Goal: Task Accomplishment & Management: Complete application form

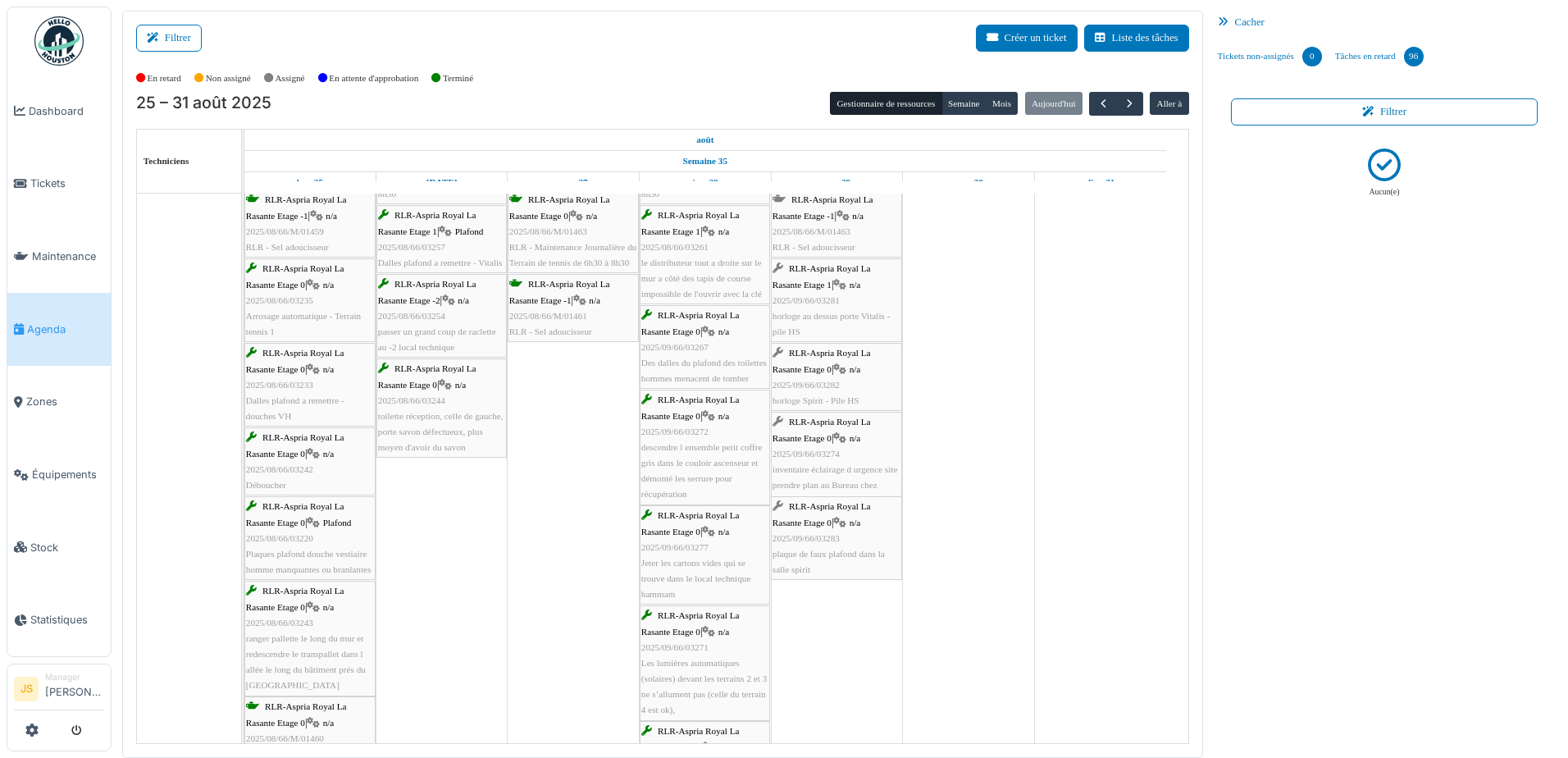
scroll to position [89, 0]
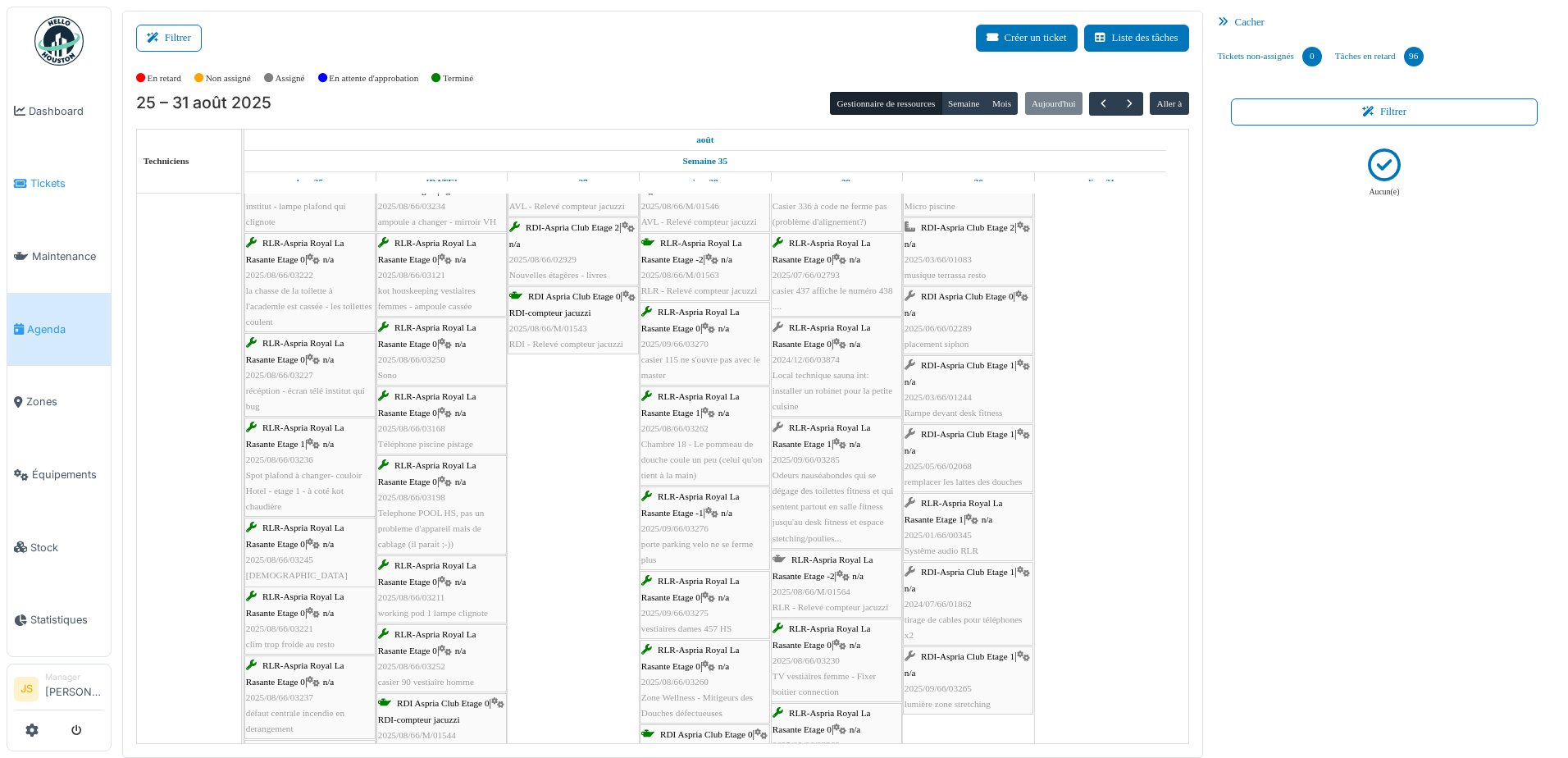
click at [37, 175] on span "Tickets" at bounding box center [67, 183] width 74 height 15
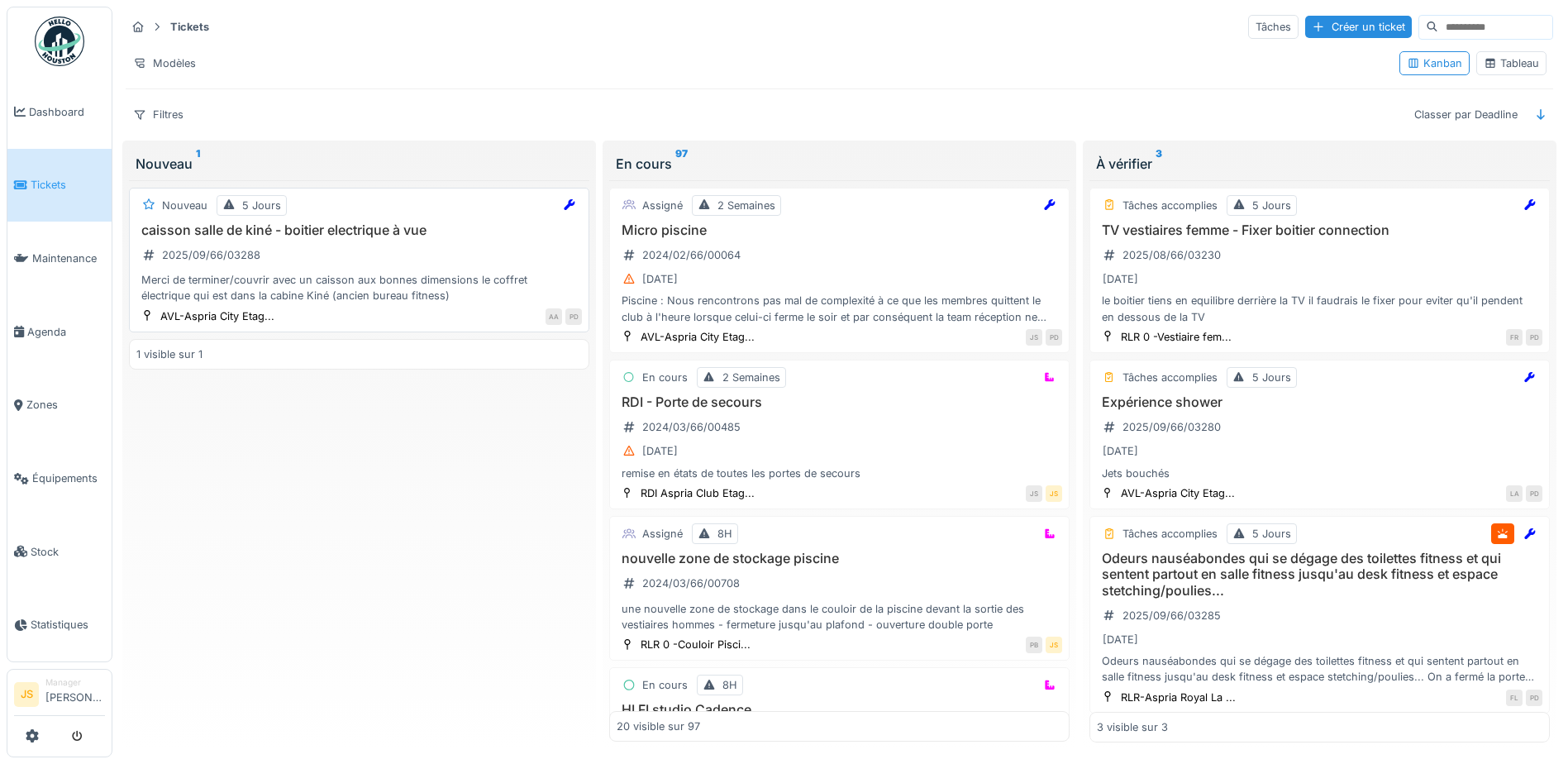
click at [317, 280] on div "Merci de terminer/couvrir avec un caisson aux bonnes dimensions le coffret élec…" at bounding box center [359, 288] width 445 height 32
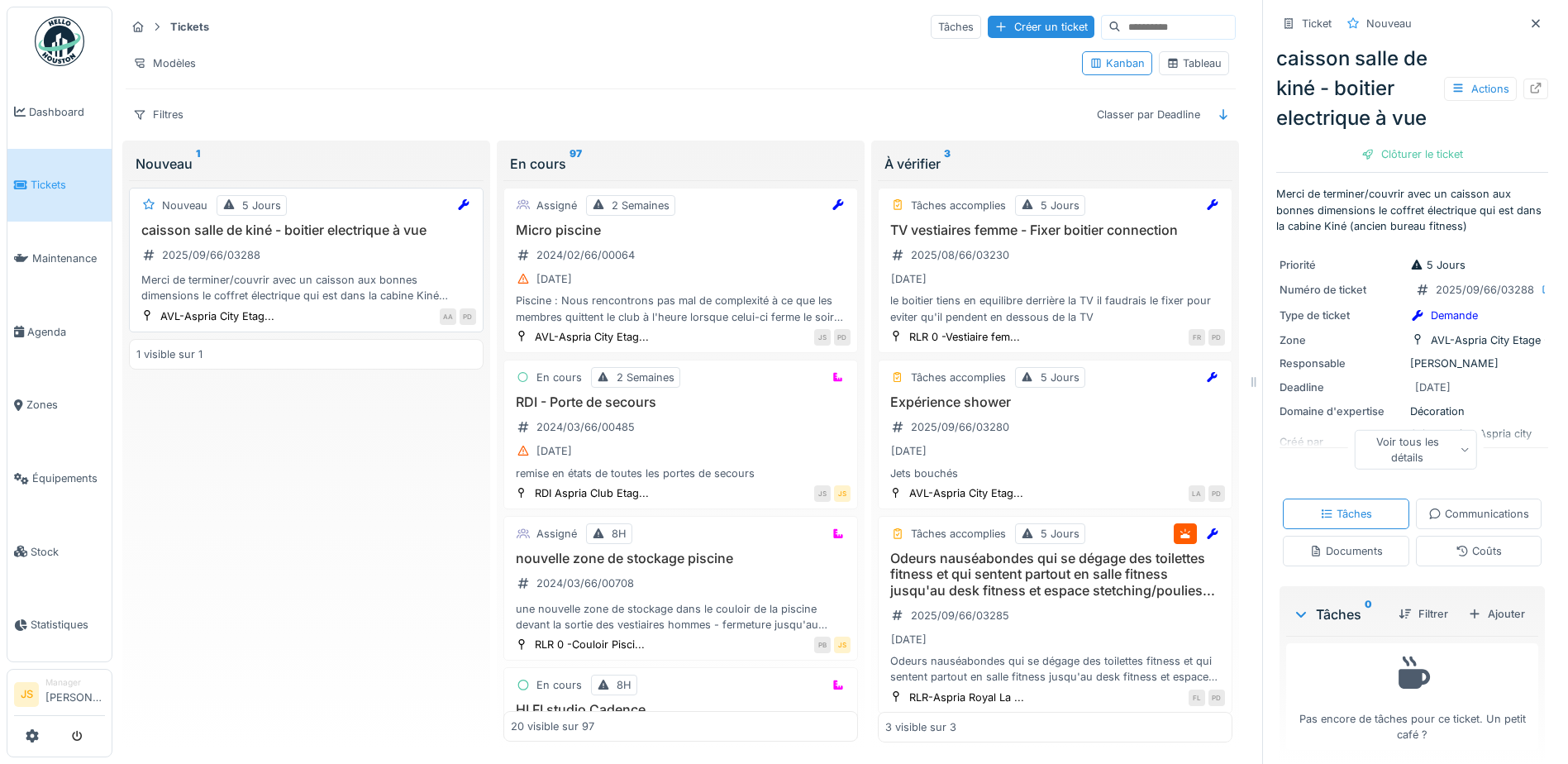
click at [319, 230] on h3 "caisson salle de kiné - boitier electrique à vue" at bounding box center [306, 230] width 340 height 15
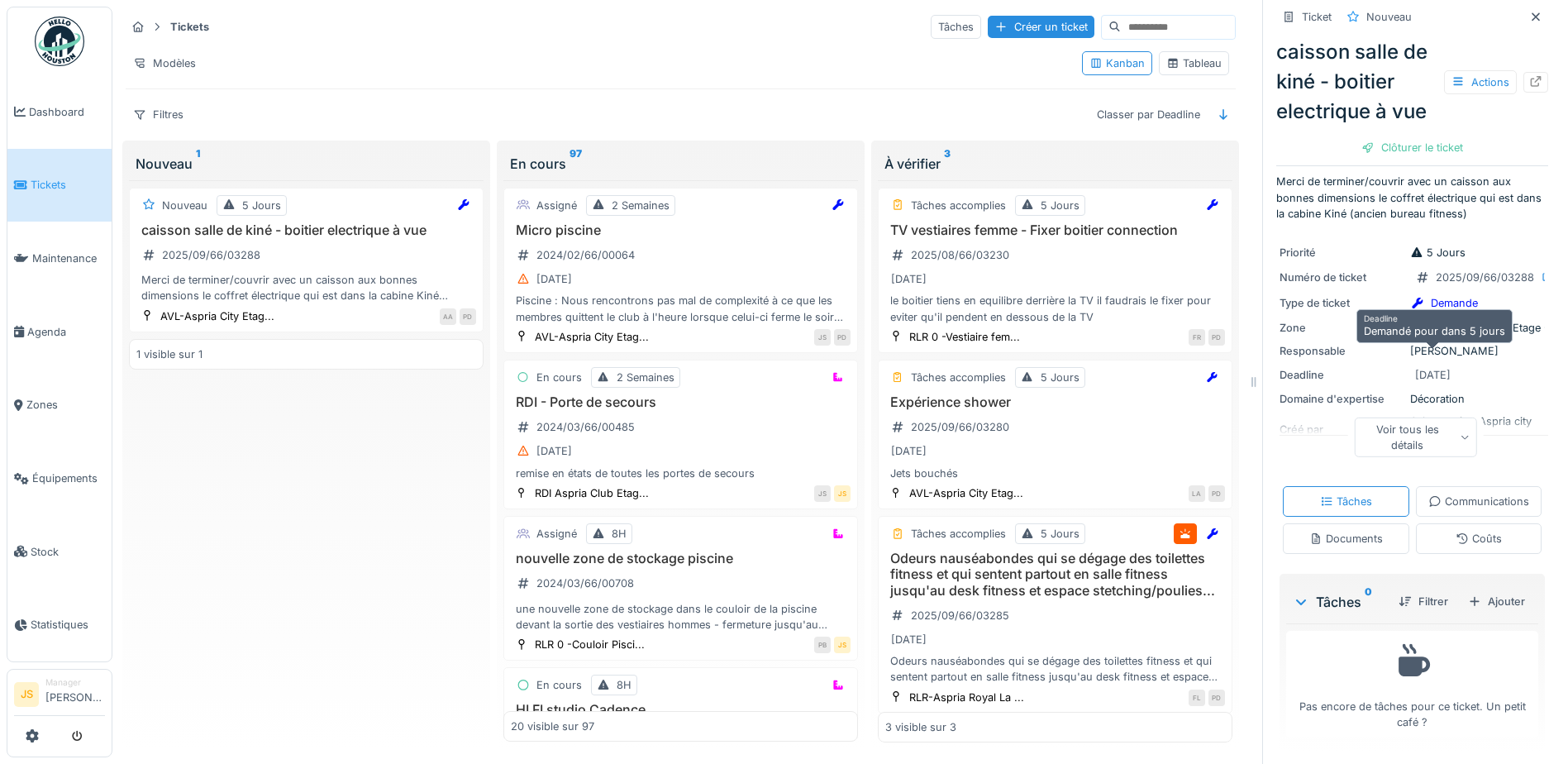
scroll to position [89, 0]
click at [1383, 531] on div "Documents" at bounding box center [1347, 538] width 74 height 15
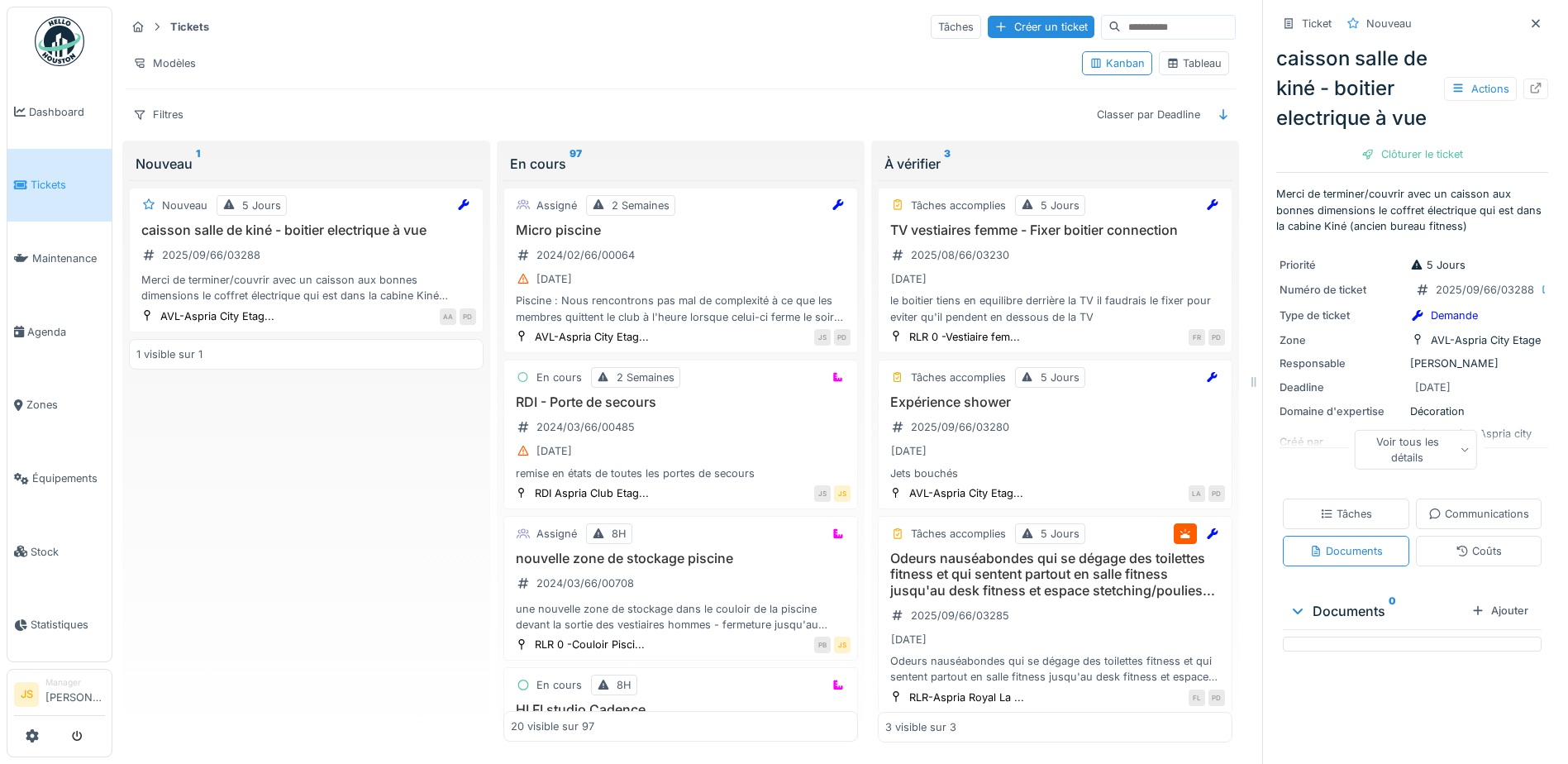
scroll to position [0, 0]
click at [955, 247] on div "2025/08/66/03230" at bounding box center [960, 255] width 99 height 15
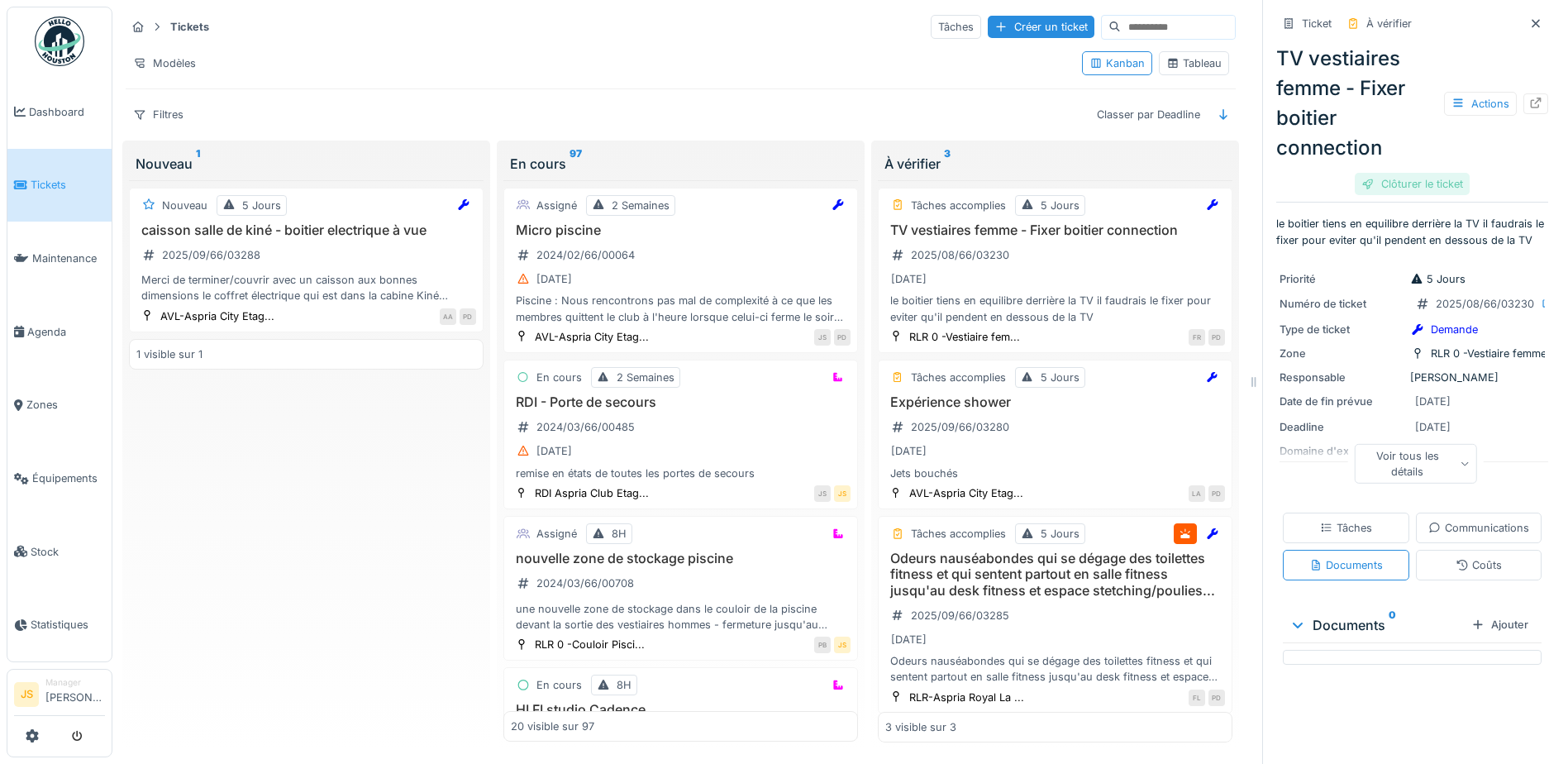
click at [1419, 177] on div "Clôturer le ticket" at bounding box center [1413, 184] width 115 height 22
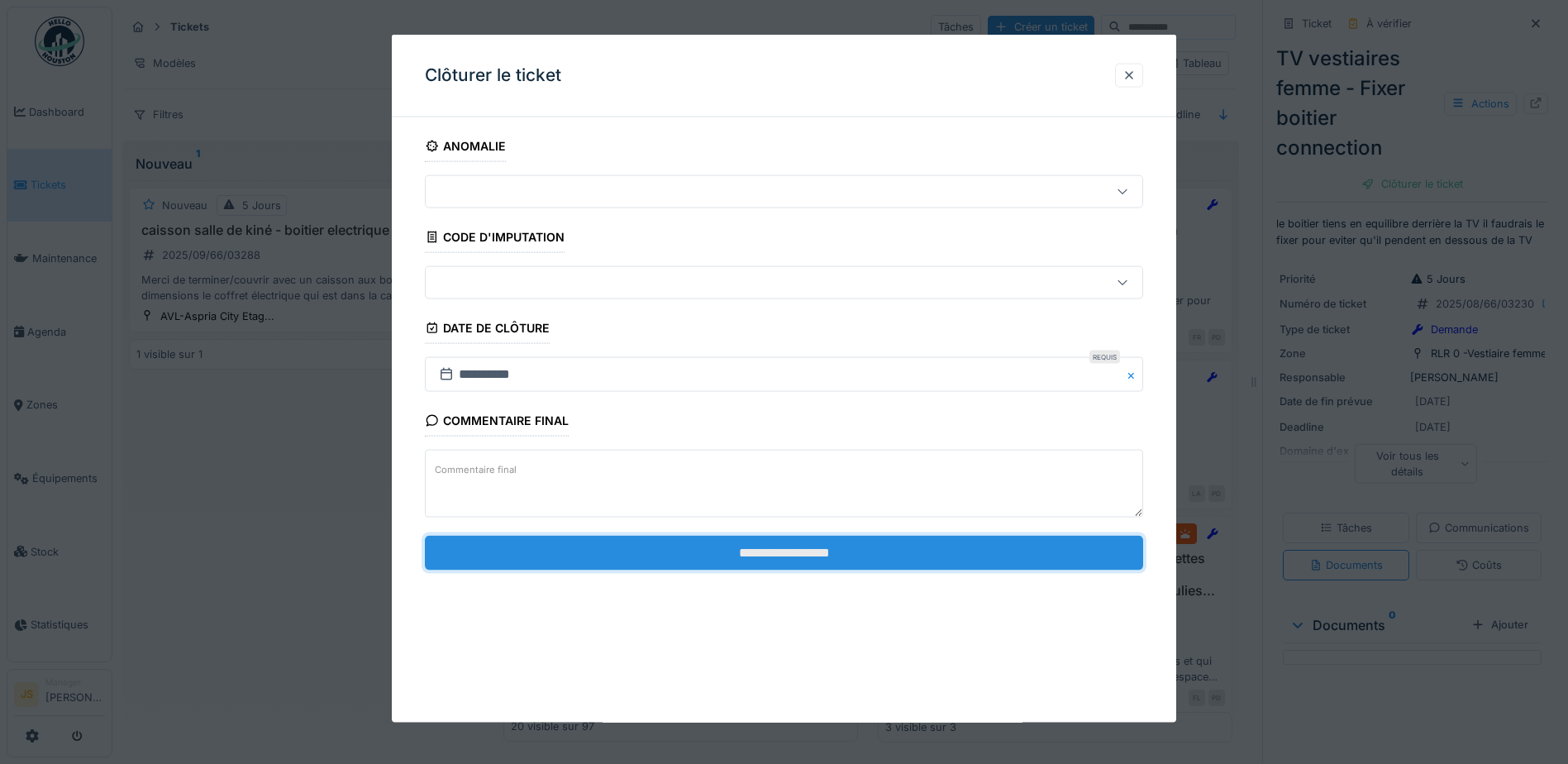
click at [863, 552] on input "**********" at bounding box center [784, 552] width 718 height 34
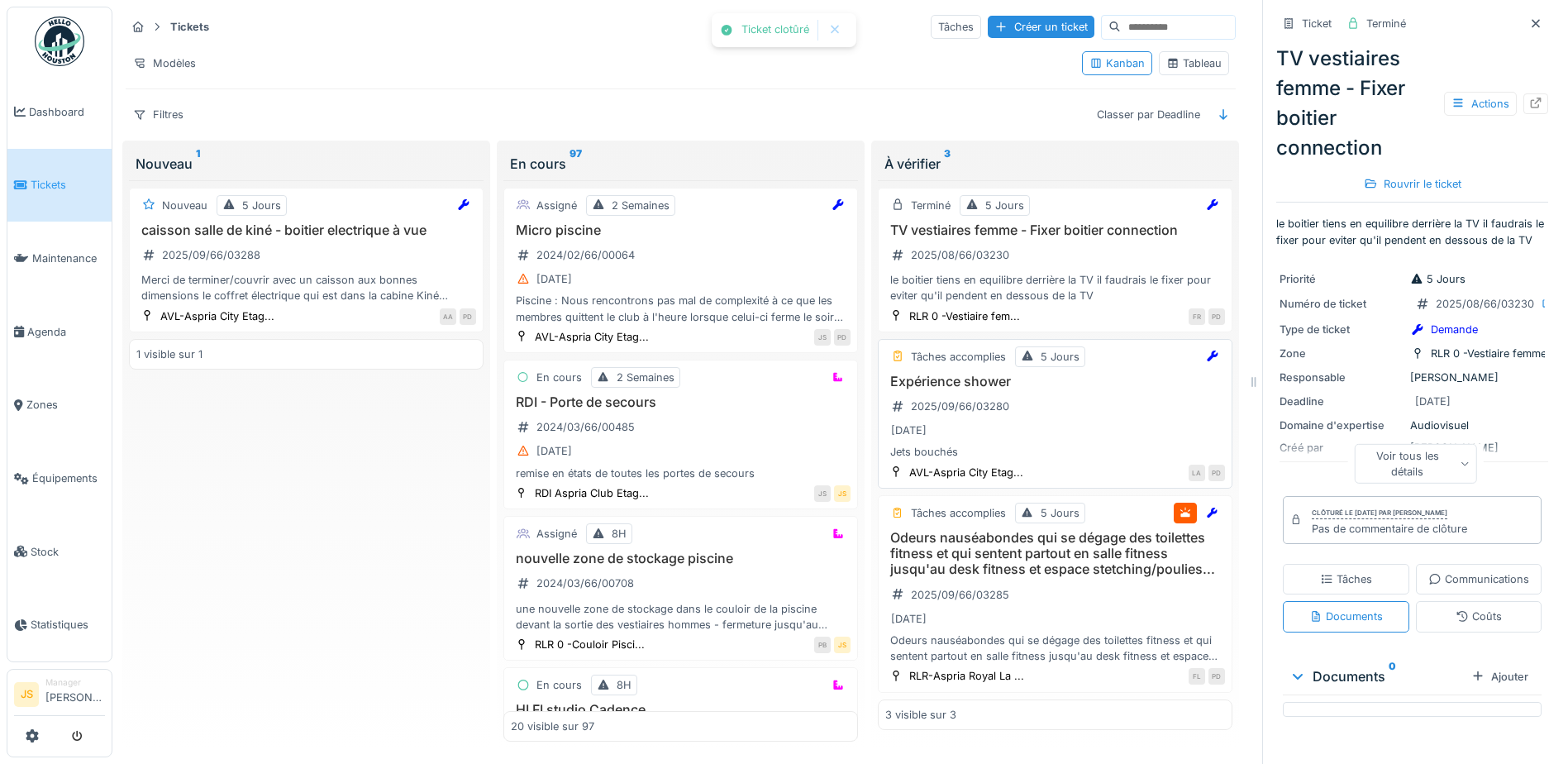
click at [965, 378] on h3 "Expérience shower" at bounding box center [1056, 381] width 340 height 15
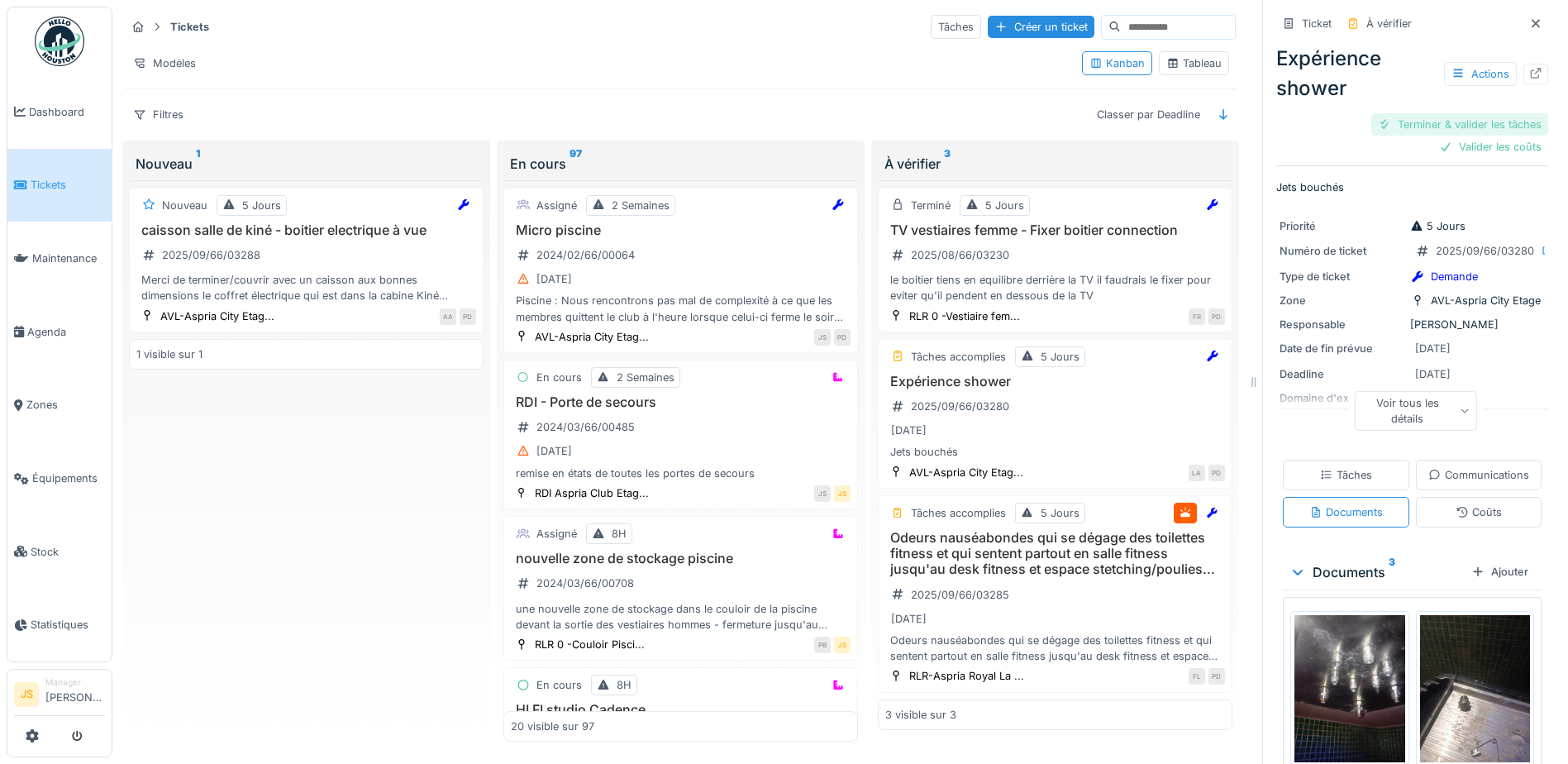
click at [1452, 127] on div "Terminer & valider les tâches" at bounding box center [1460, 124] width 177 height 22
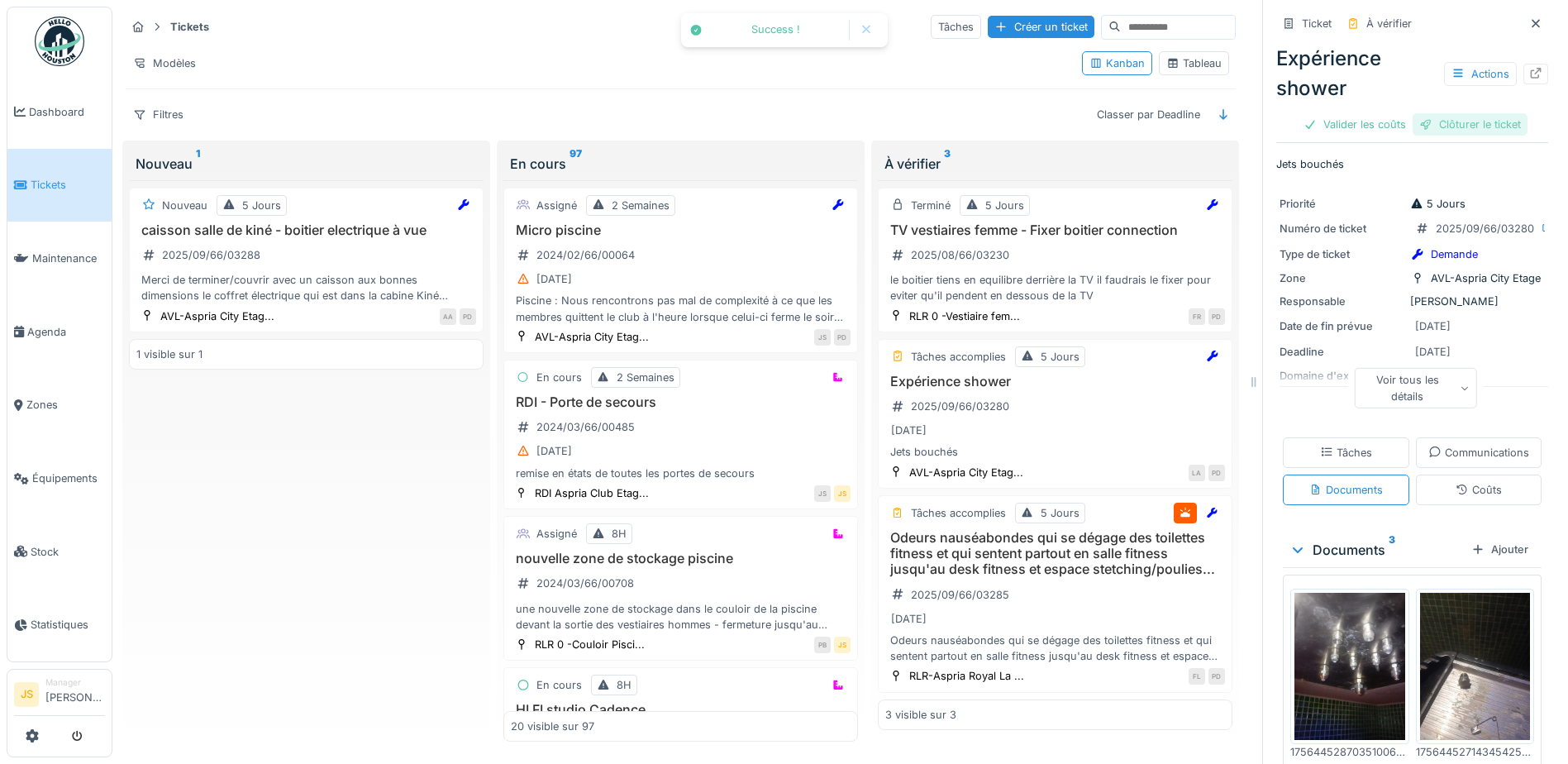
click at [1456, 126] on div "Clôturer le ticket" at bounding box center [1470, 124] width 115 height 22
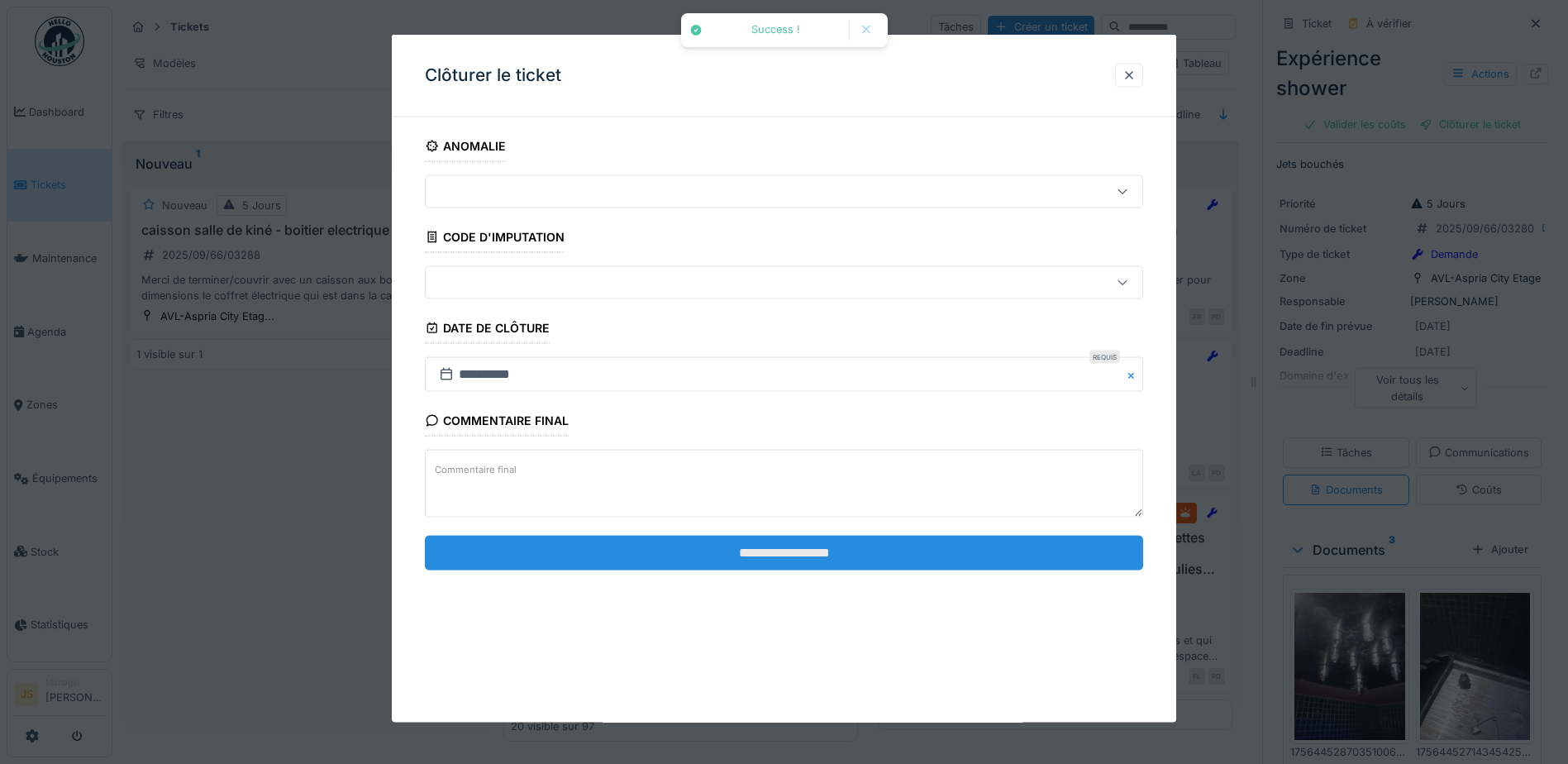
click at [896, 558] on input "**********" at bounding box center [784, 552] width 718 height 34
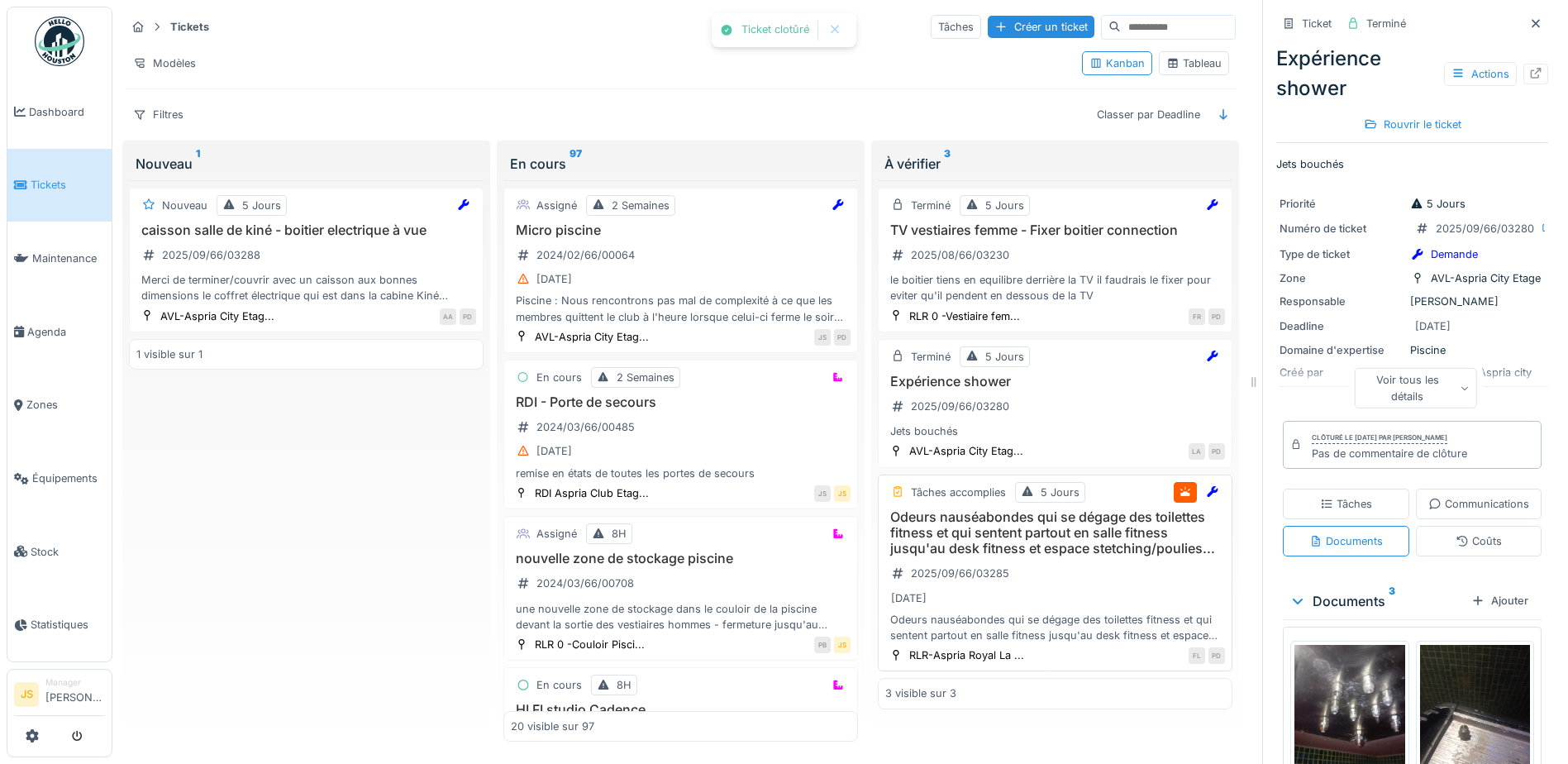
click at [978, 529] on h3 "Odeurs nauséabondes qui se dégage des toilettes fitness et qui sentent partout …" at bounding box center [1056, 533] width 340 height 48
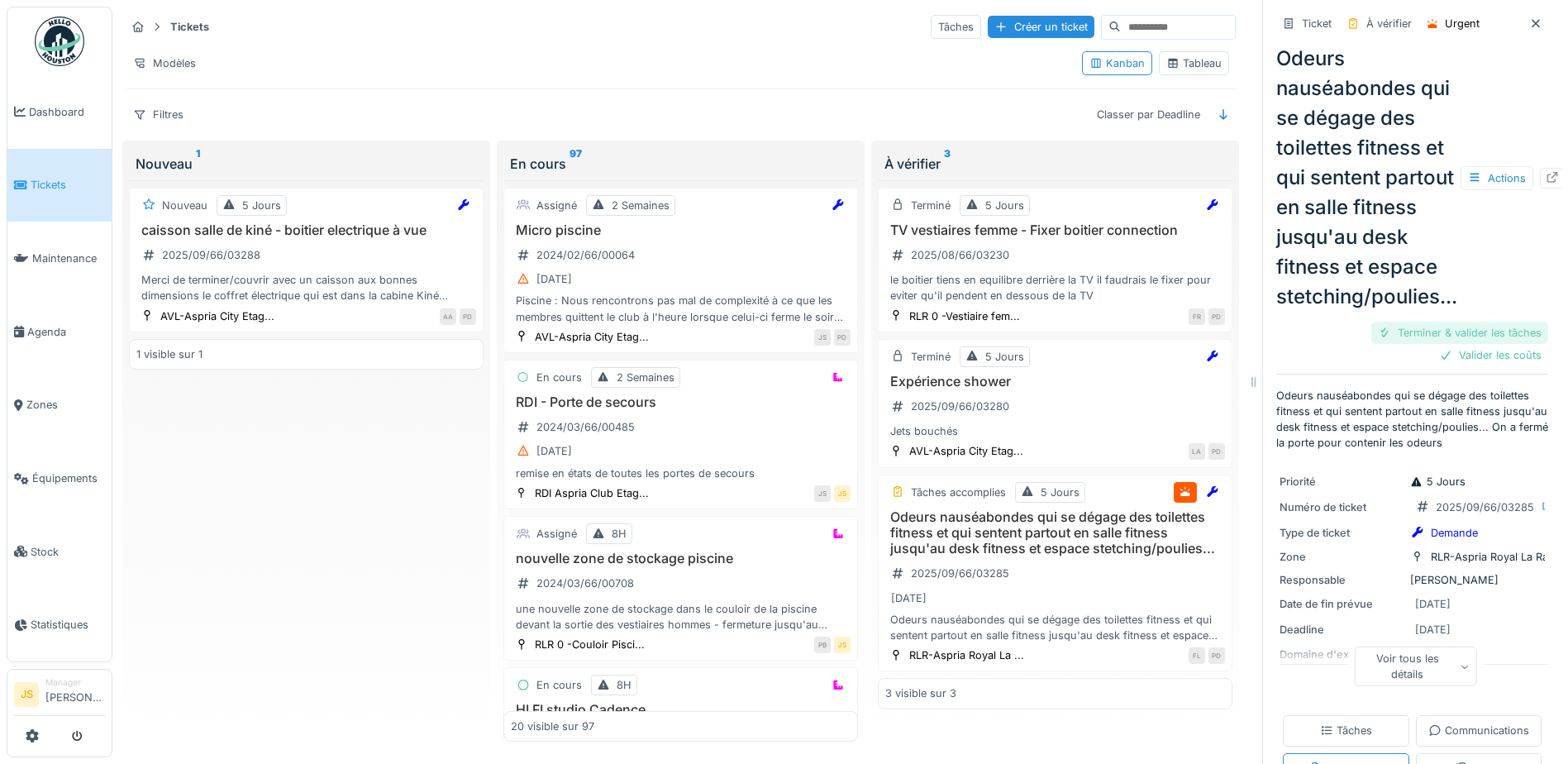
click at [1455, 335] on div "Terminer & valider les tâches" at bounding box center [1460, 333] width 177 height 22
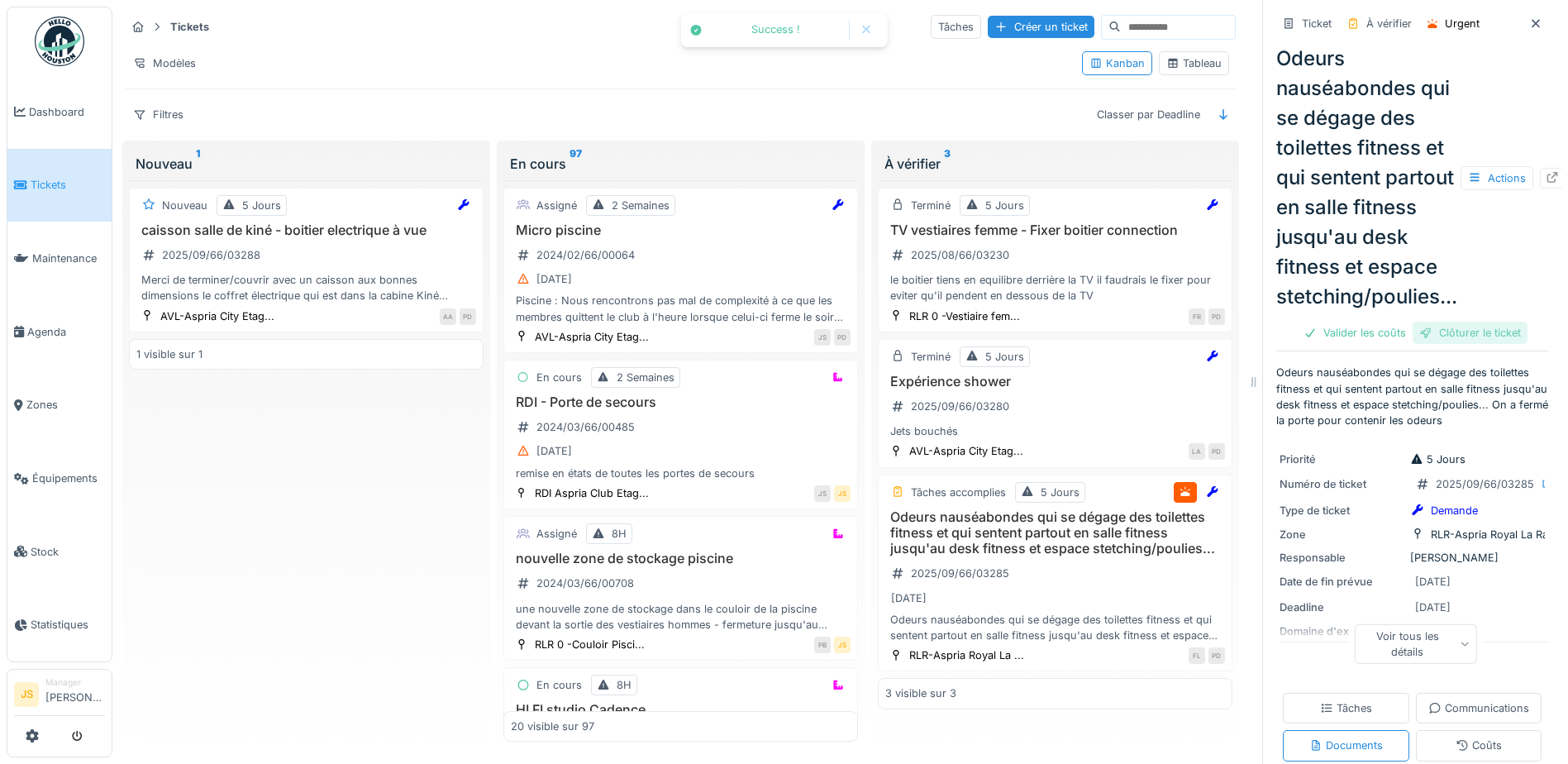
click at [1452, 335] on div "Clôturer le ticket" at bounding box center [1470, 333] width 115 height 22
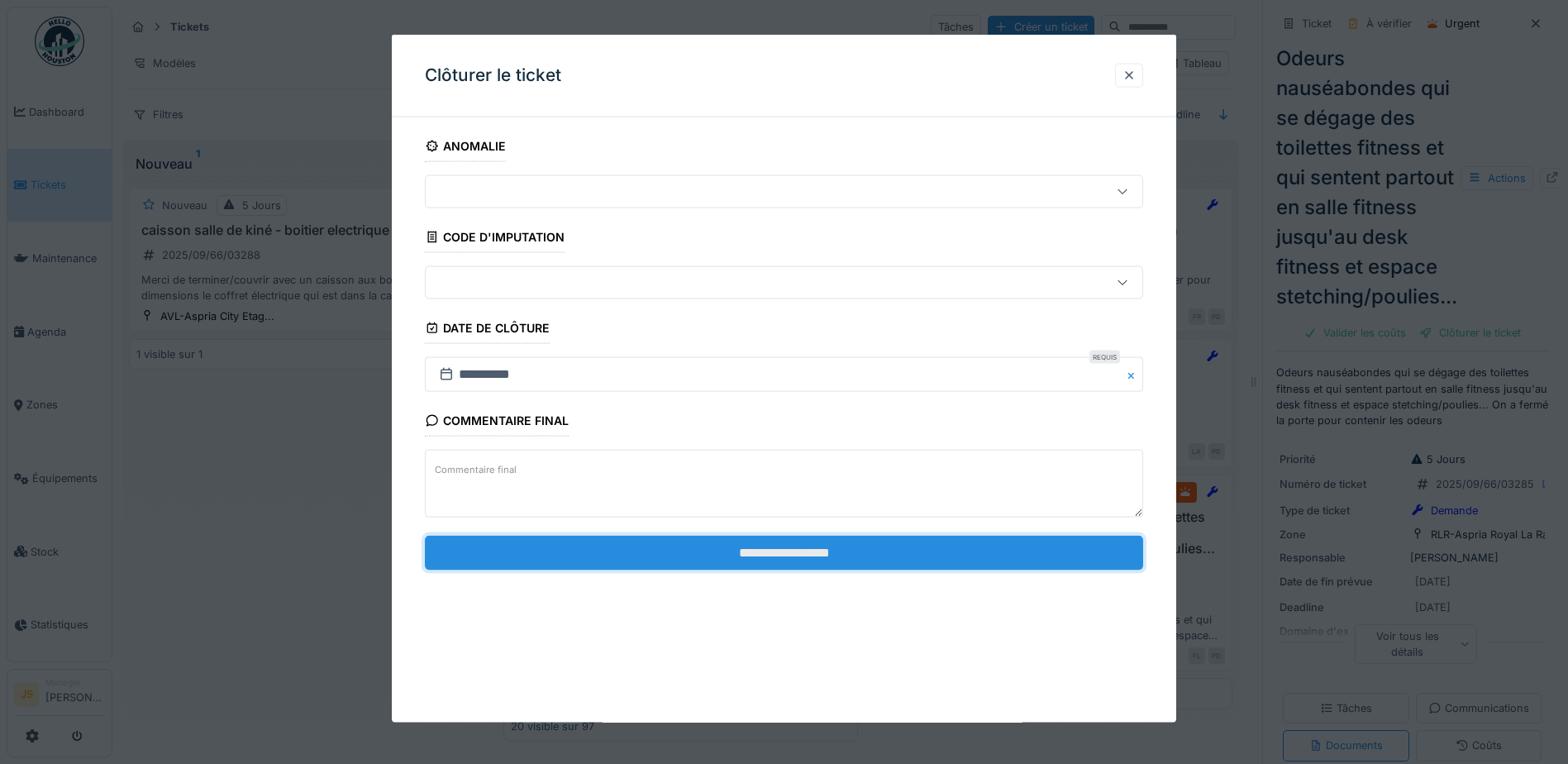
click at [1006, 546] on input "**********" at bounding box center [784, 552] width 718 height 34
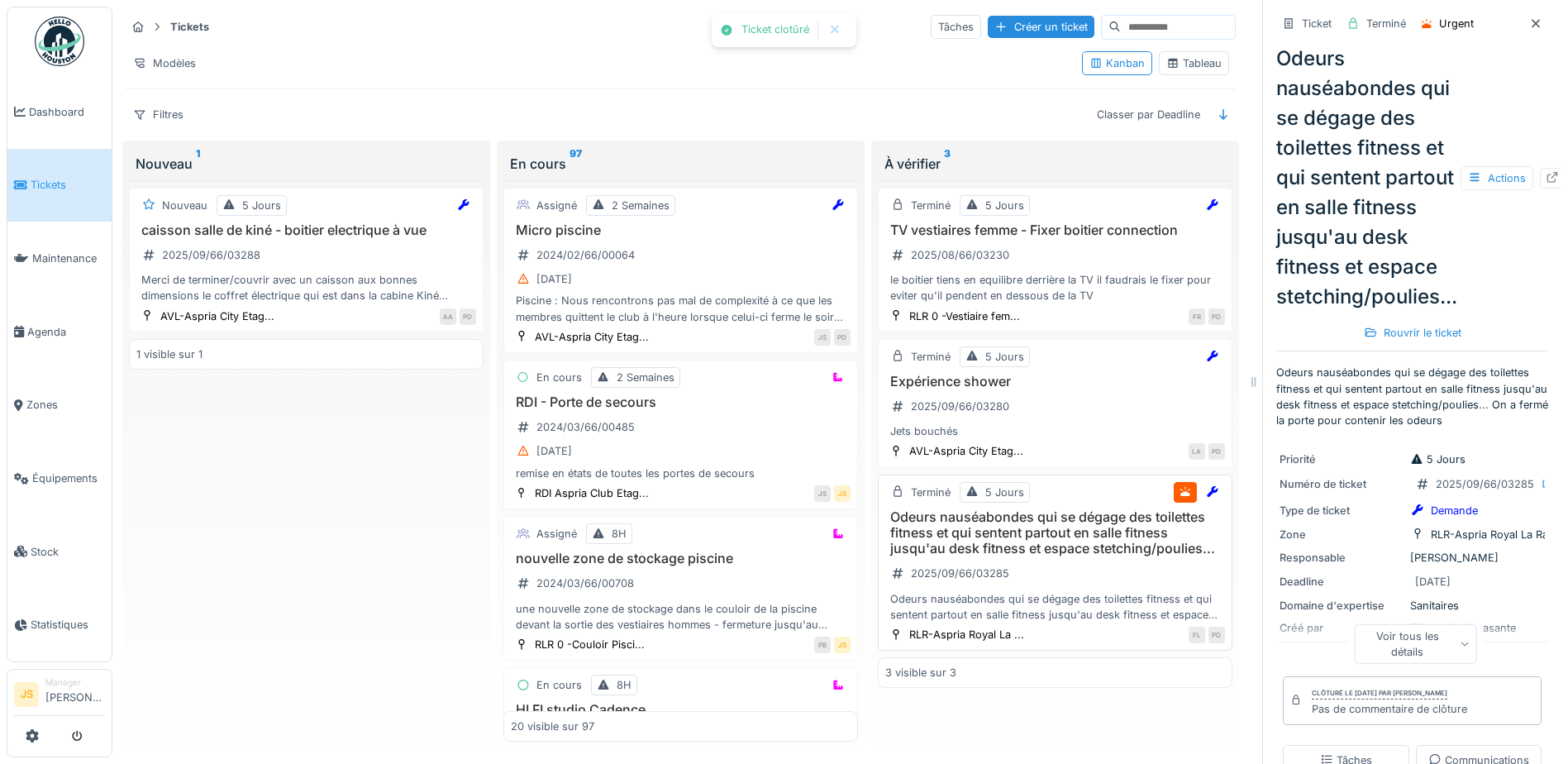
scroll to position [12, 0]
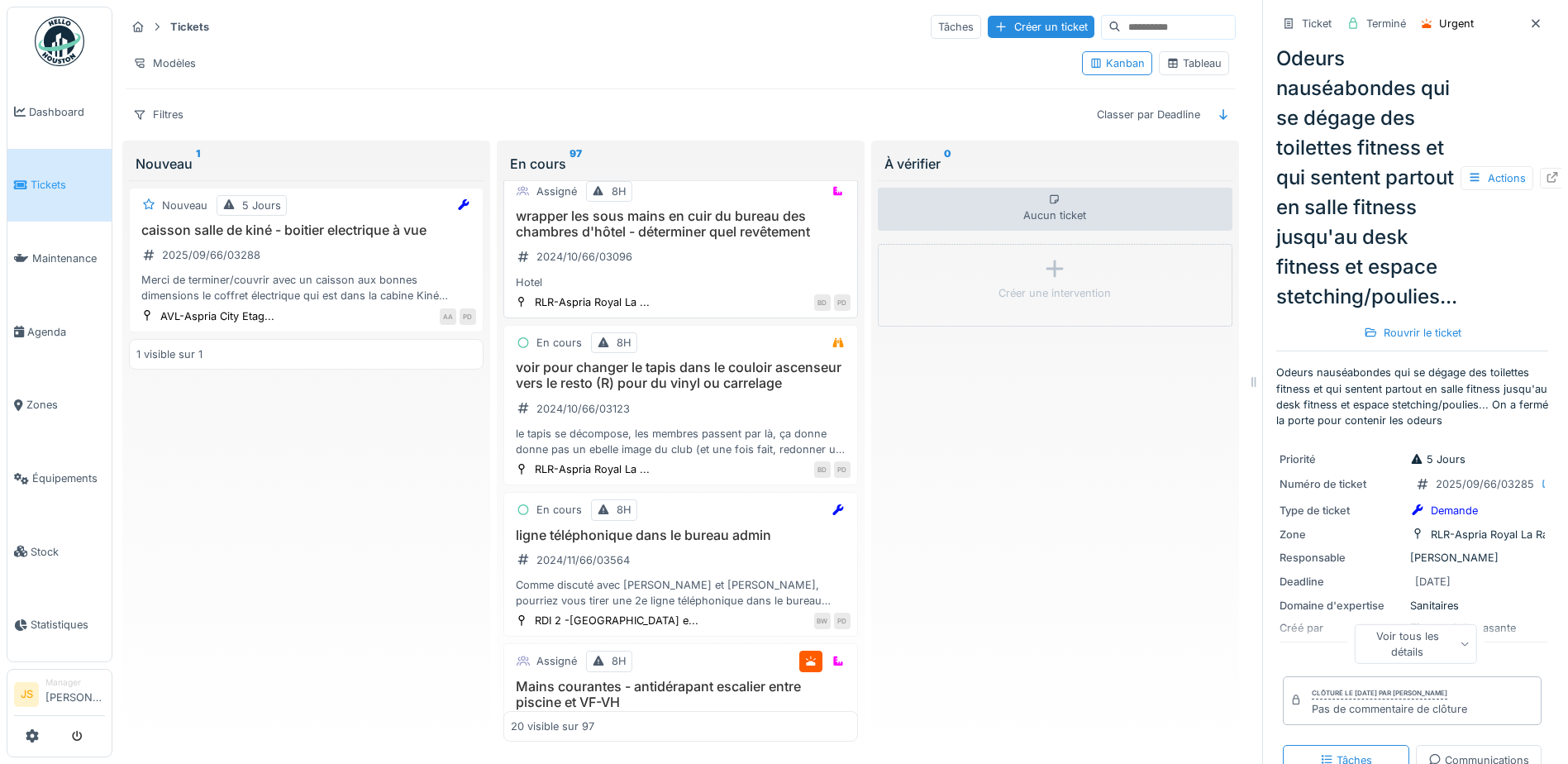
scroll to position [1489, 0]
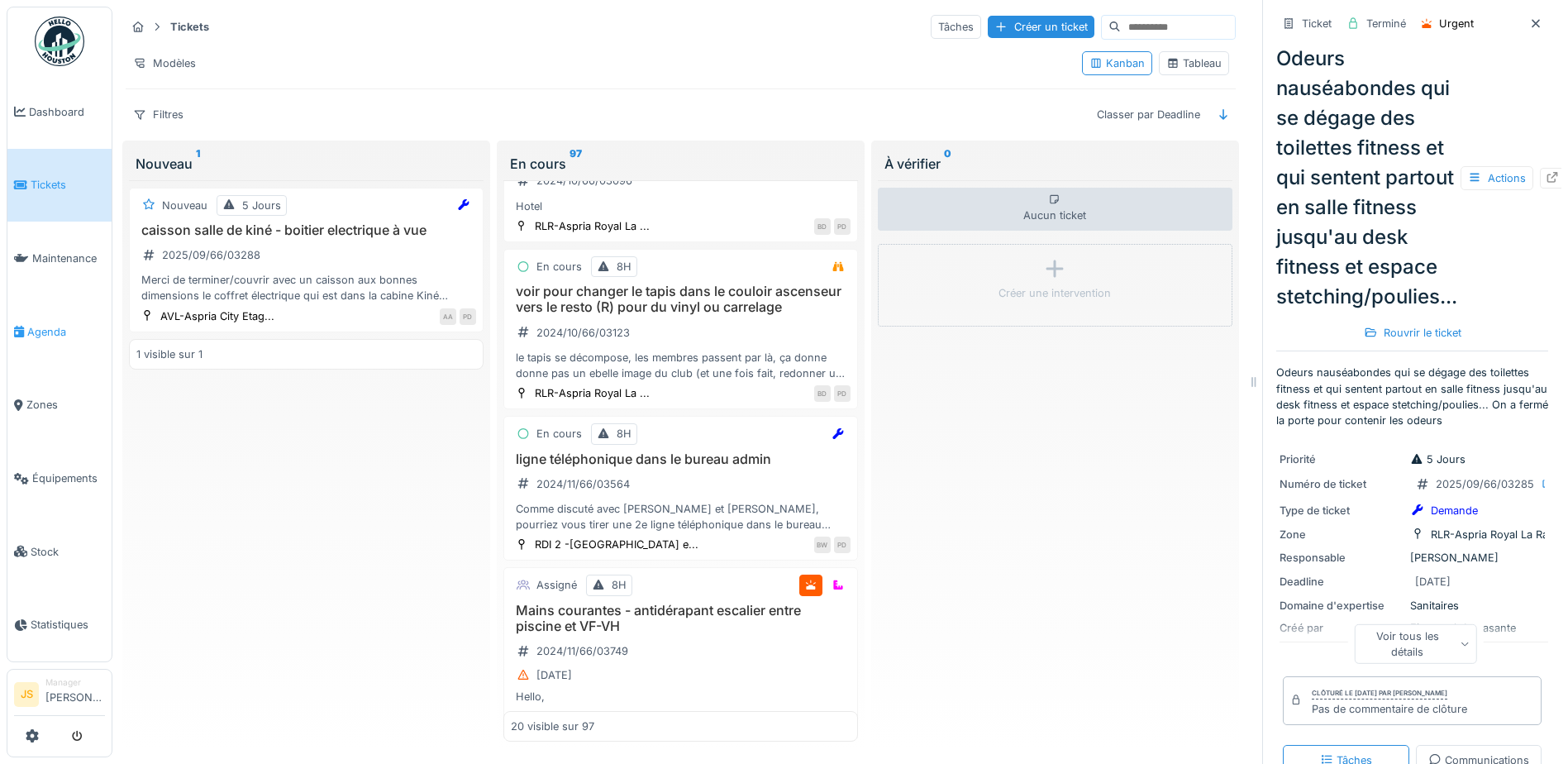
click at [62, 327] on span "Agenda" at bounding box center [66, 332] width 78 height 15
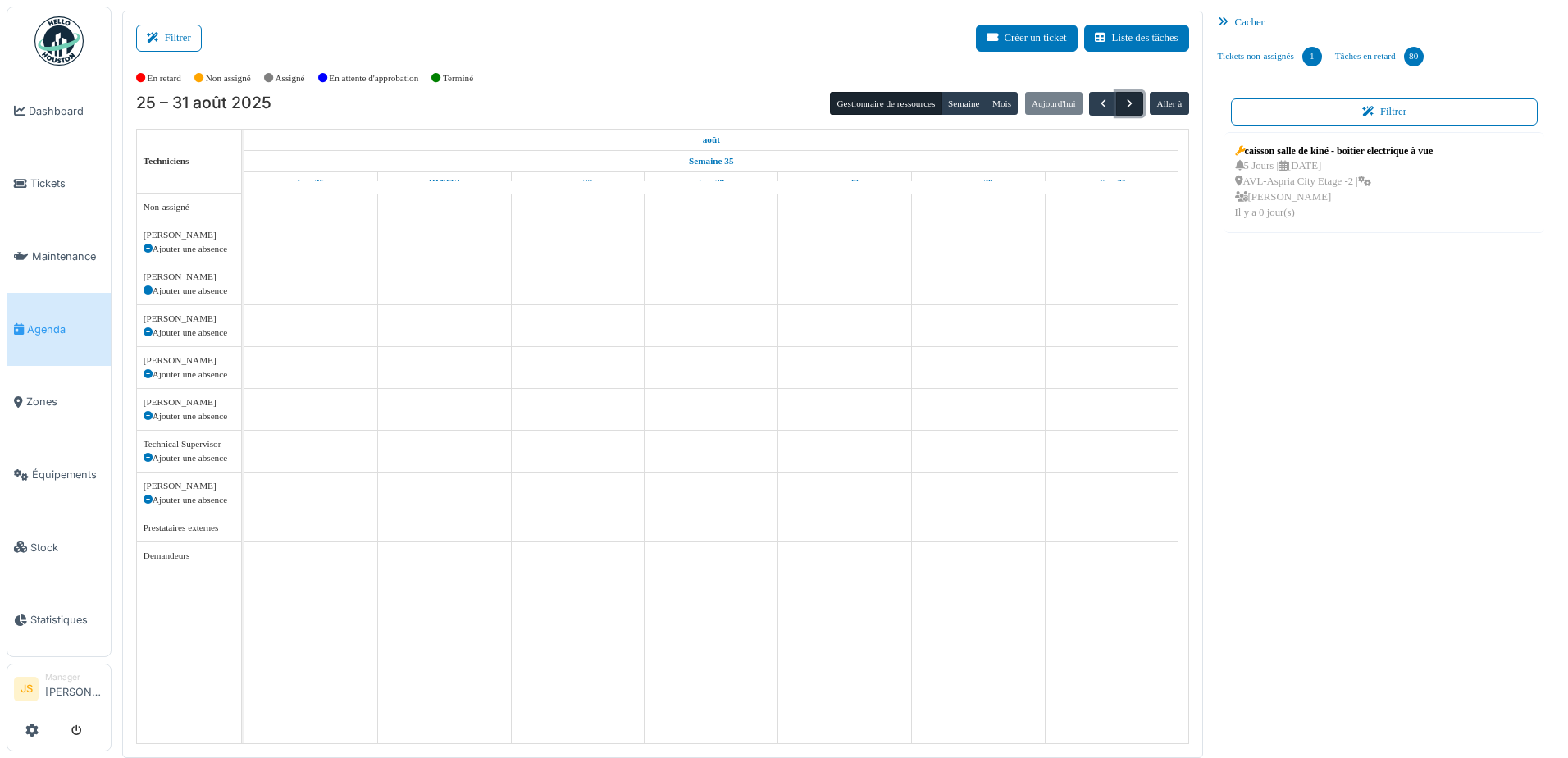
click at [1123, 101] on span "button" at bounding box center [1130, 104] width 14 height 14
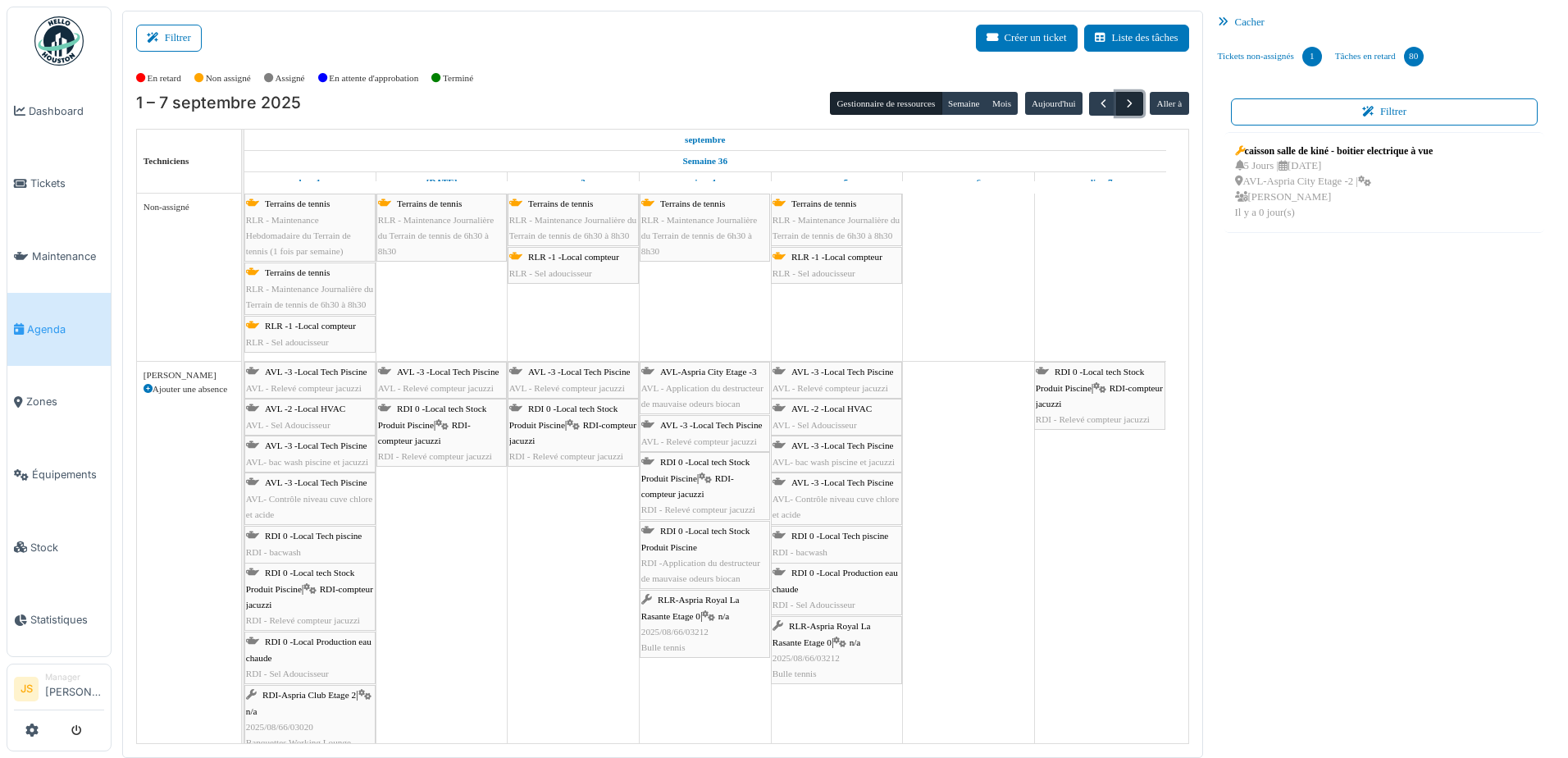
click at [1123, 100] on span "button" at bounding box center [1130, 104] width 14 height 14
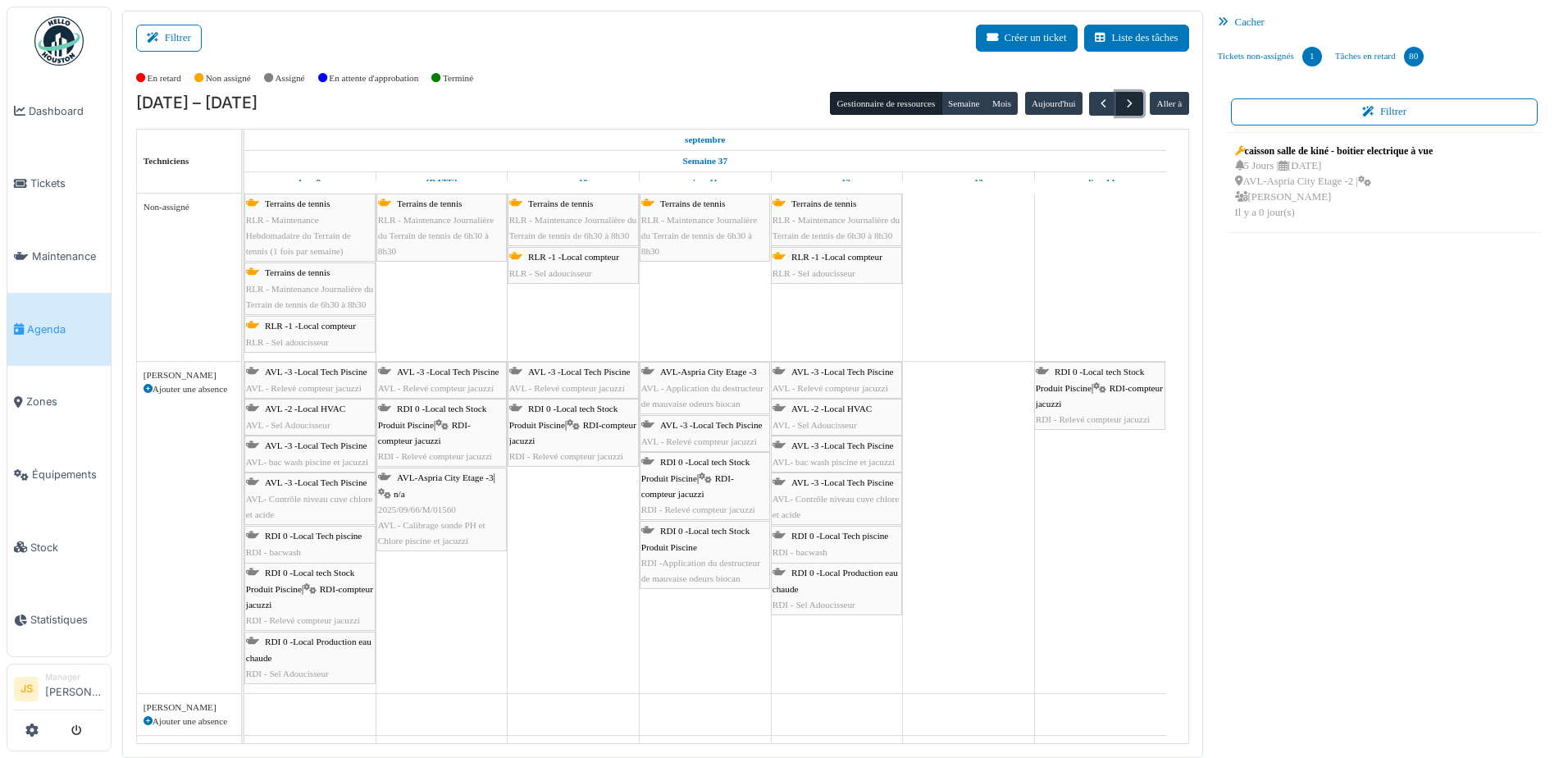
click at [1123, 100] on span "button" at bounding box center [1130, 104] width 14 height 14
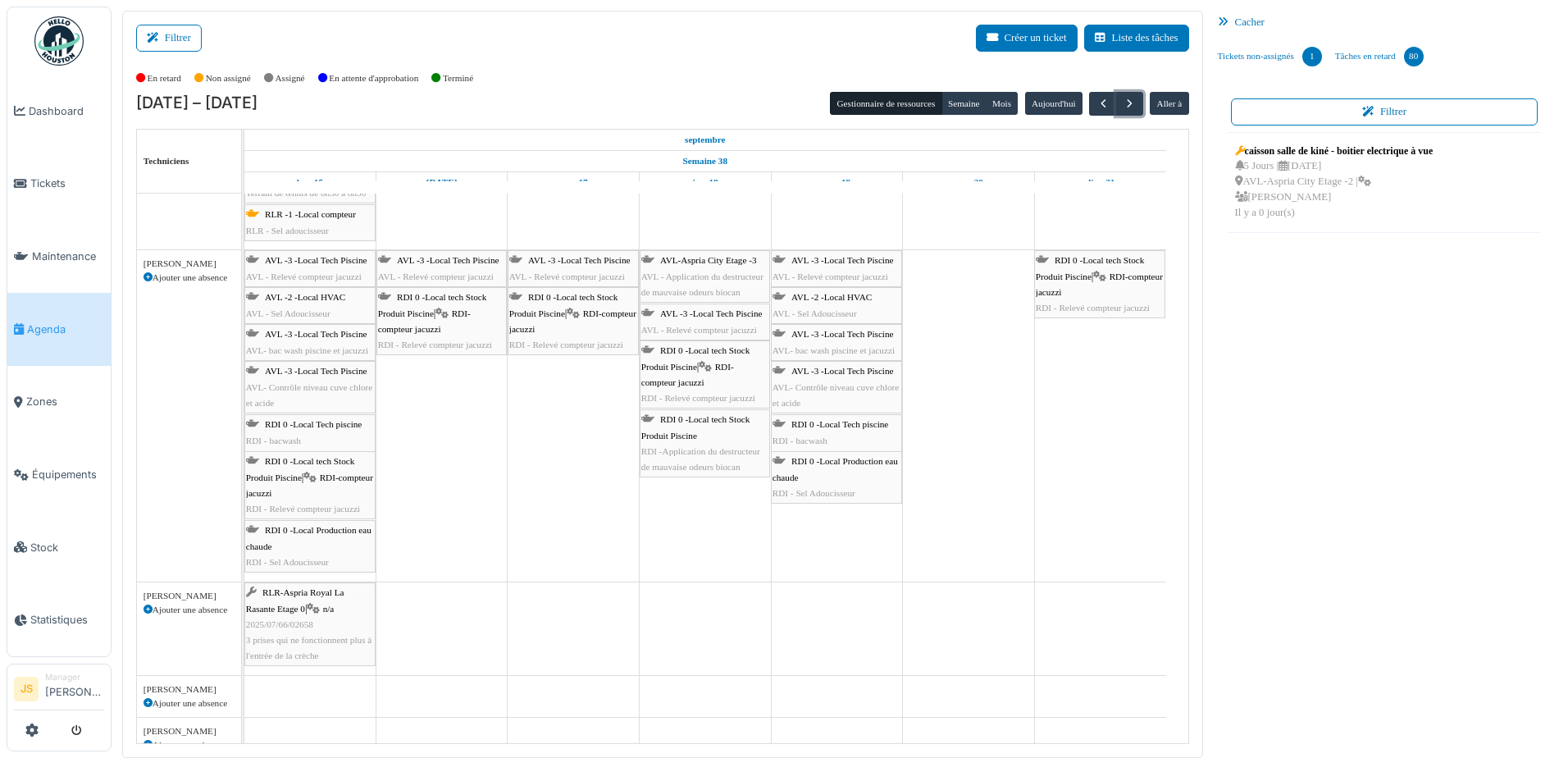
scroll to position [164, 0]
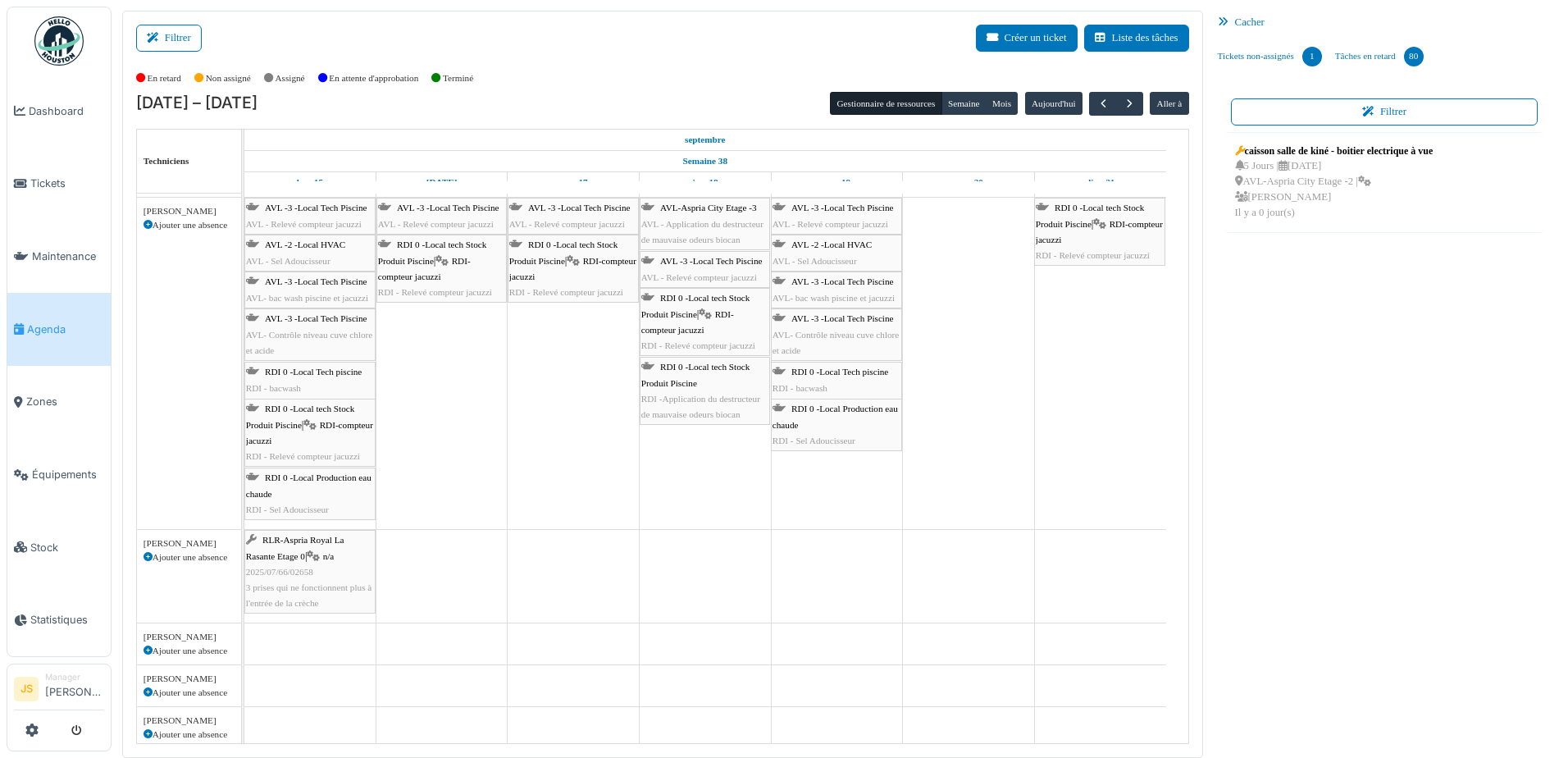
click at [146, 222] on icon at bounding box center [148, 225] width 9 height 9
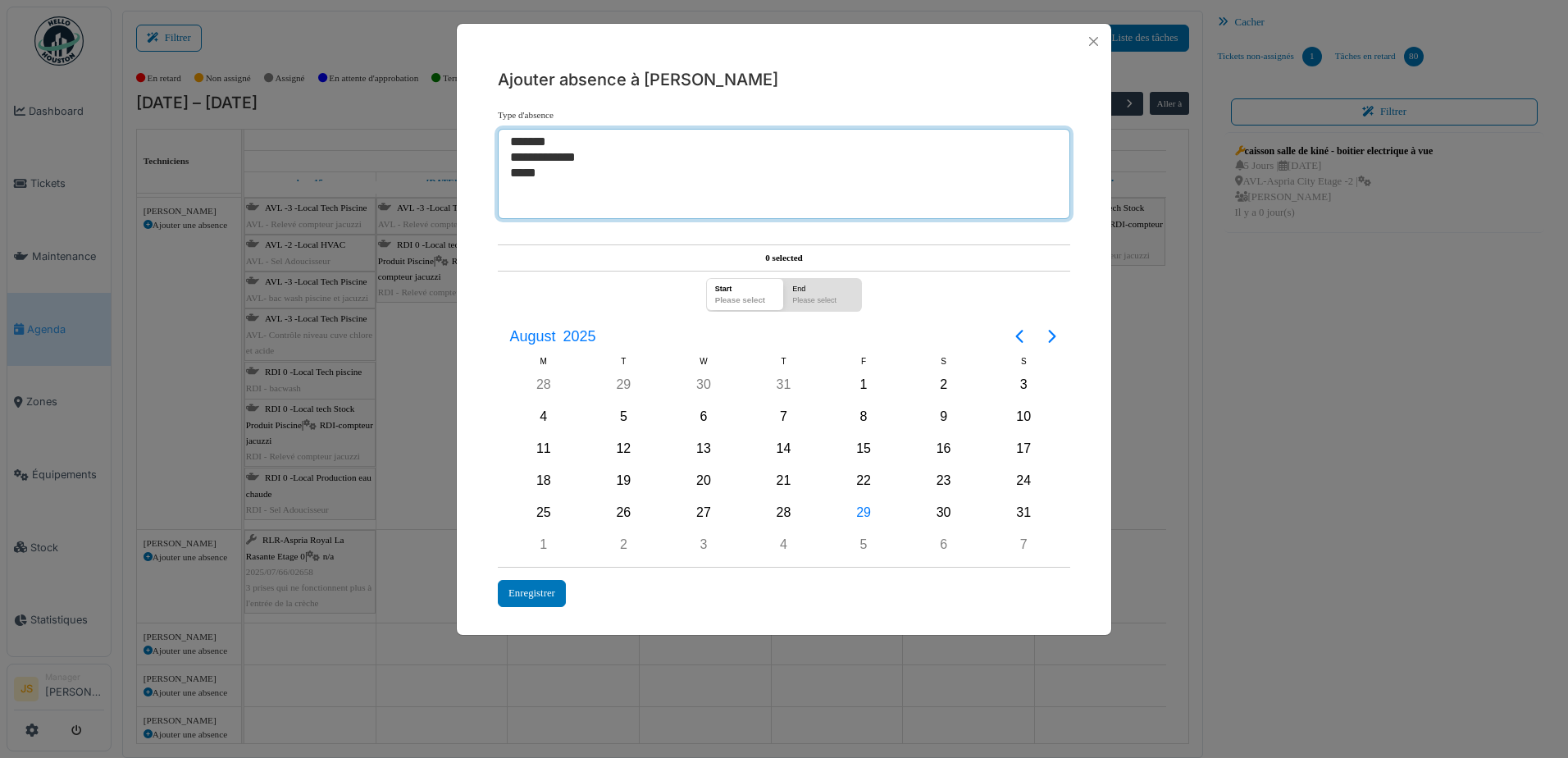
select select "**"
click at [541, 158] on option "**********" at bounding box center [777, 158] width 539 height 15
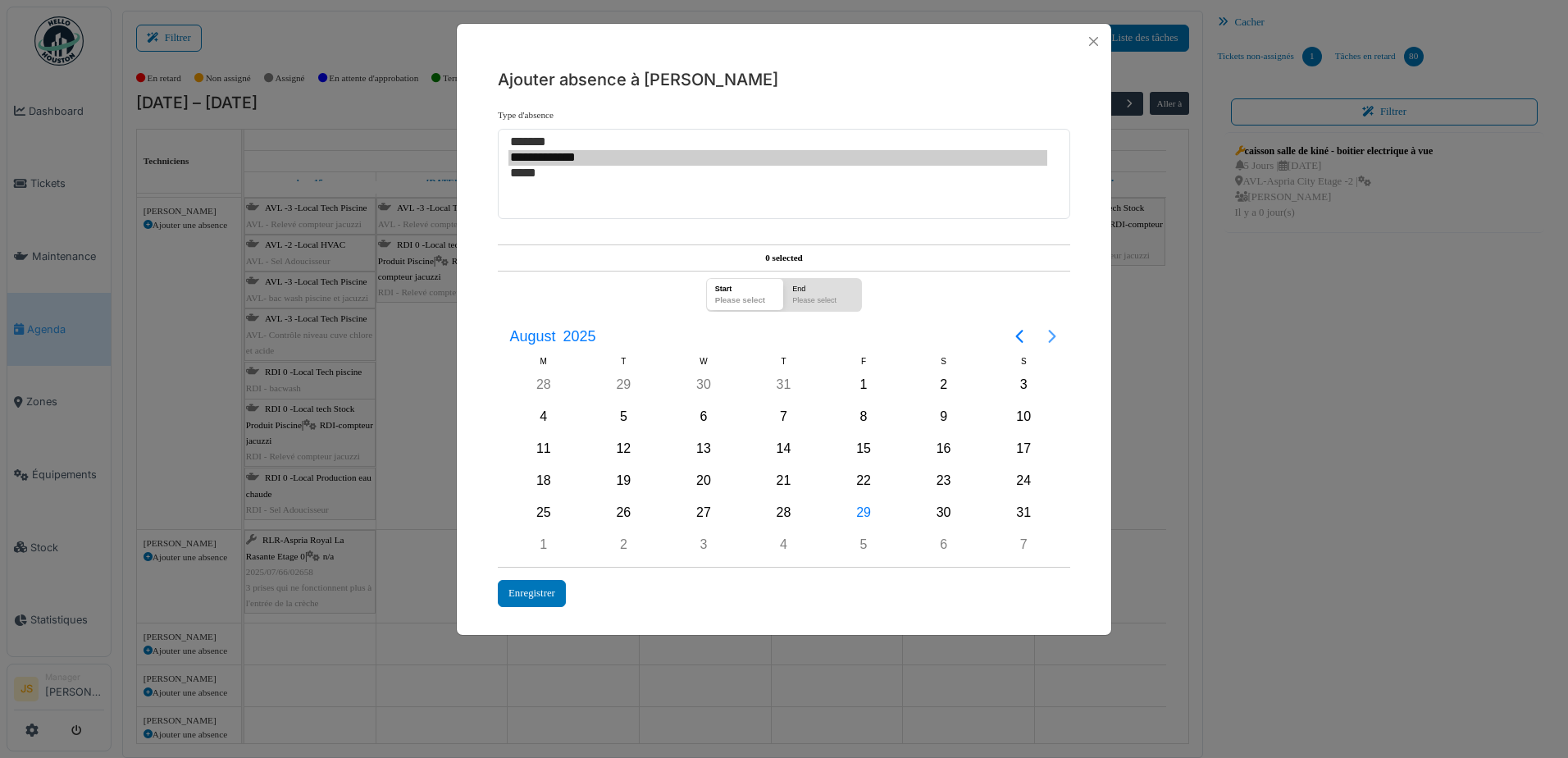
click at [1056, 336] on icon "Next page" at bounding box center [1051, 336] width 20 height 20
click at [629, 448] on div "16" at bounding box center [623, 448] width 25 height 25
click at [630, 448] on div "16" at bounding box center [623, 448] width 25 height 25
click at [551, 584] on div "Enregistrer" at bounding box center [532, 594] width 68 height 27
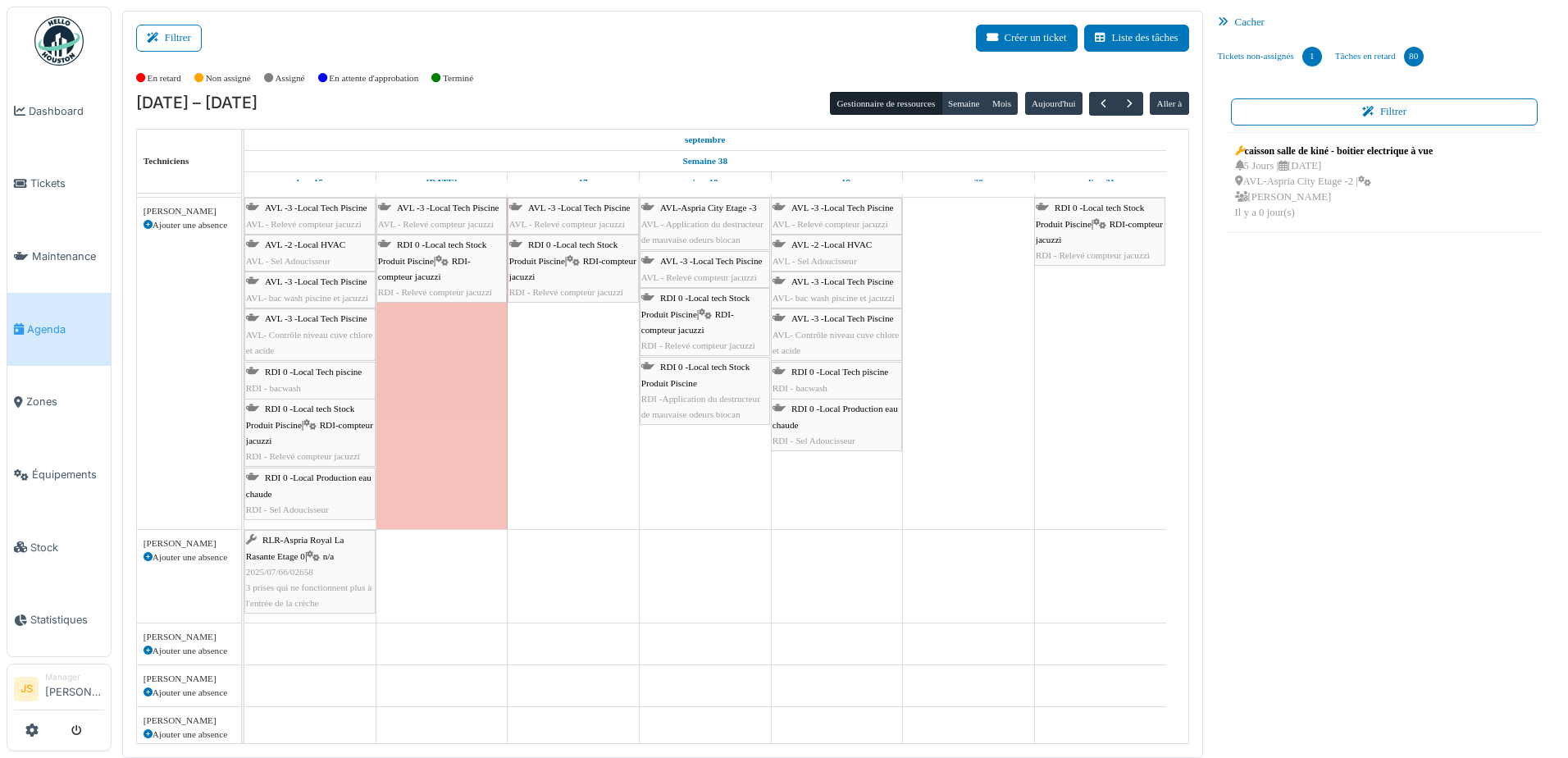
click at [492, 489] on div "Out of Office" at bounding box center [442, 363] width 131 height 331
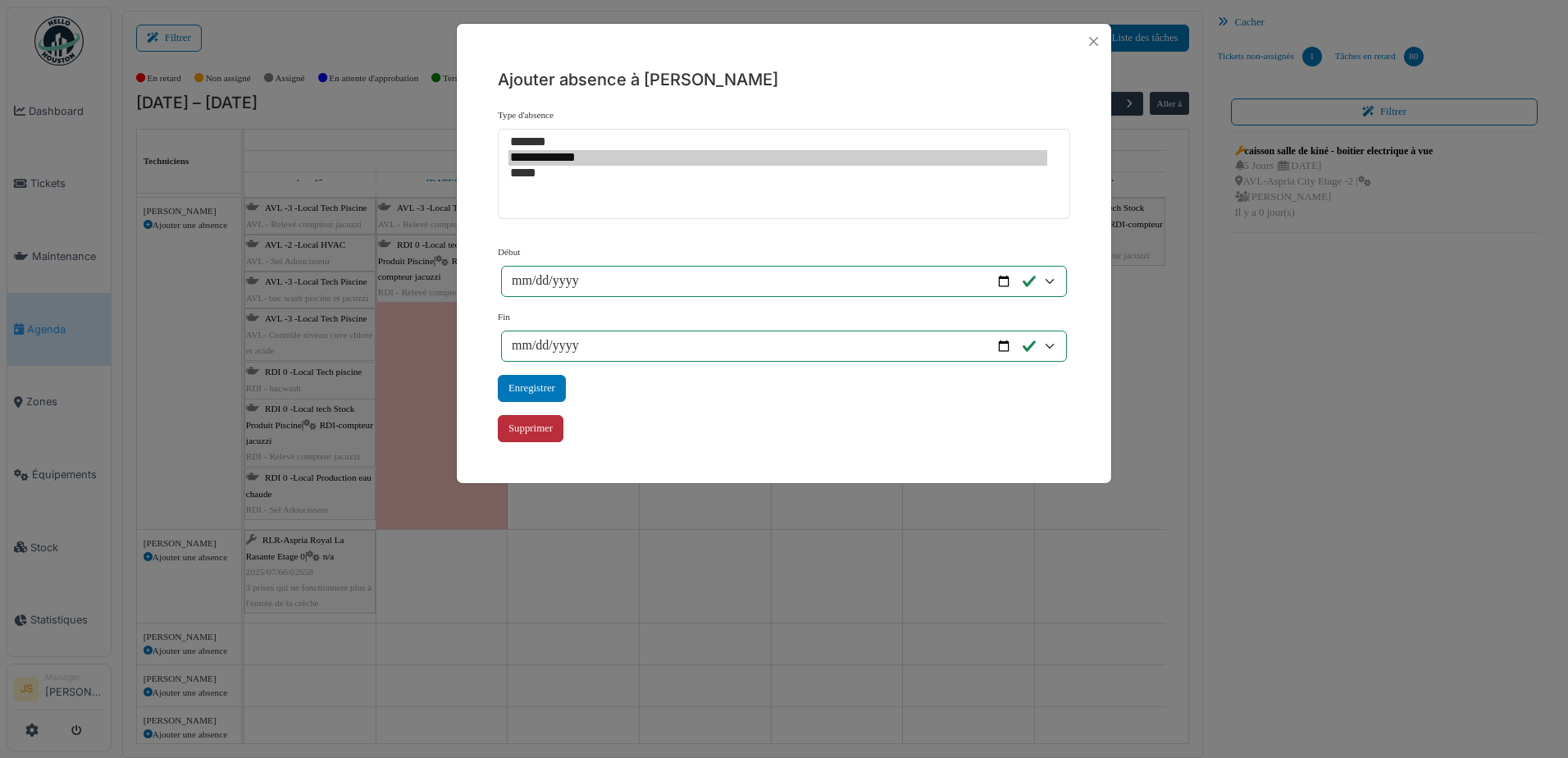
click at [546, 428] on div "Supprimer" at bounding box center [530, 428] width 66 height 27
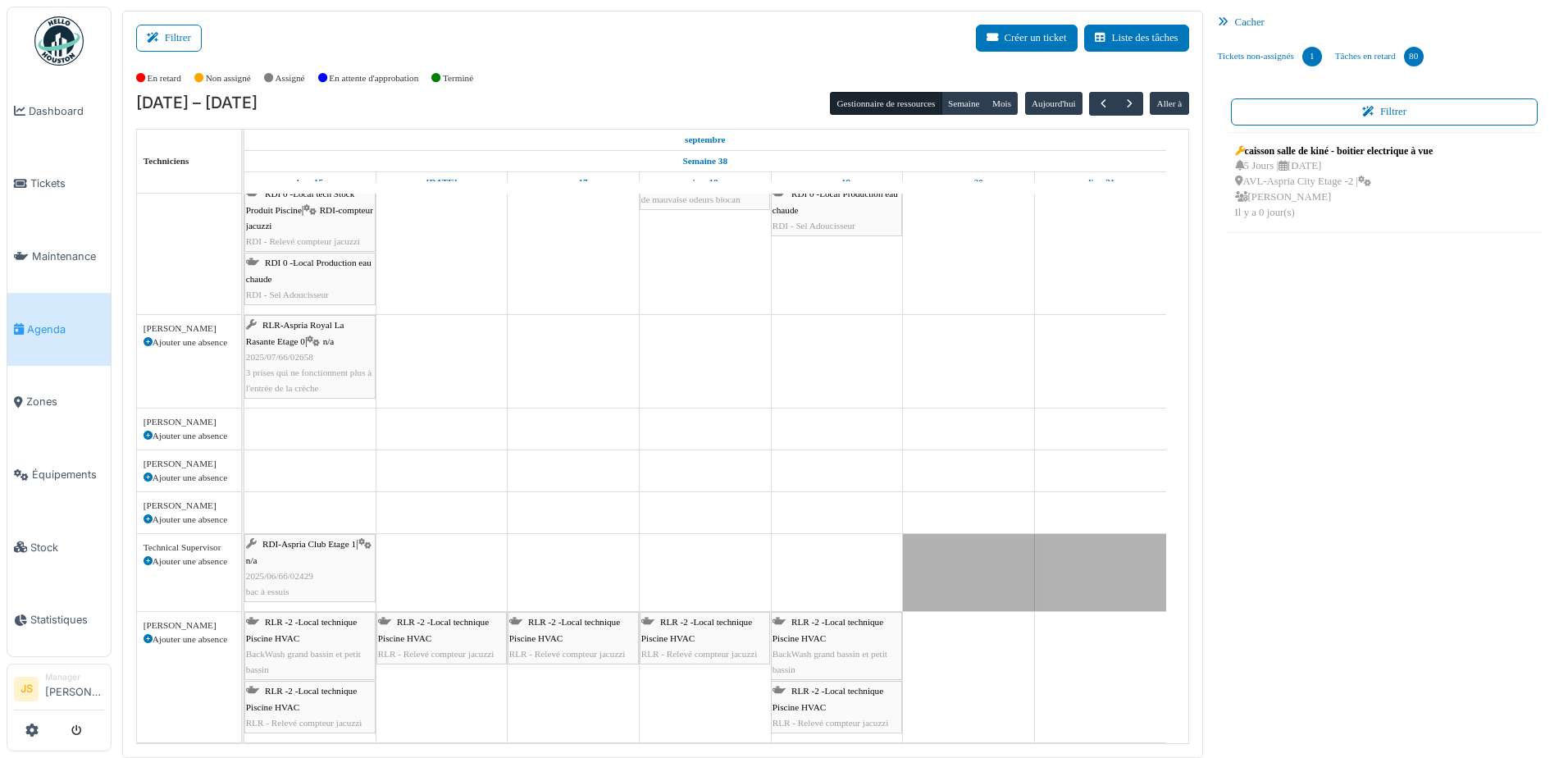
scroll to position [123, 0]
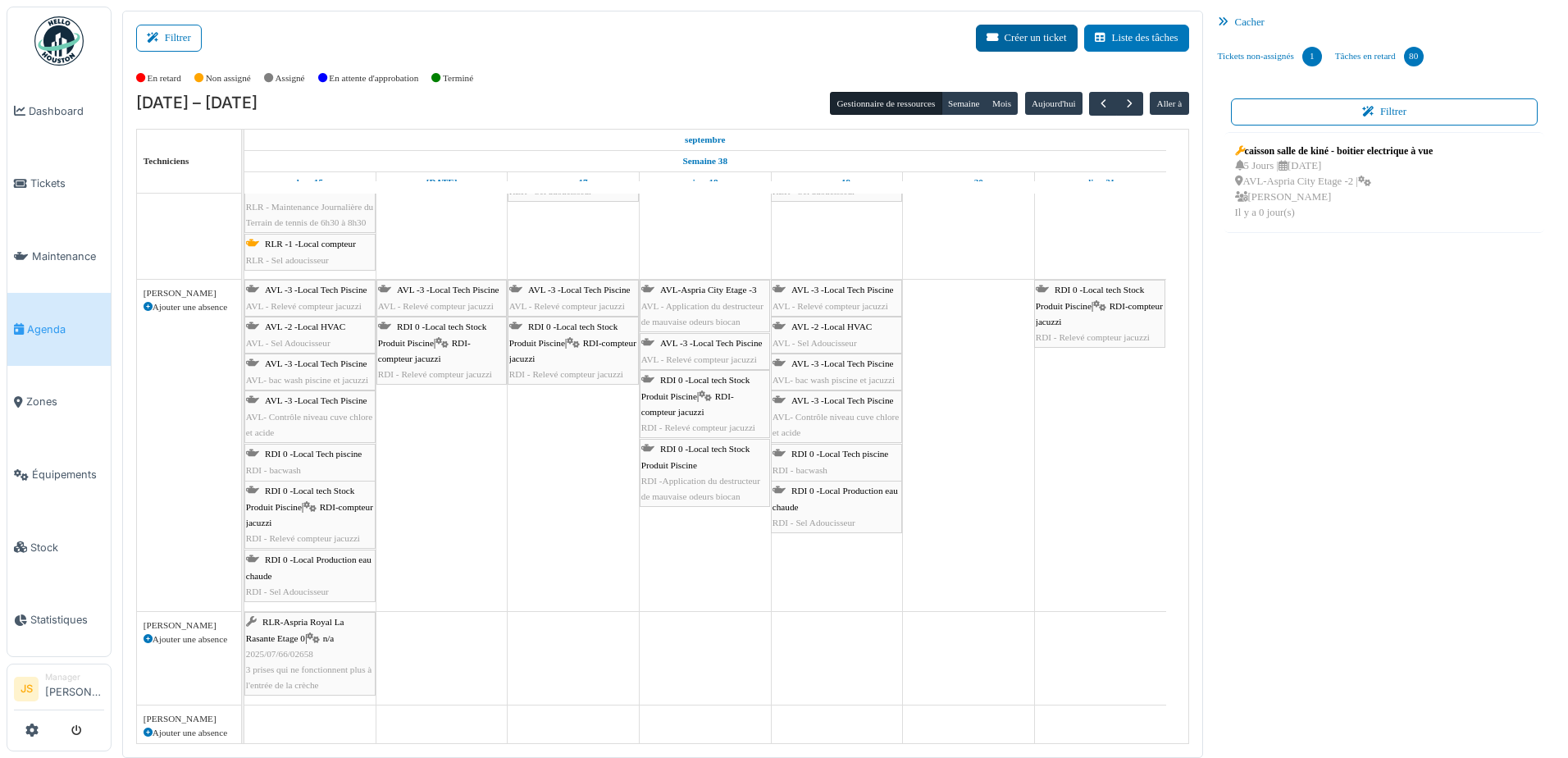
click at [1042, 37] on button "Créer un ticket" at bounding box center [1026, 38] width 101 height 27
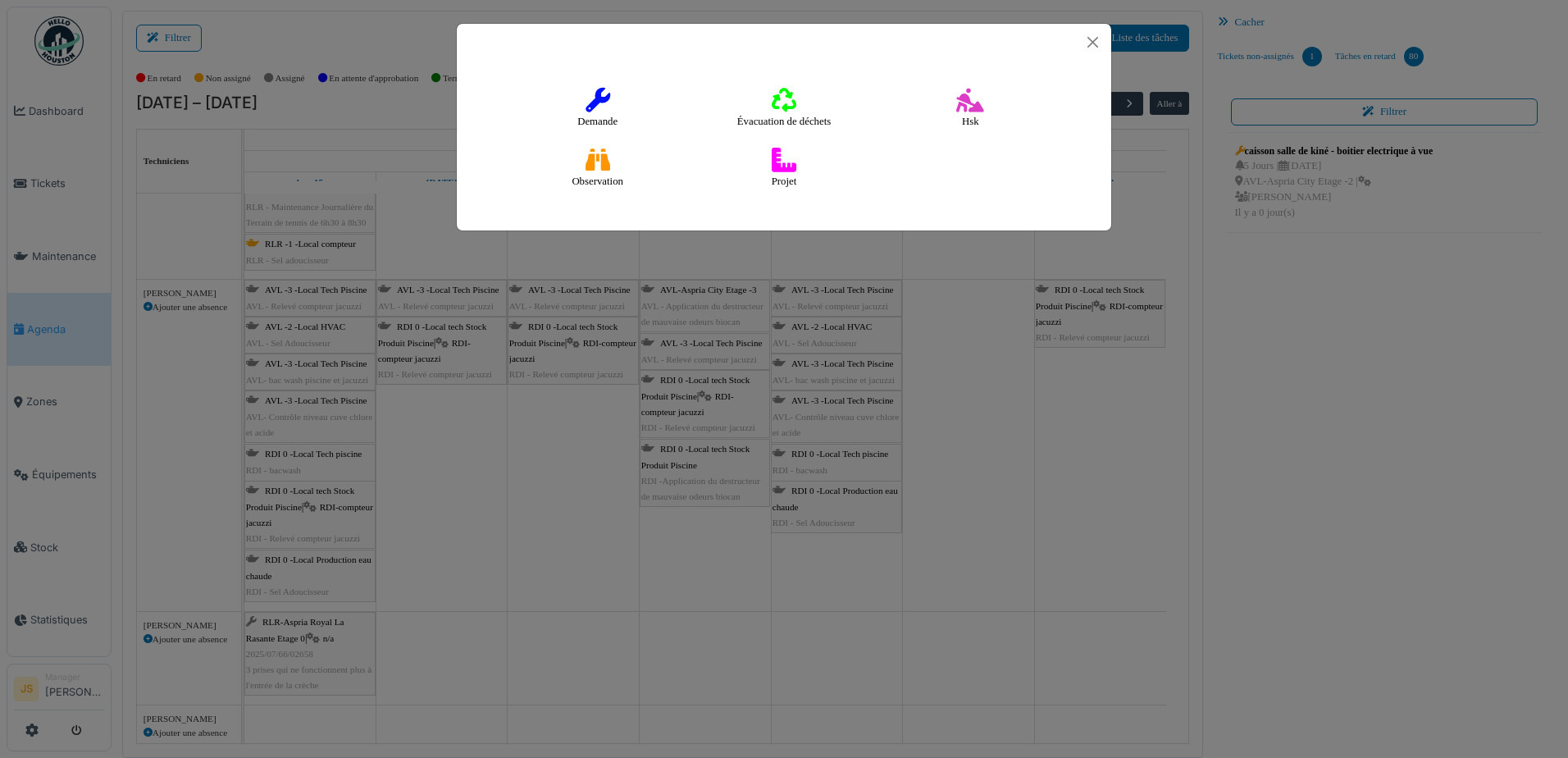
click at [598, 100] on icon at bounding box center [598, 100] width 25 height 25
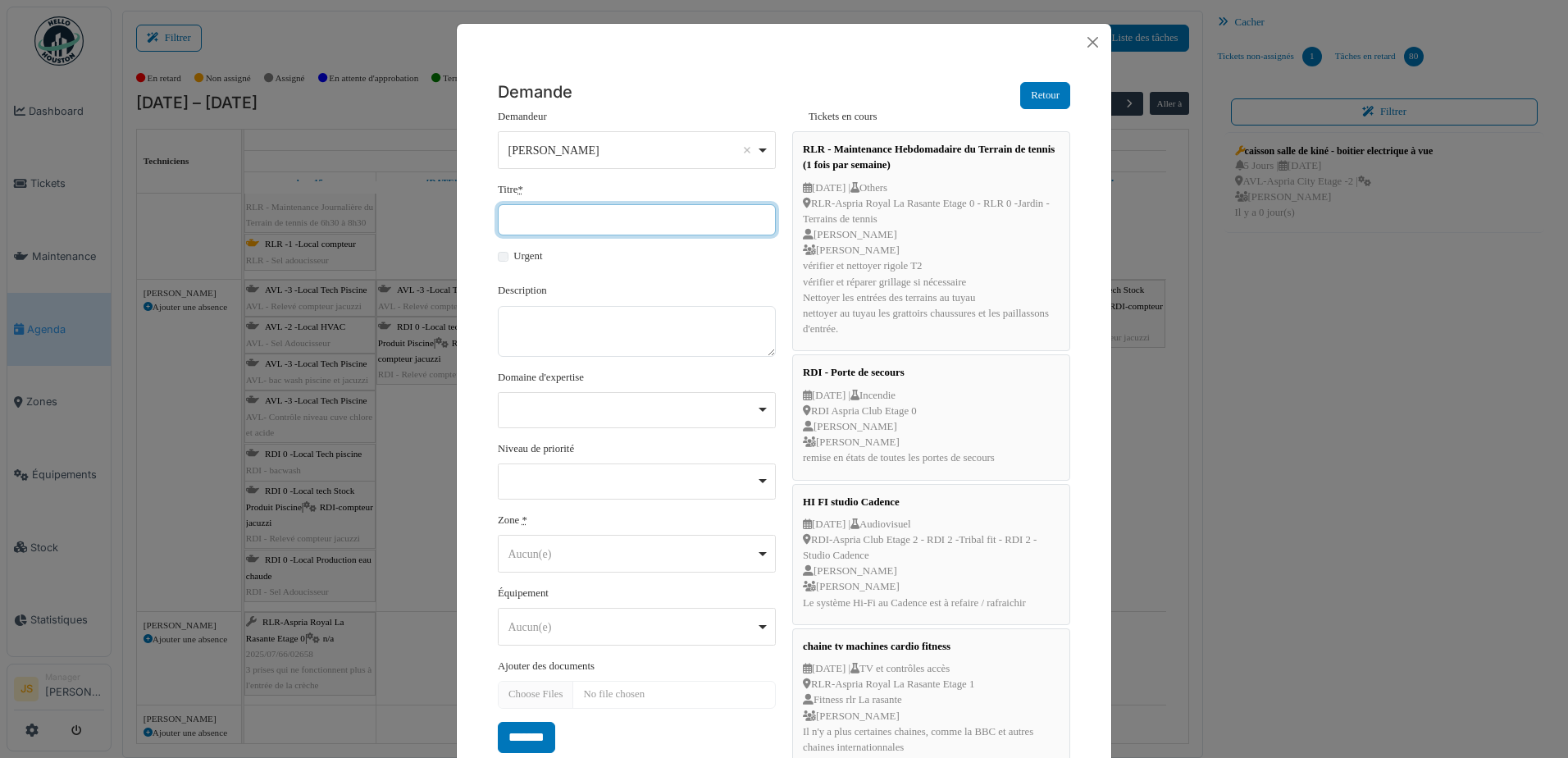
click at [584, 224] on input "Titre *" at bounding box center [637, 220] width 278 height 32
click at [570, 551] on div "Aucun(e) Remove item" at bounding box center [632, 554] width 248 height 17
type input "**********"
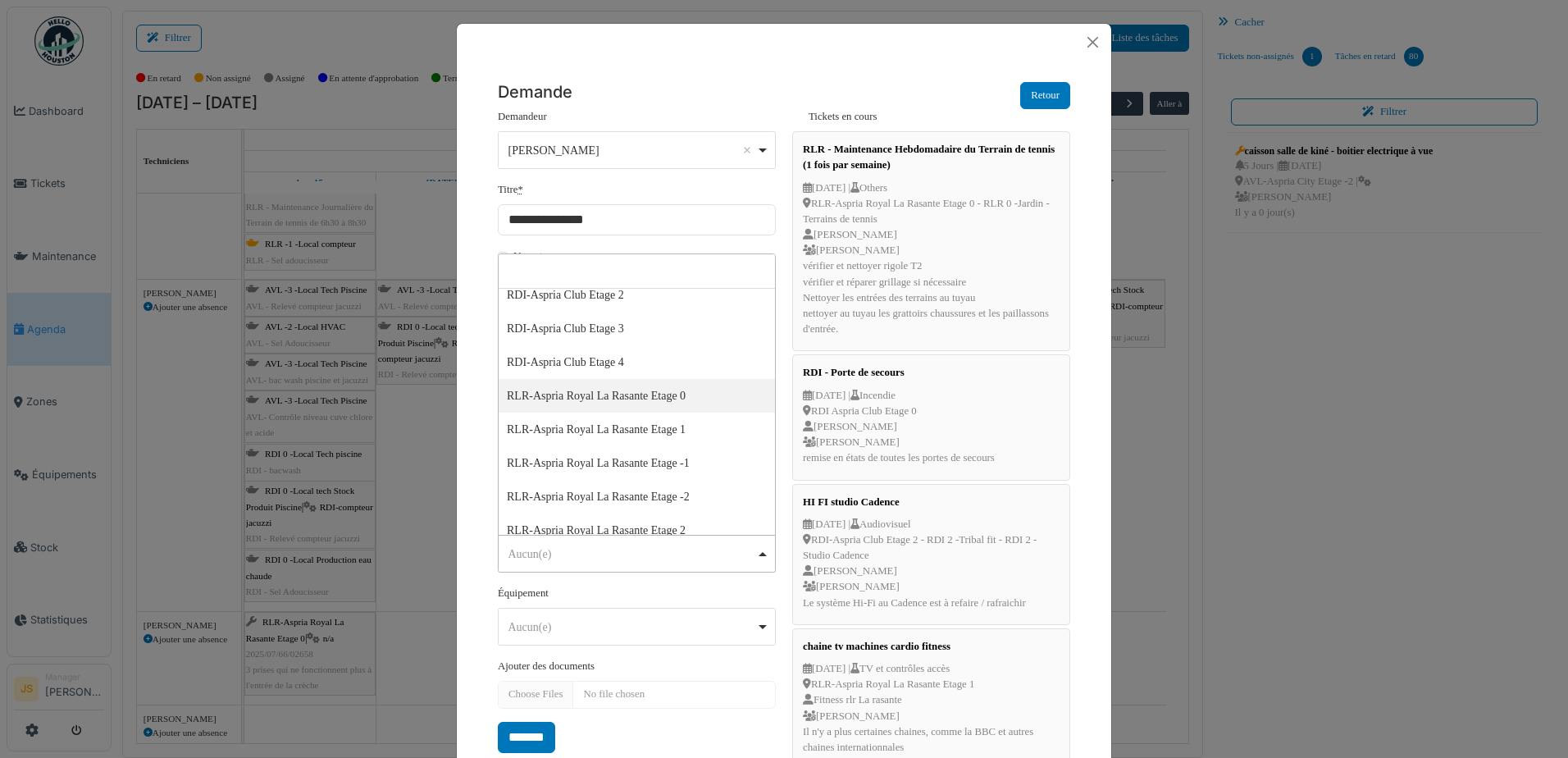
select select "*****"
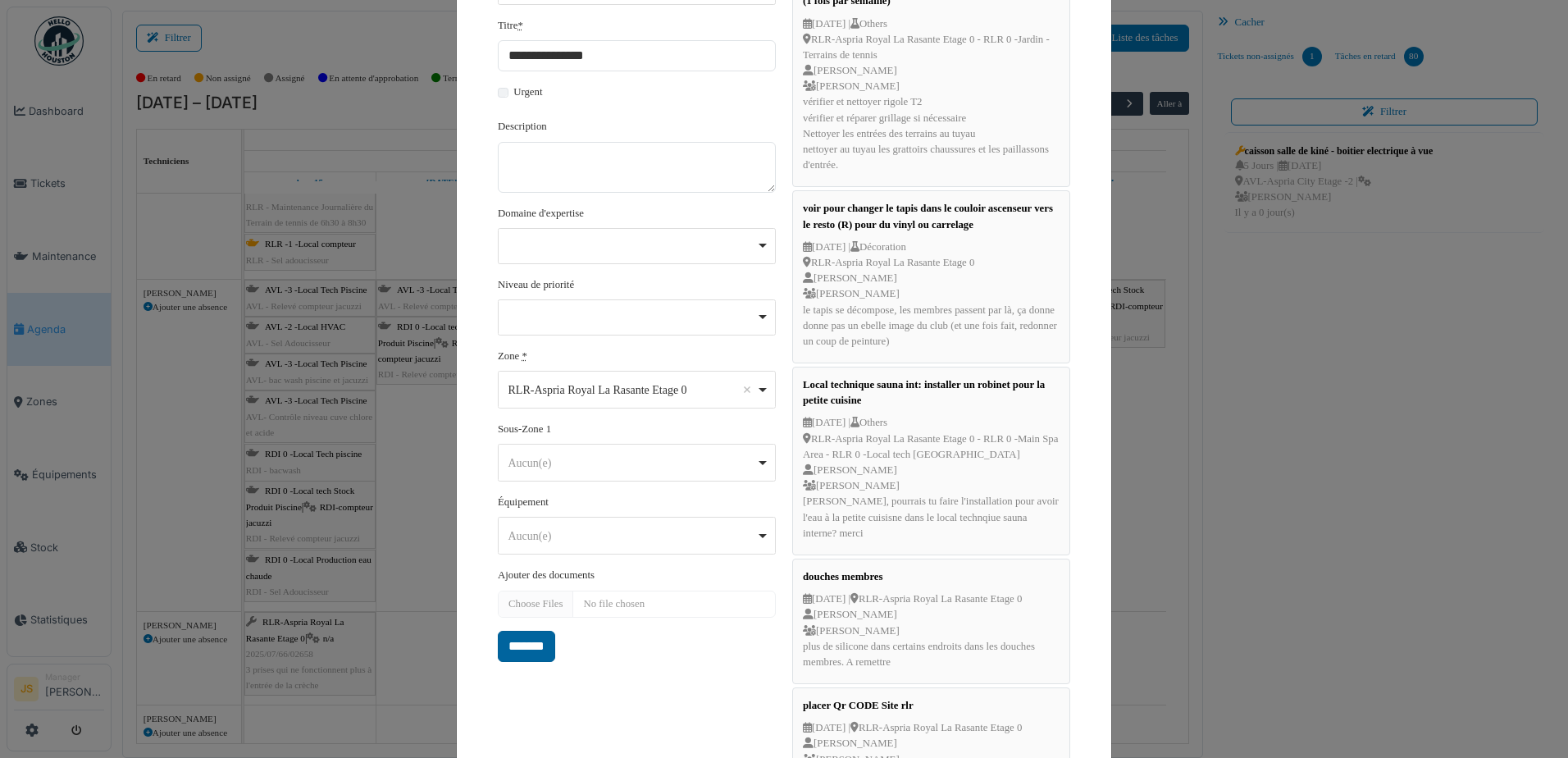
click at [528, 646] on input "*******" at bounding box center [526, 646] width 57 height 32
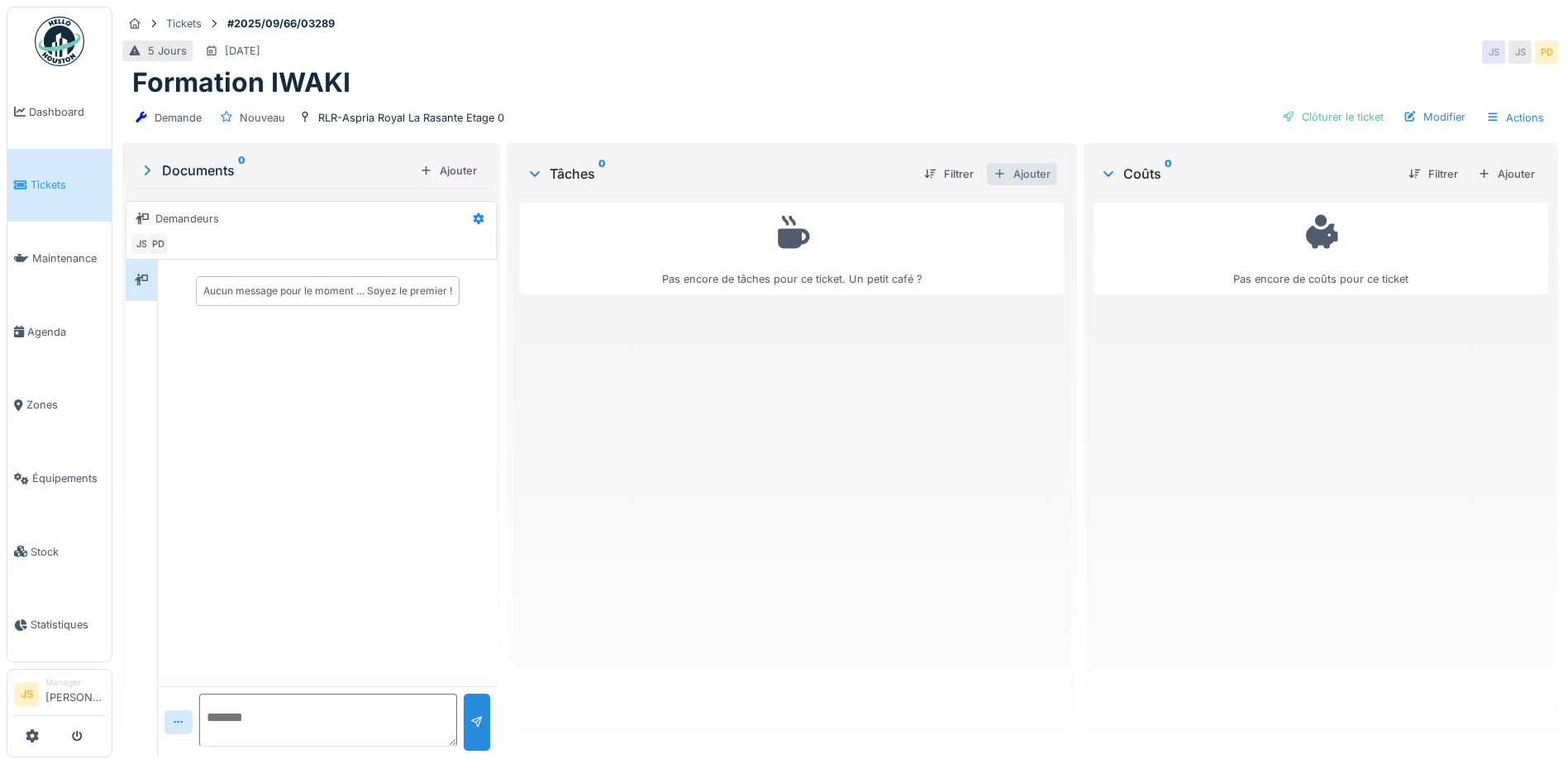
click at [1040, 177] on div "Ajouter" at bounding box center [1022, 174] width 70 height 22
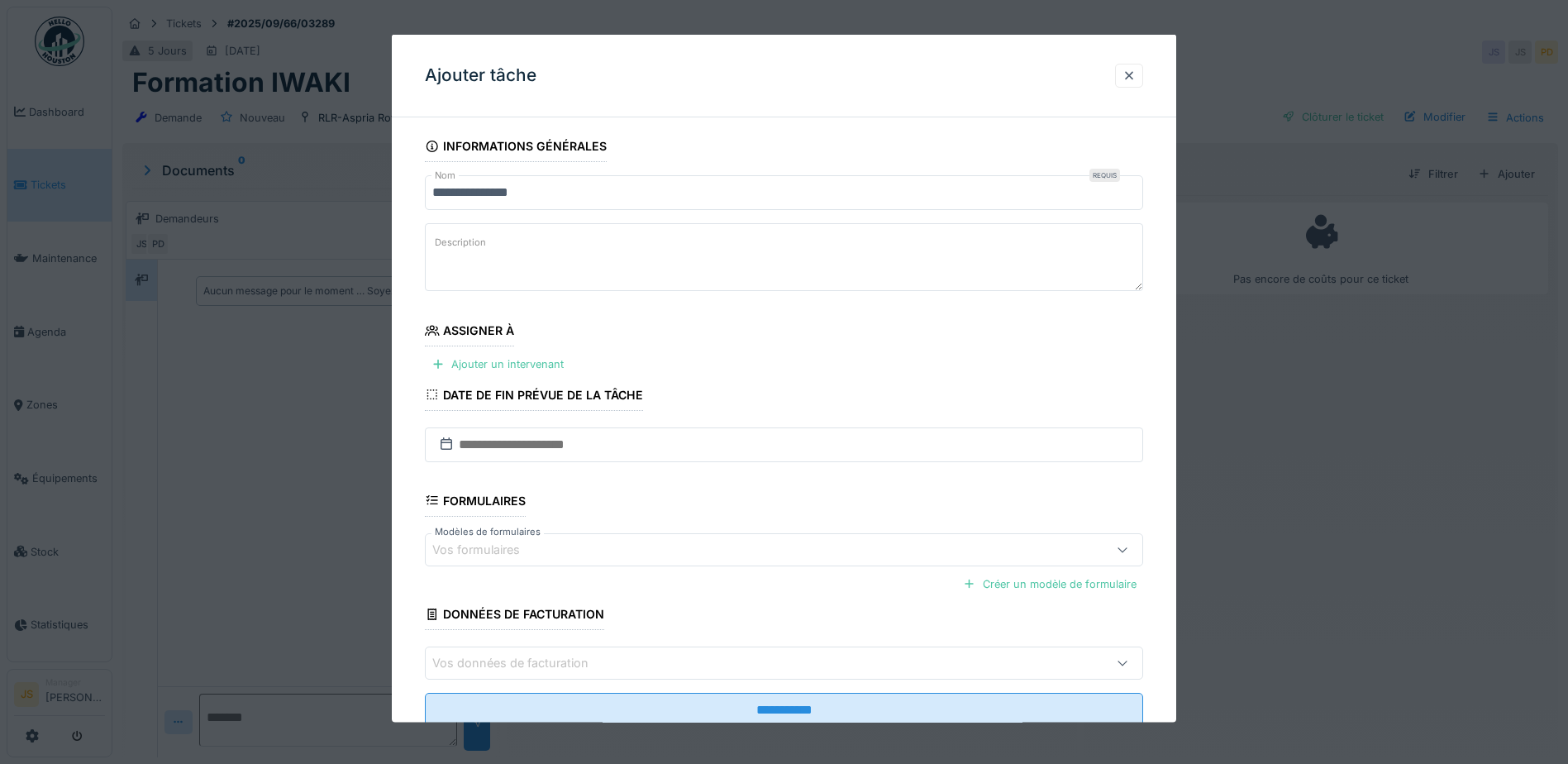
click at [473, 270] on textarea "Description" at bounding box center [784, 257] width 718 height 68
paste textarea "**********"
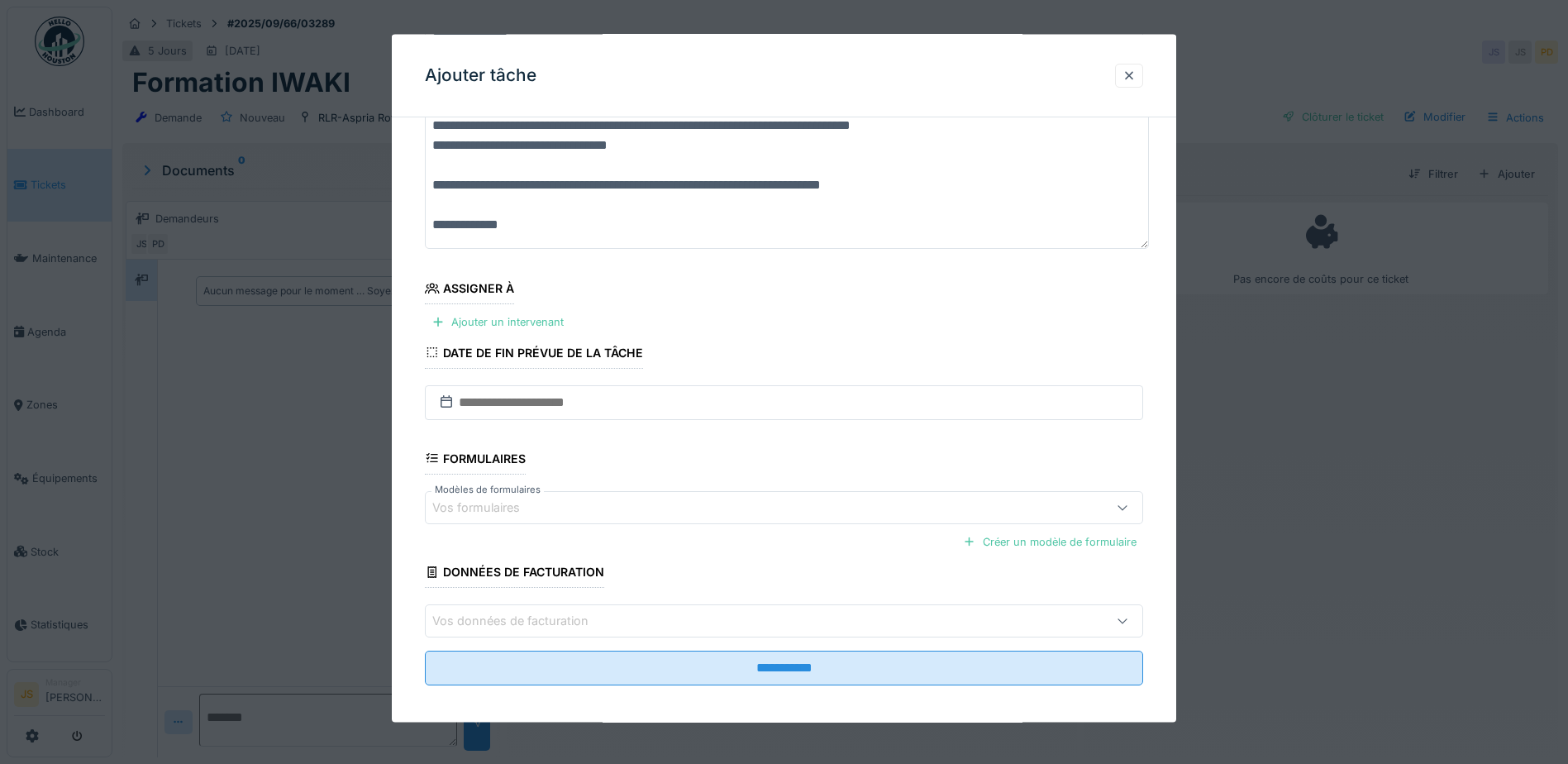
scroll to position [170, 0]
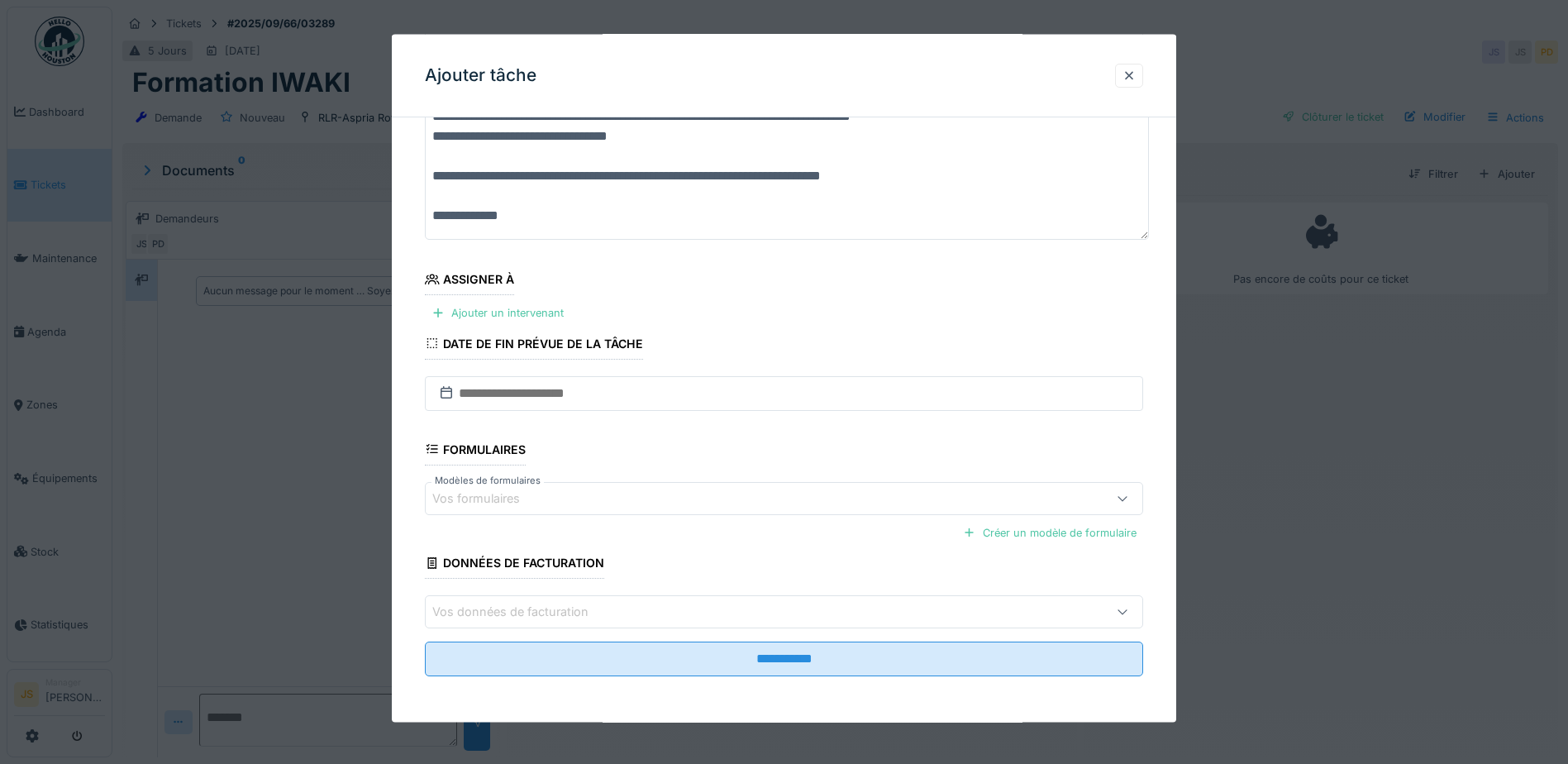
click at [465, 202] on textarea "**********" at bounding box center [787, 147] width 724 height 187
type textarea "**********"
click at [481, 311] on div "Ajouter un intervenant" at bounding box center [498, 313] width 146 height 22
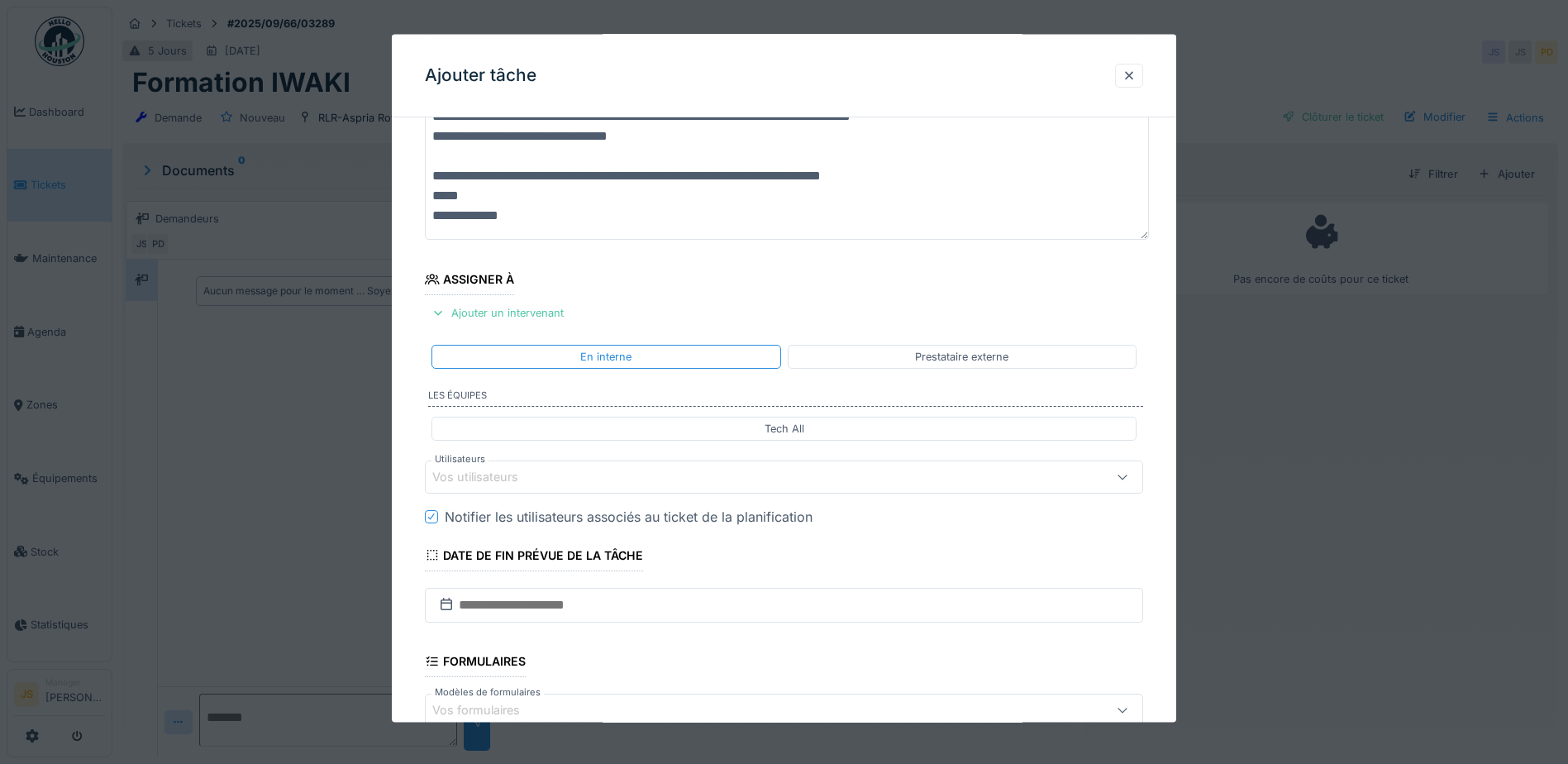
click at [485, 474] on div "Vos utilisateurs" at bounding box center [487, 476] width 109 height 18
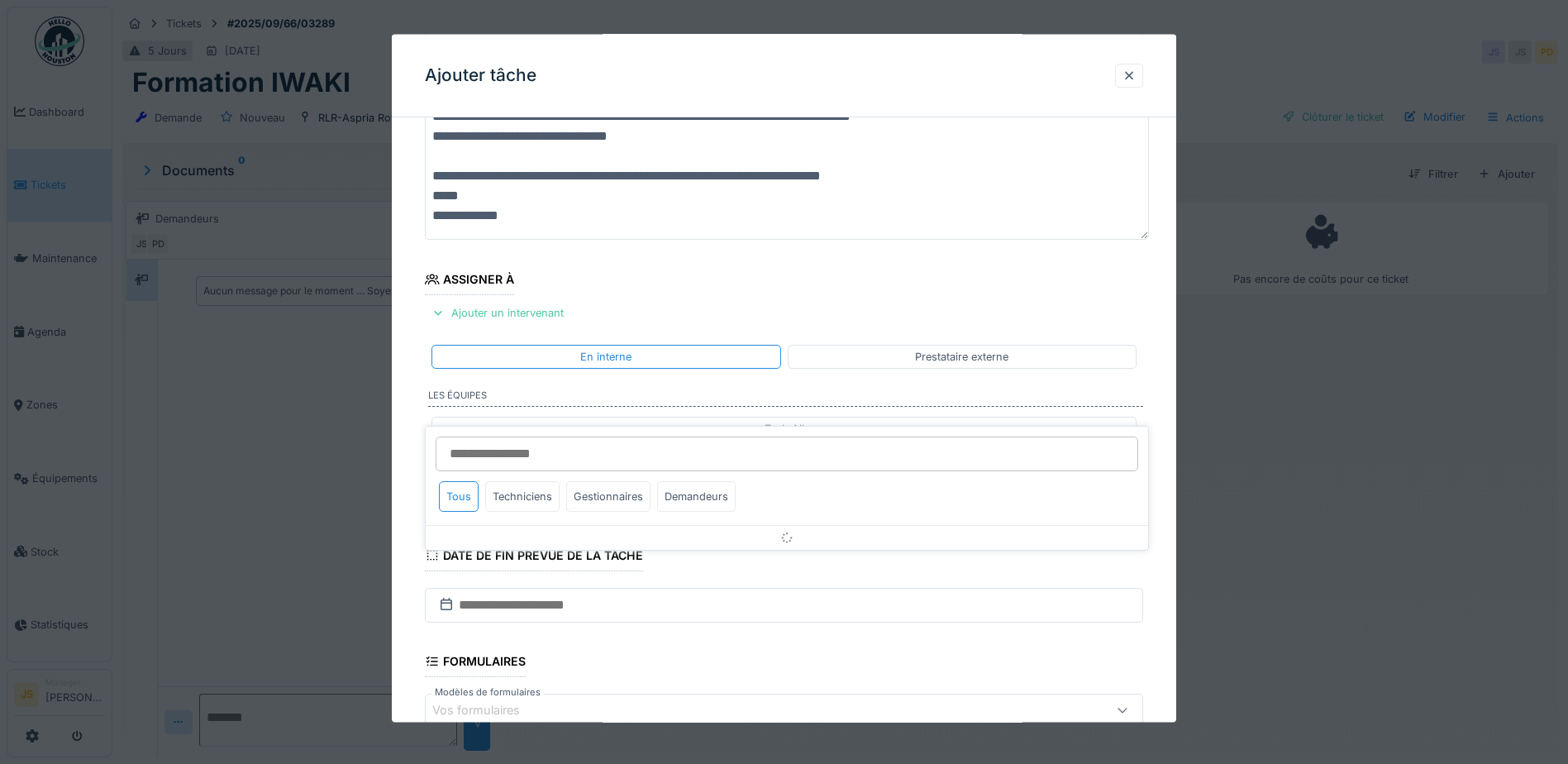
scroll to position [269, 0]
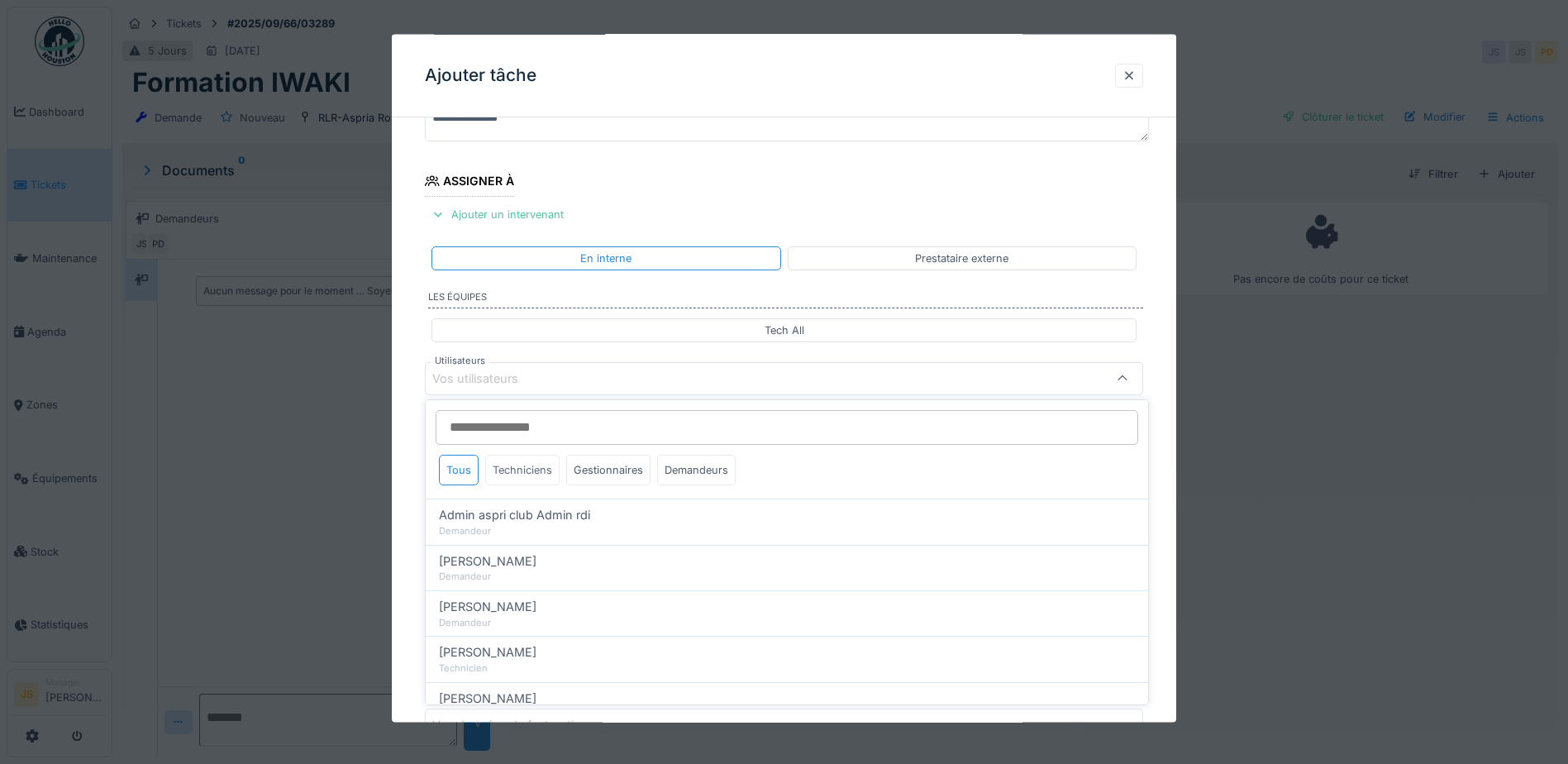
click at [542, 468] on div "Techniciens" at bounding box center [522, 470] width 75 height 31
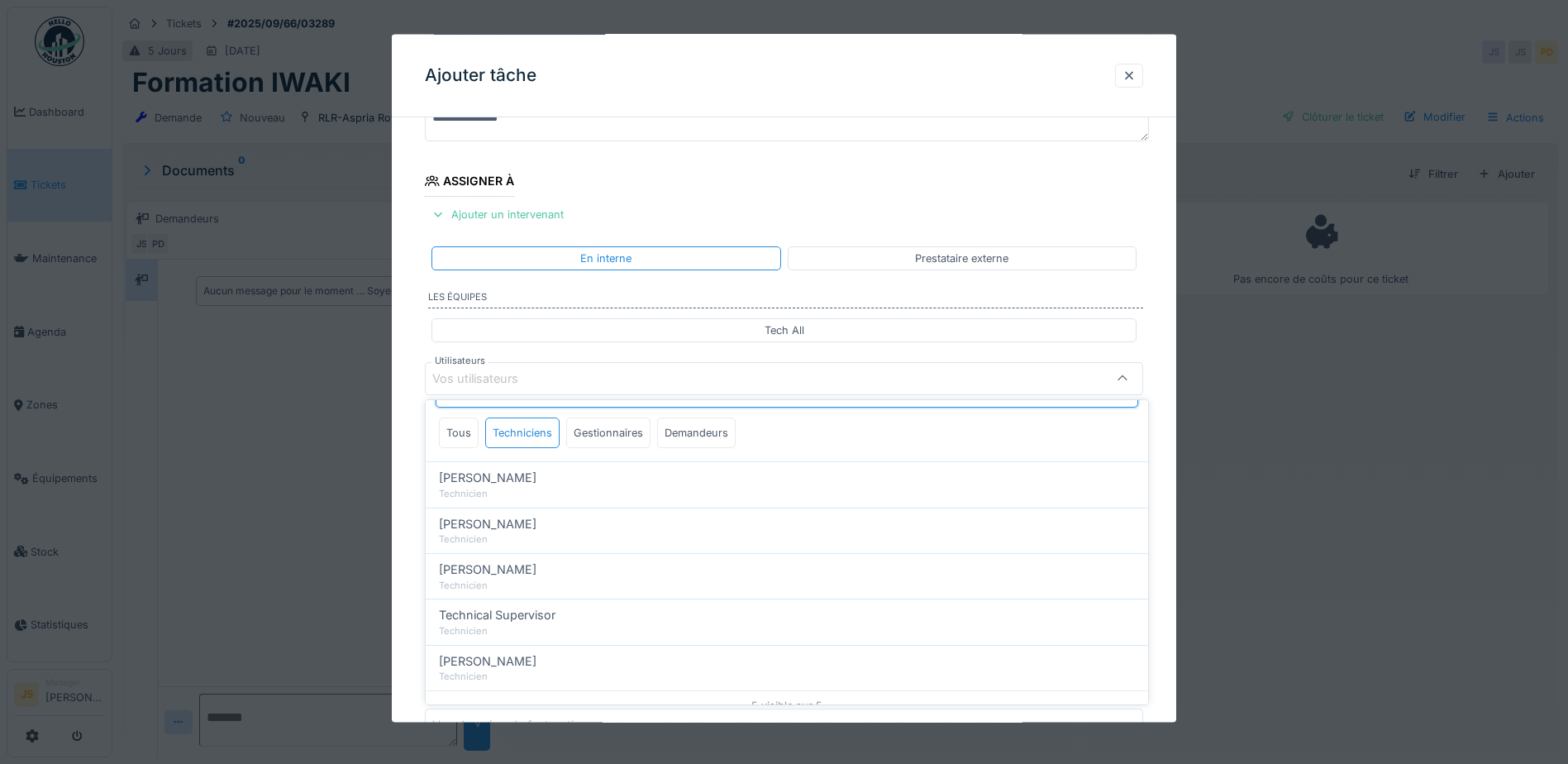
scroll to position [53, 0]
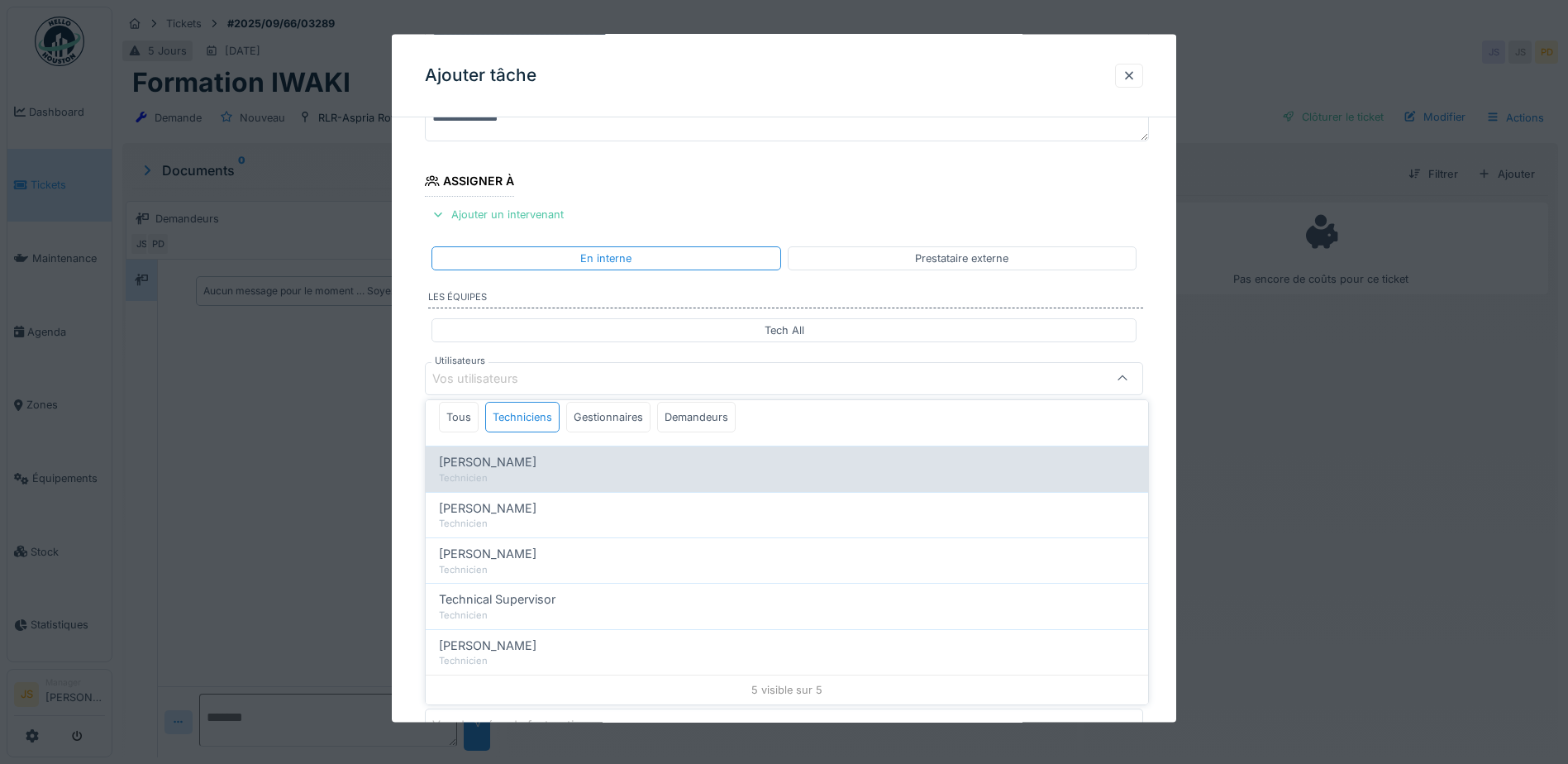
click at [530, 468] on span "[PERSON_NAME]" at bounding box center [488, 462] width 98 height 18
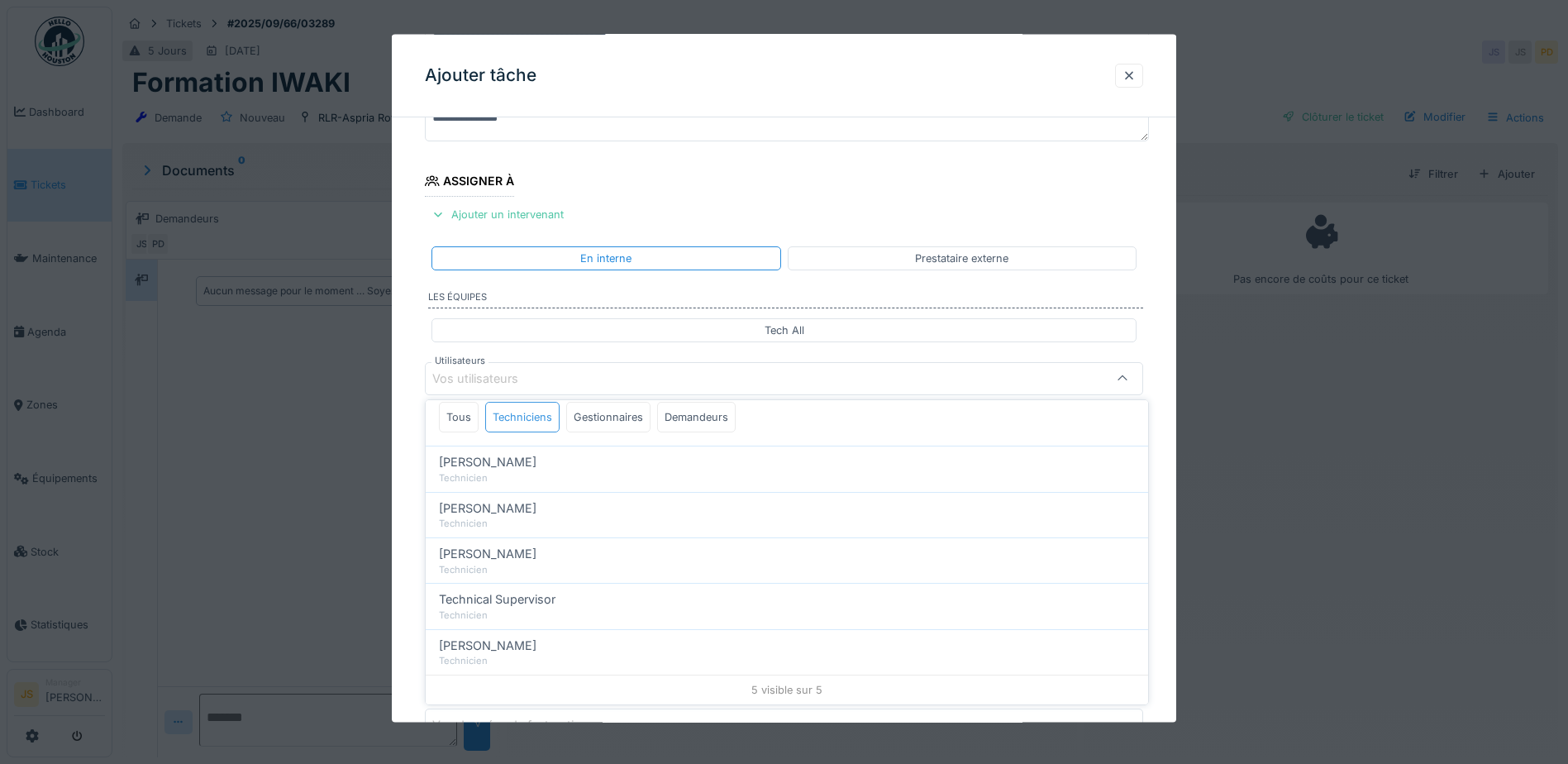
scroll to position [0, 0]
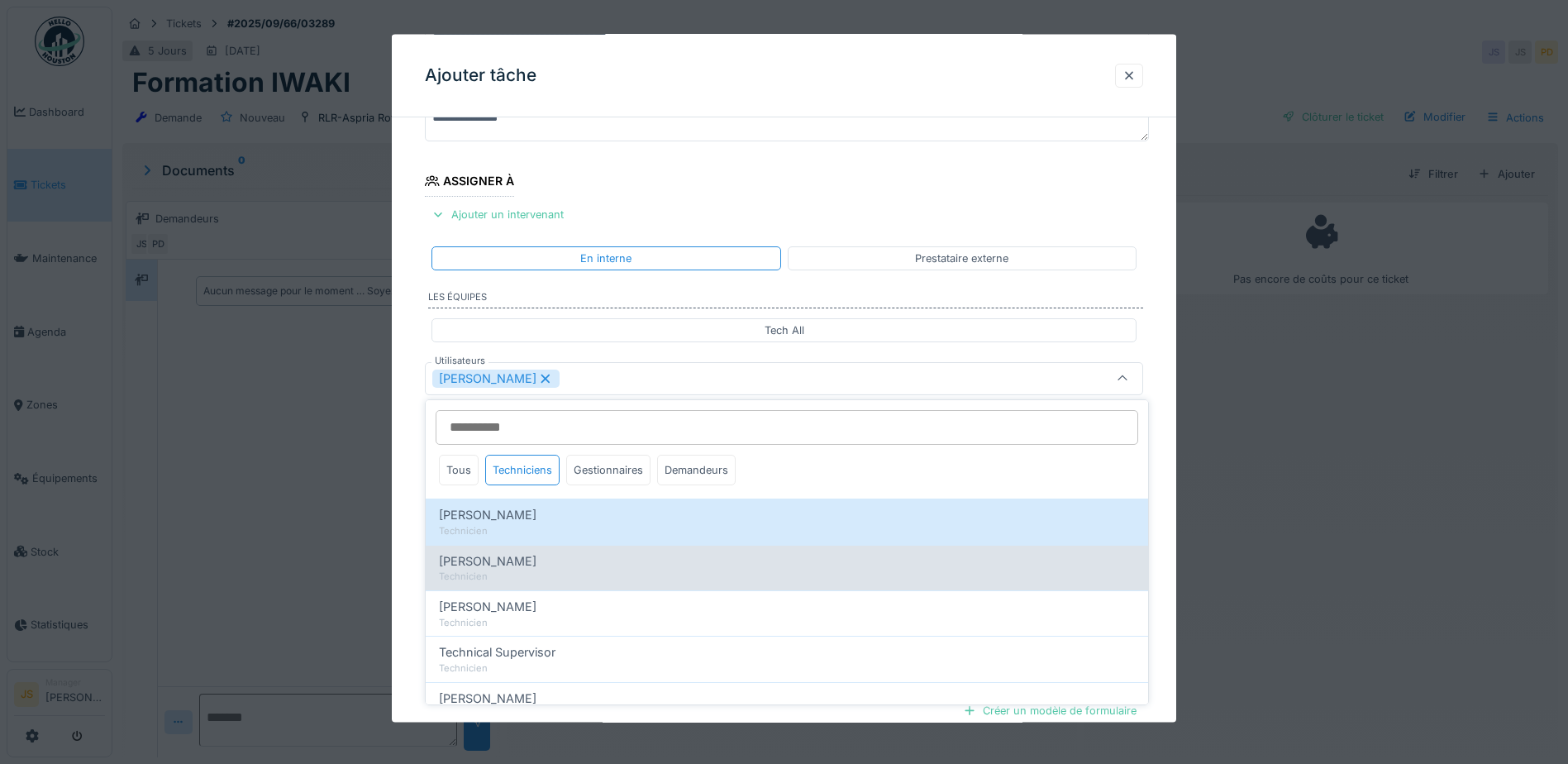
click at [530, 561] on span "[PERSON_NAME]" at bounding box center [488, 561] width 98 height 18
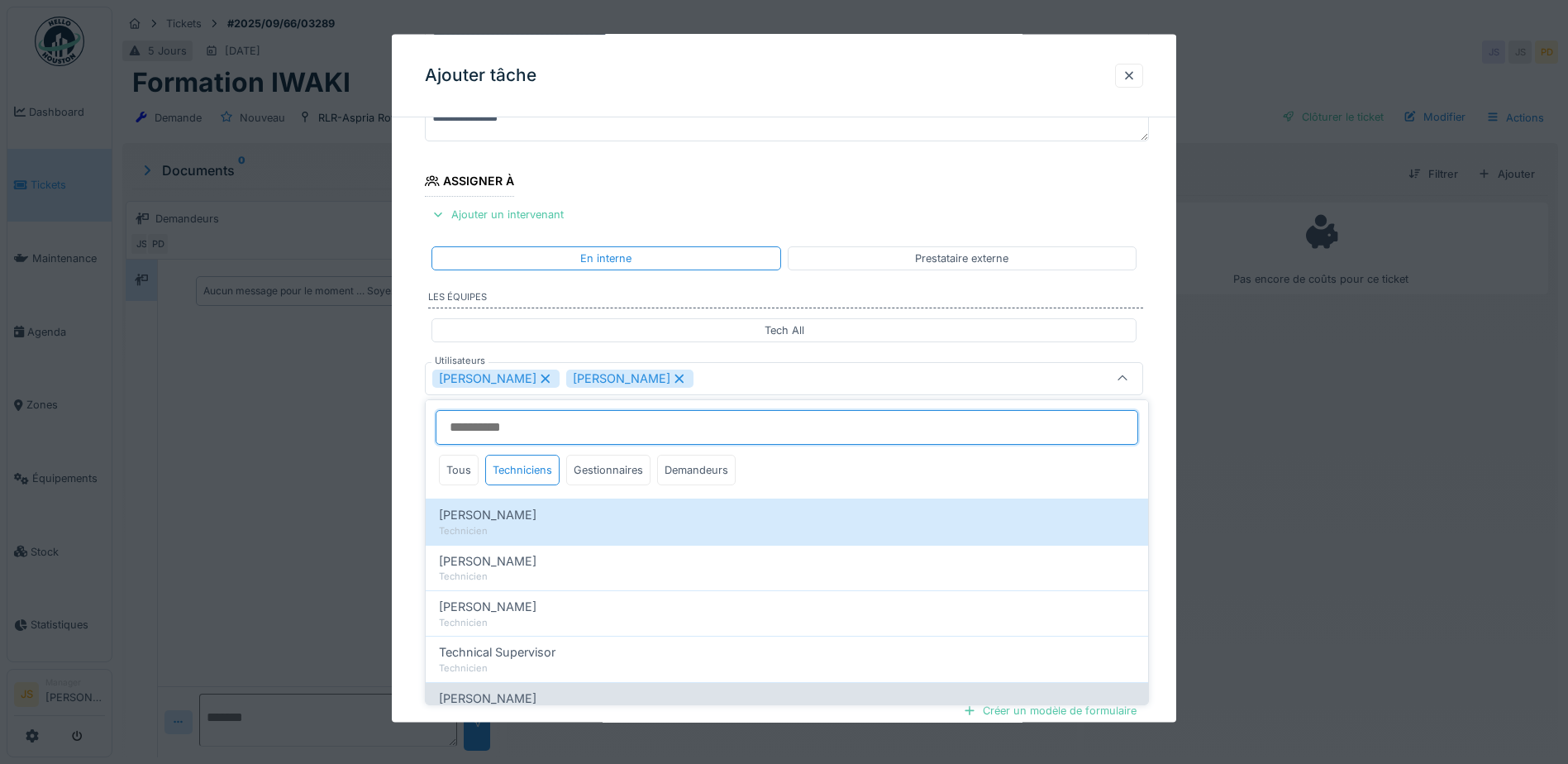
scroll to position [53, 0]
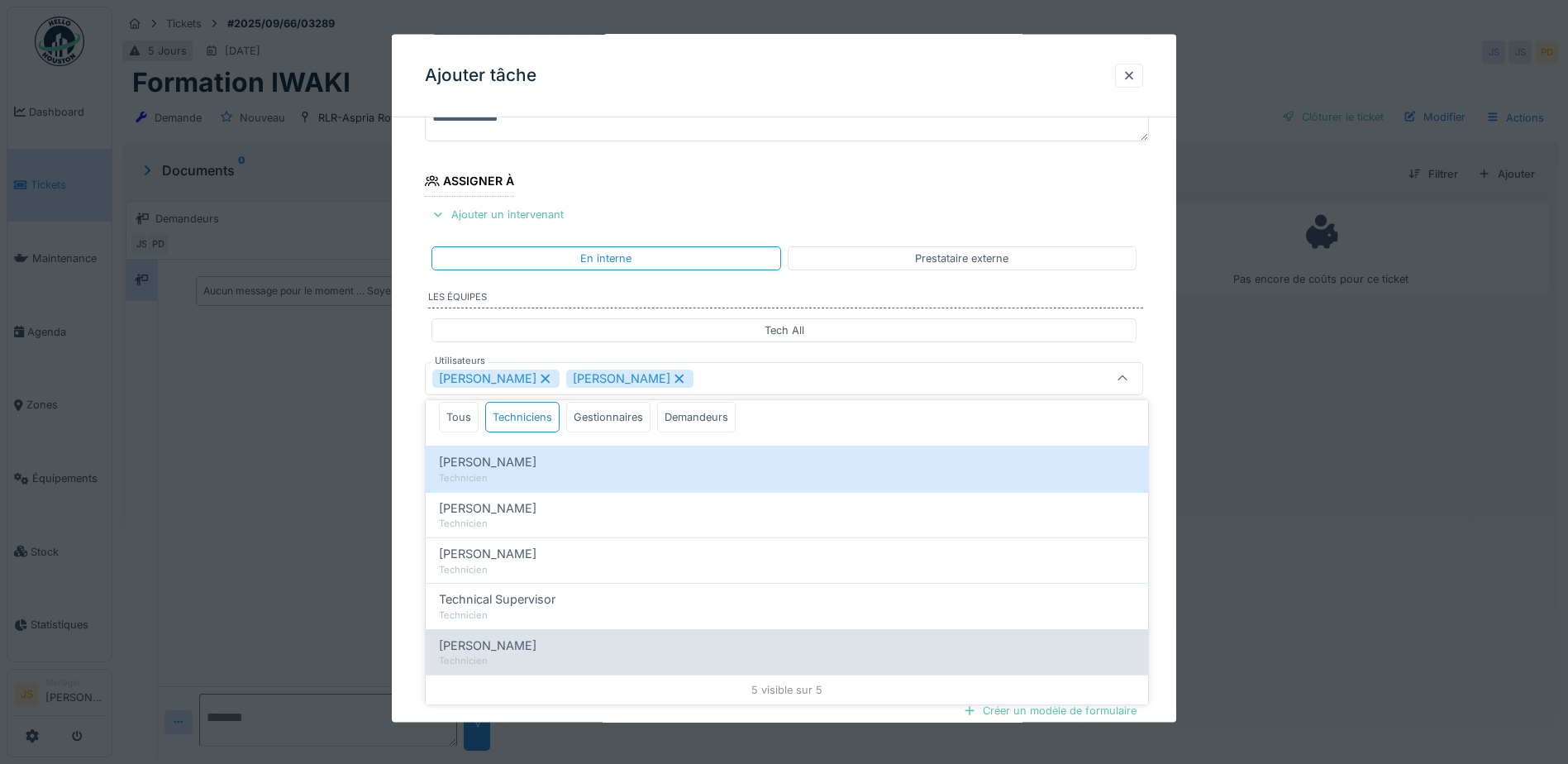
click at [530, 646] on span "[PERSON_NAME]" at bounding box center [488, 646] width 98 height 18
type input "**********"
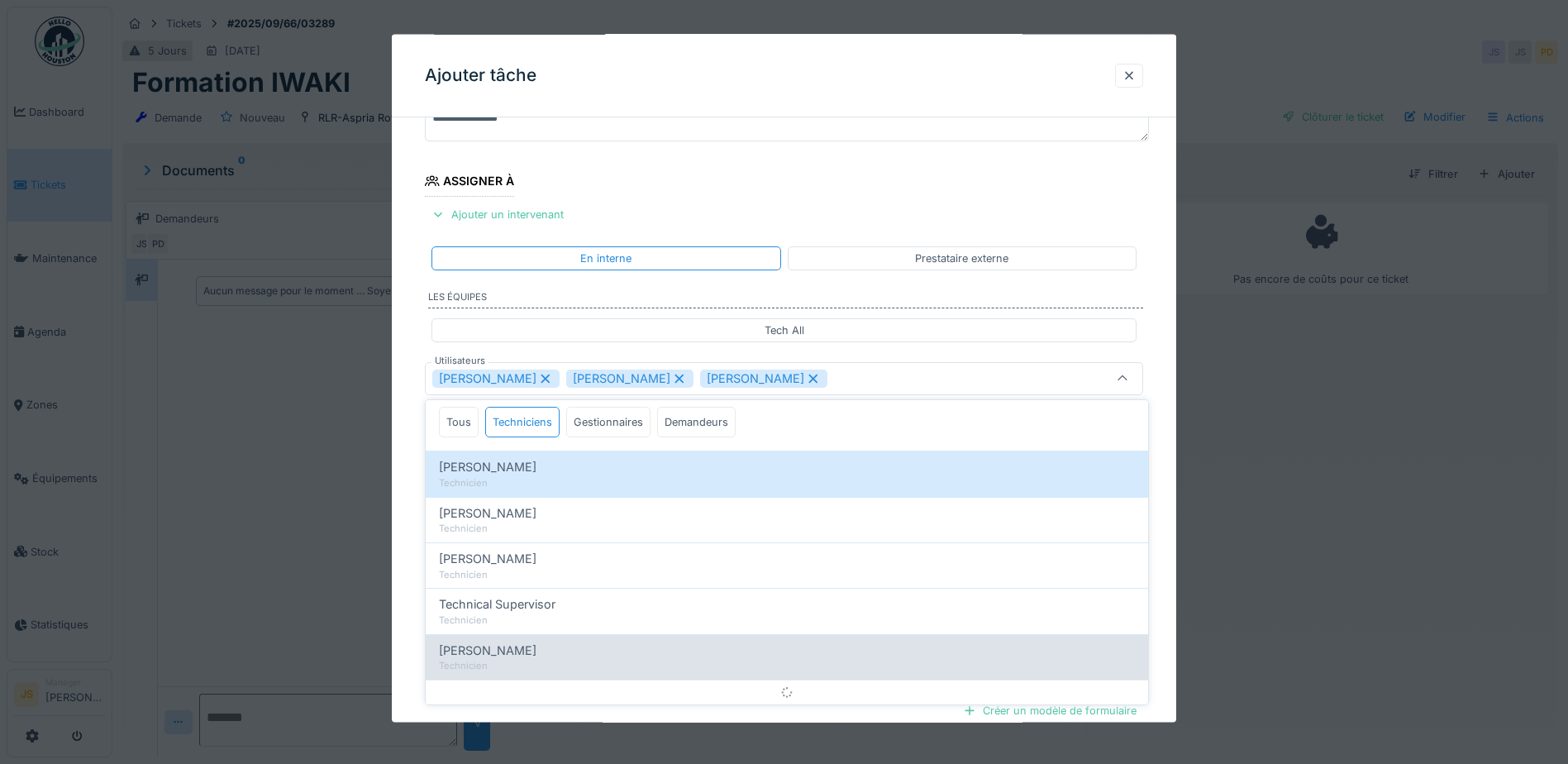
scroll to position [0, 0]
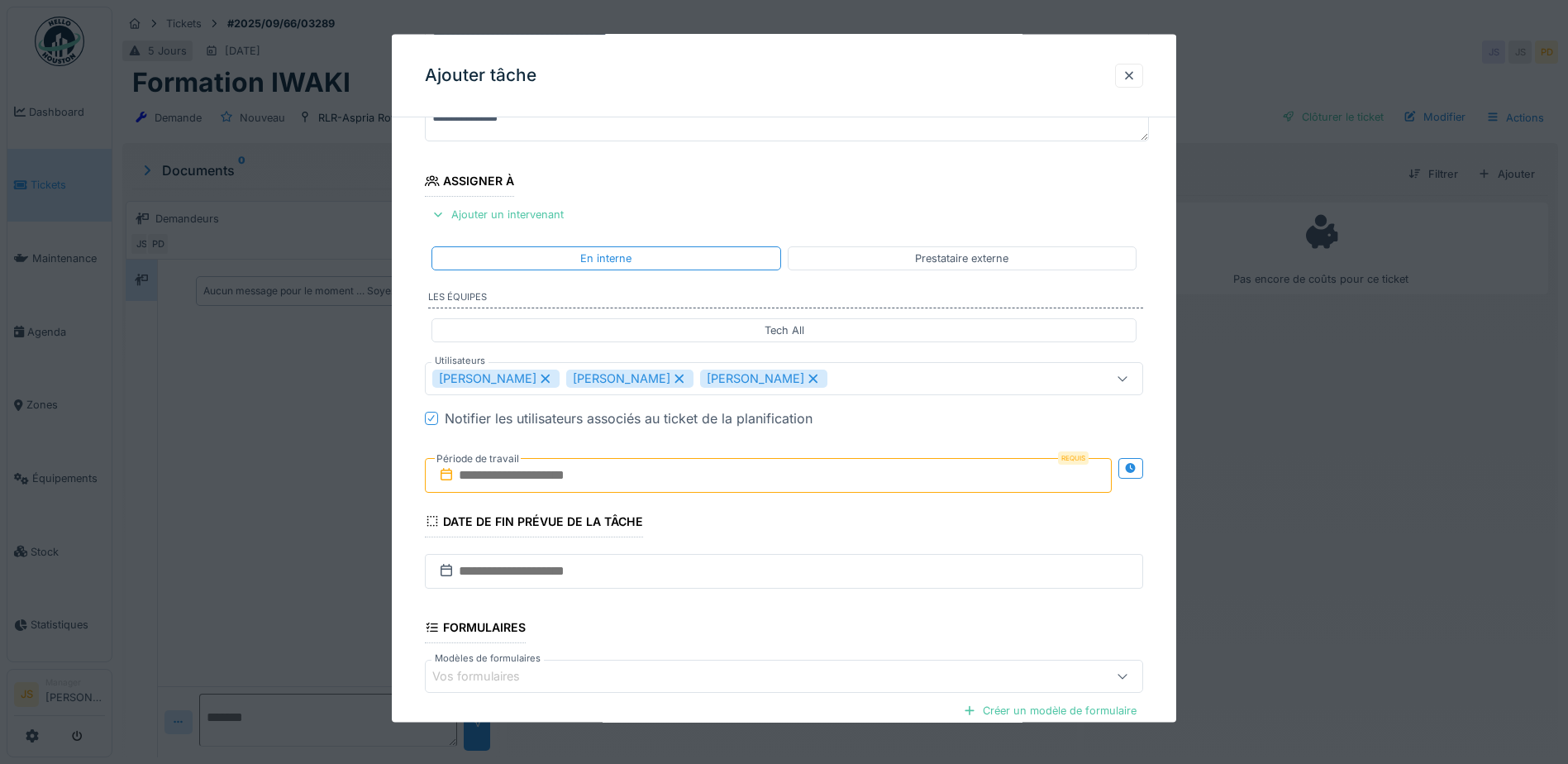
click at [413, 391] on div "**********" at bounding box center [784, 381] width 784 height 1039
click at [542, 469] on input "text" at bounding box center [768, 475] width 687 height 34
click at [854, 514] on span "Next Month" at bounding box center [854, 515] width 0 height 20
click at [721, 635] on div "16" at bounding box center [718, 636] width 22 height 22
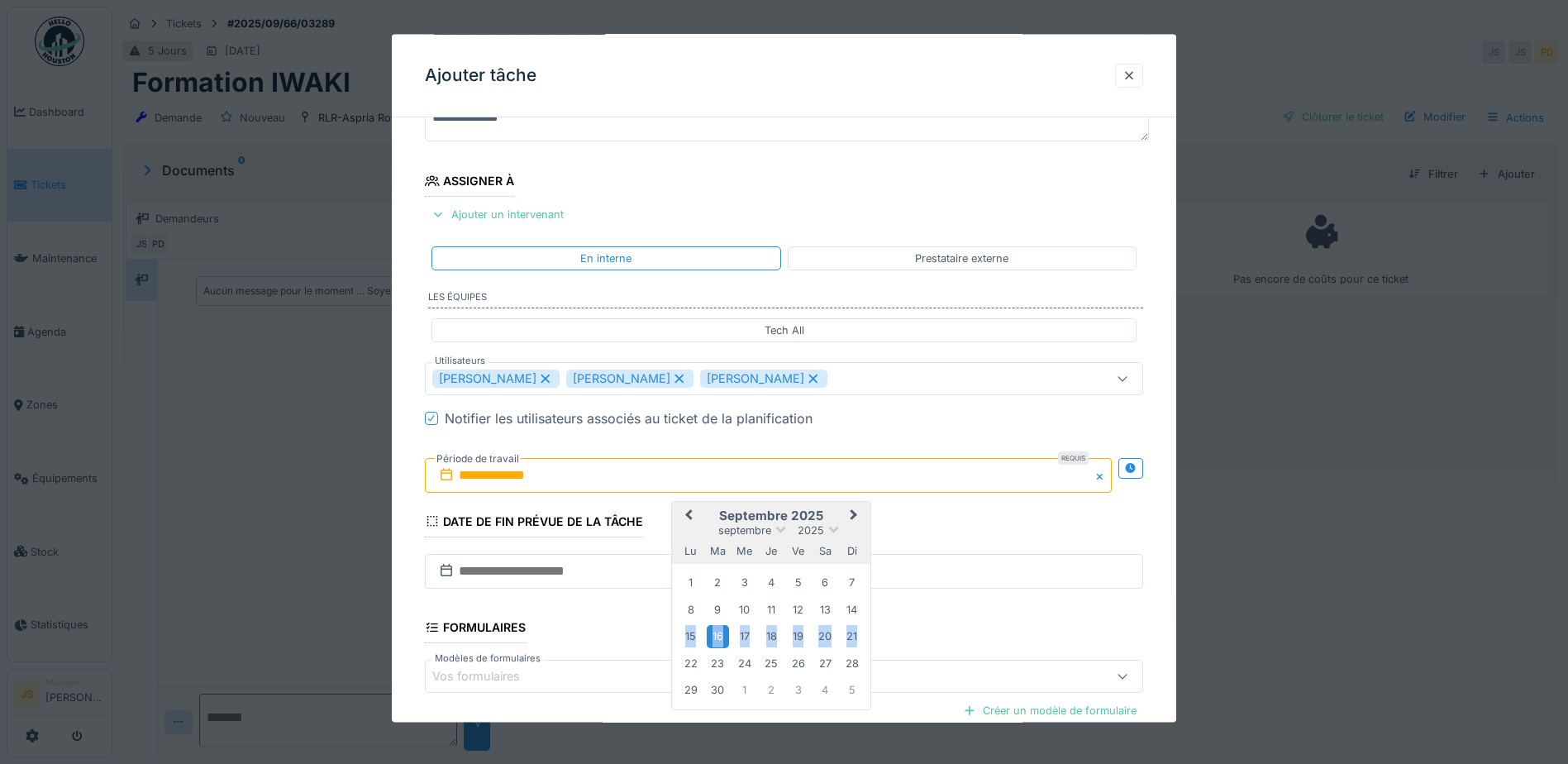
click at [721, 635] on div "16" at bounding box center [718, 636] width 22 height 22
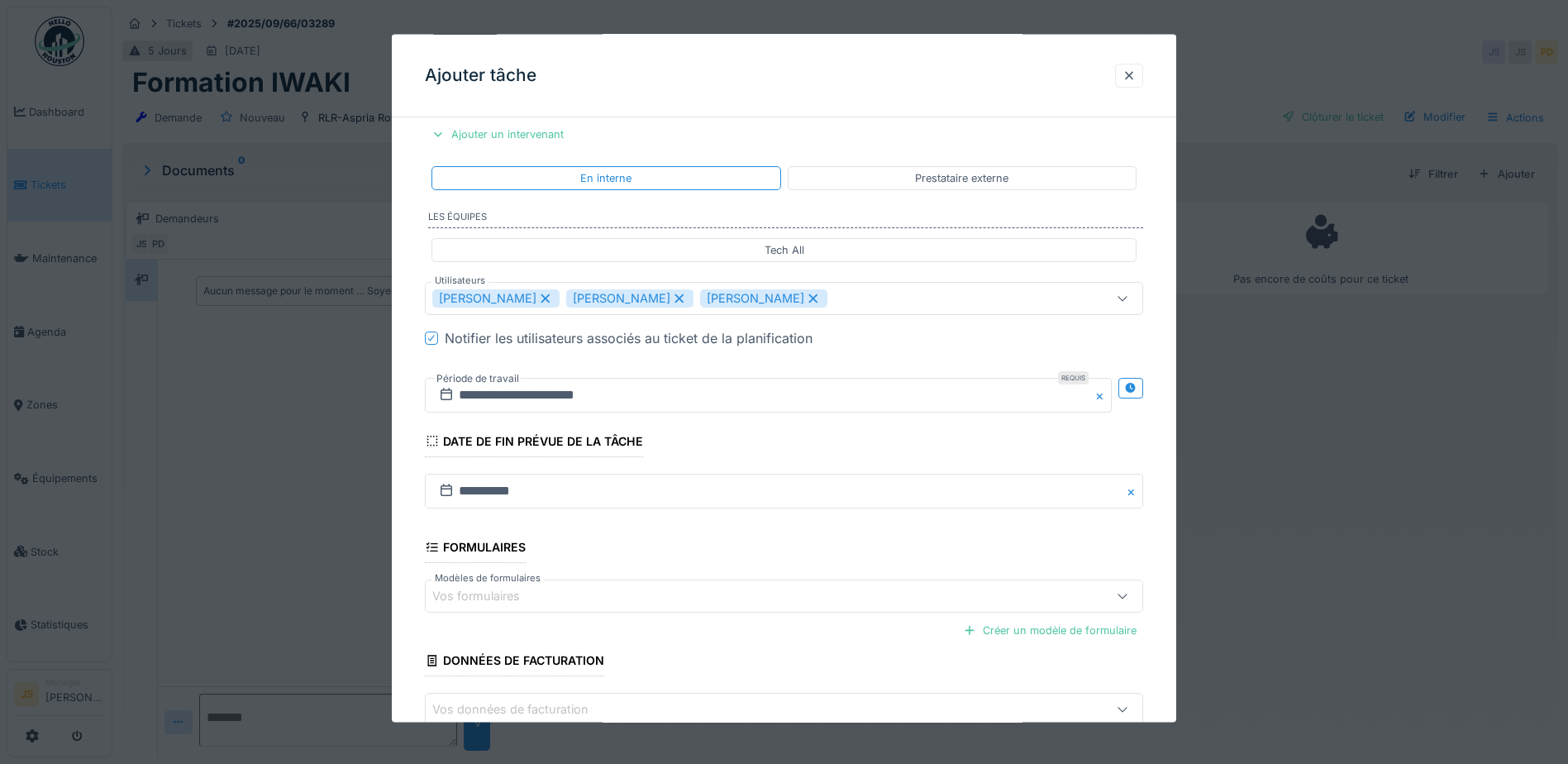
scroll to position [446, 0]
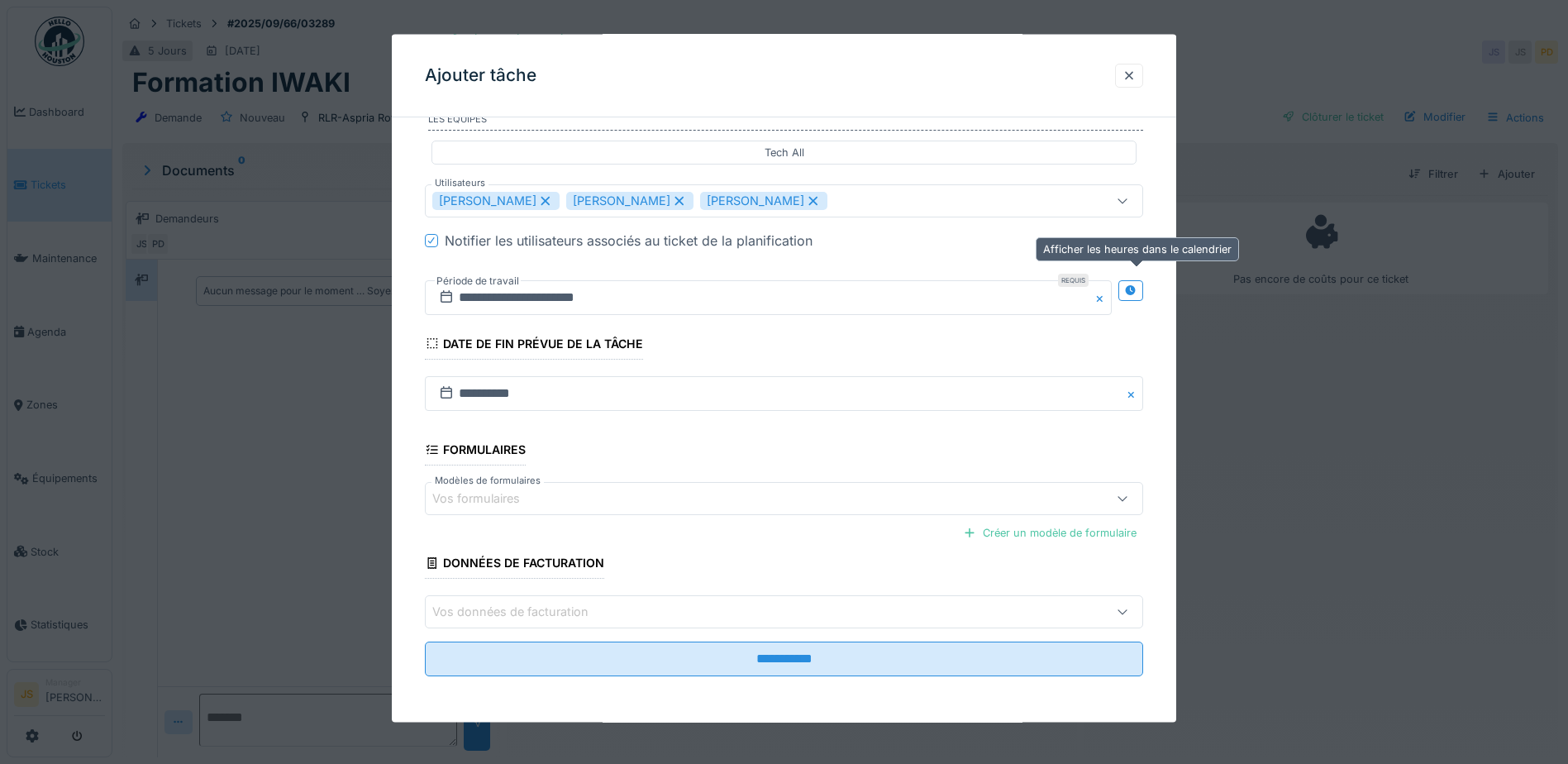
click at [1136, 288] on icon at bounding box center [1130, 289] width 11 height 11
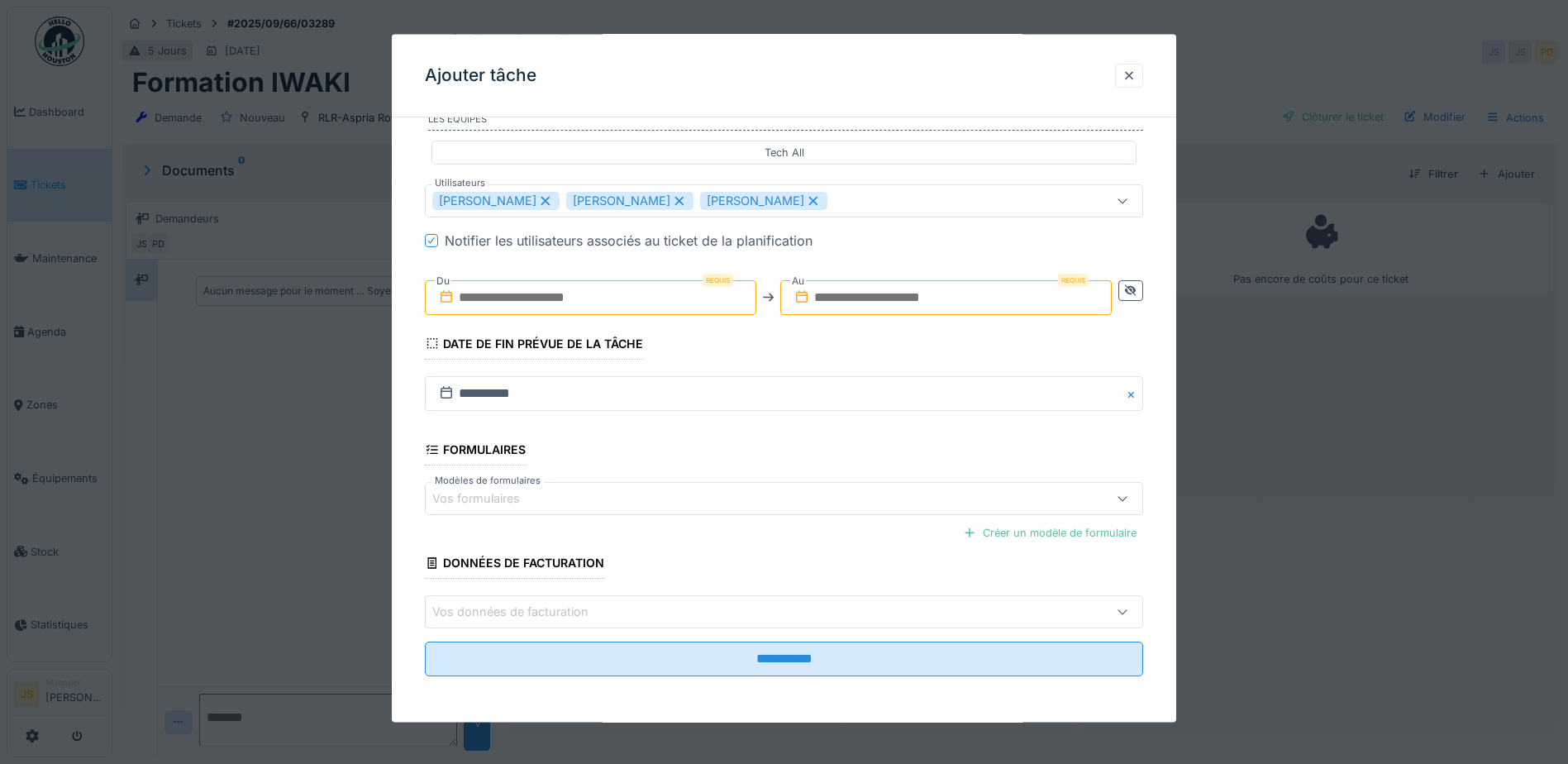
click at [589, 300] on input "text" at bounding box center [590, 297] width 331 height 34
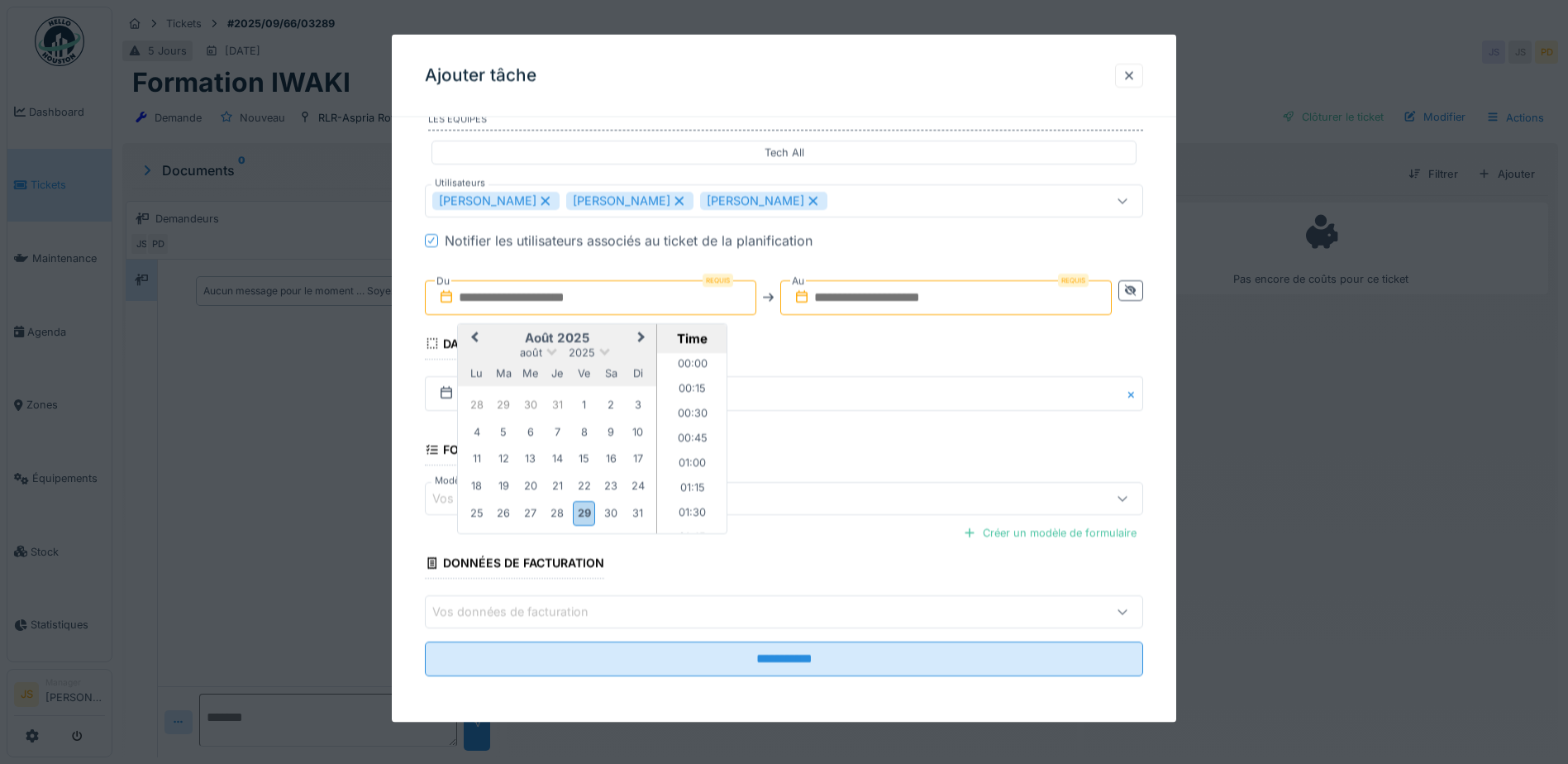
scroll to position [716, 0]
click at [645, 331] on button "Next Month" at bounding box center [643, 338] width 27 height 27
click at [508, 463] on div "16" at bounding box center [504, 458] width 22 height 22
click at [693, 396] on li "07:30" at bounding box center [693, 392] width 70 height 25
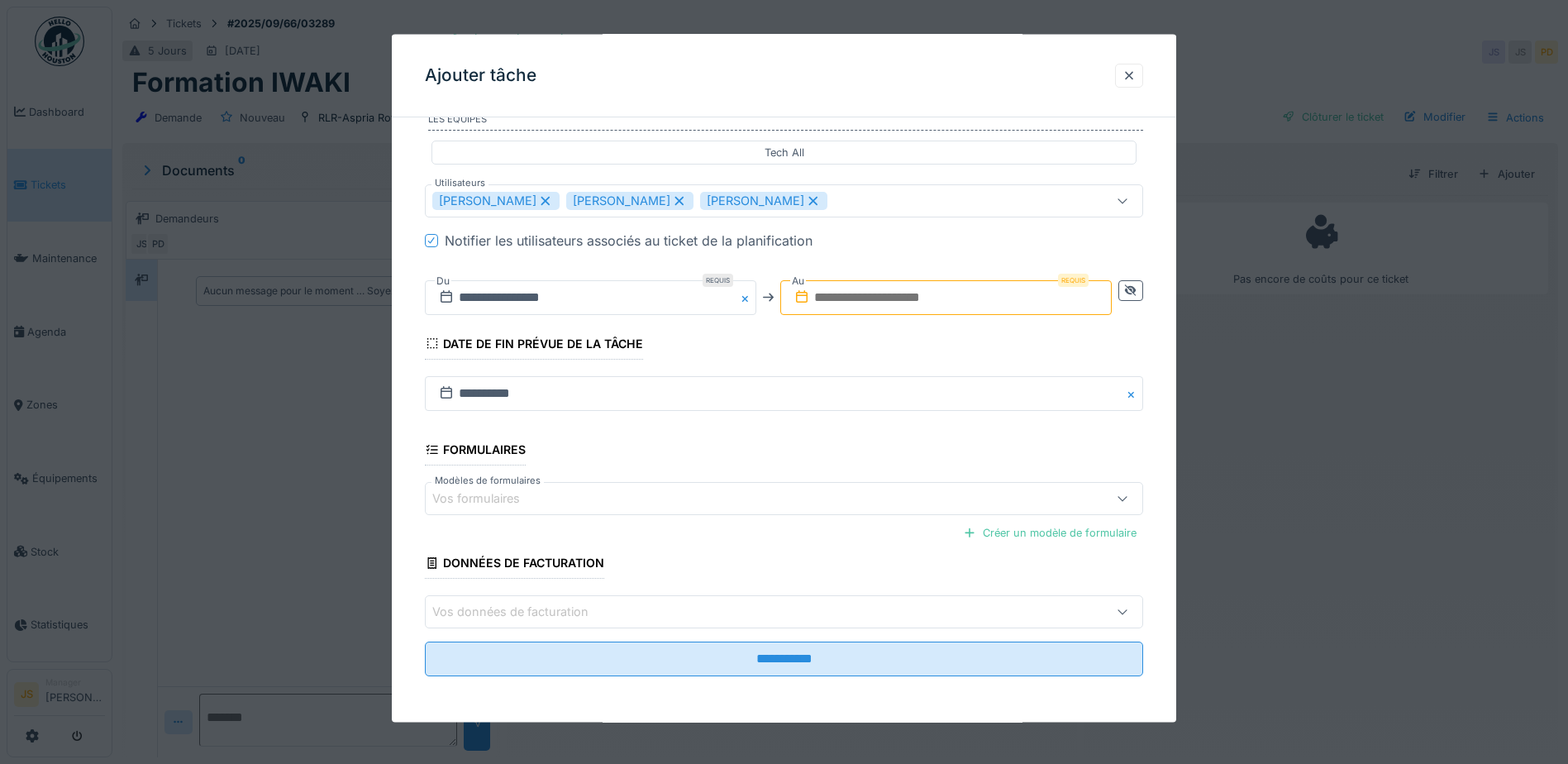
click at [976, 303] on input "text" at bounding box center [946, 297] width 331 height 34
click at [1071, 295] on input "text" at bounding box center [946, 297] width 331 height 34
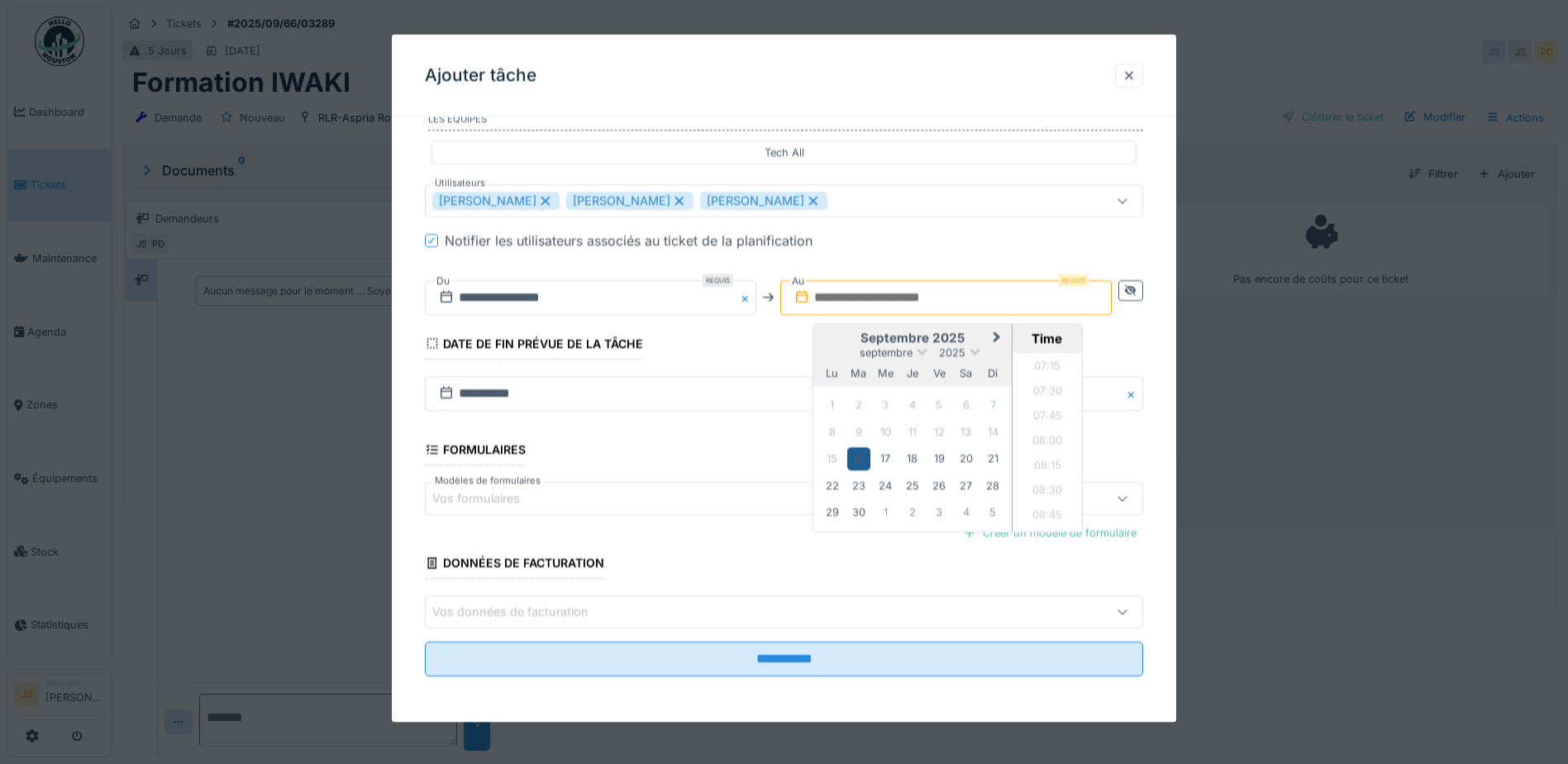
click at [863, 455] on div "16" at bounding box center [858, 458] width 22 height 22
click at [1053, 385] on li "12:00" at bounding box center [1048, 385] width 70 height 25
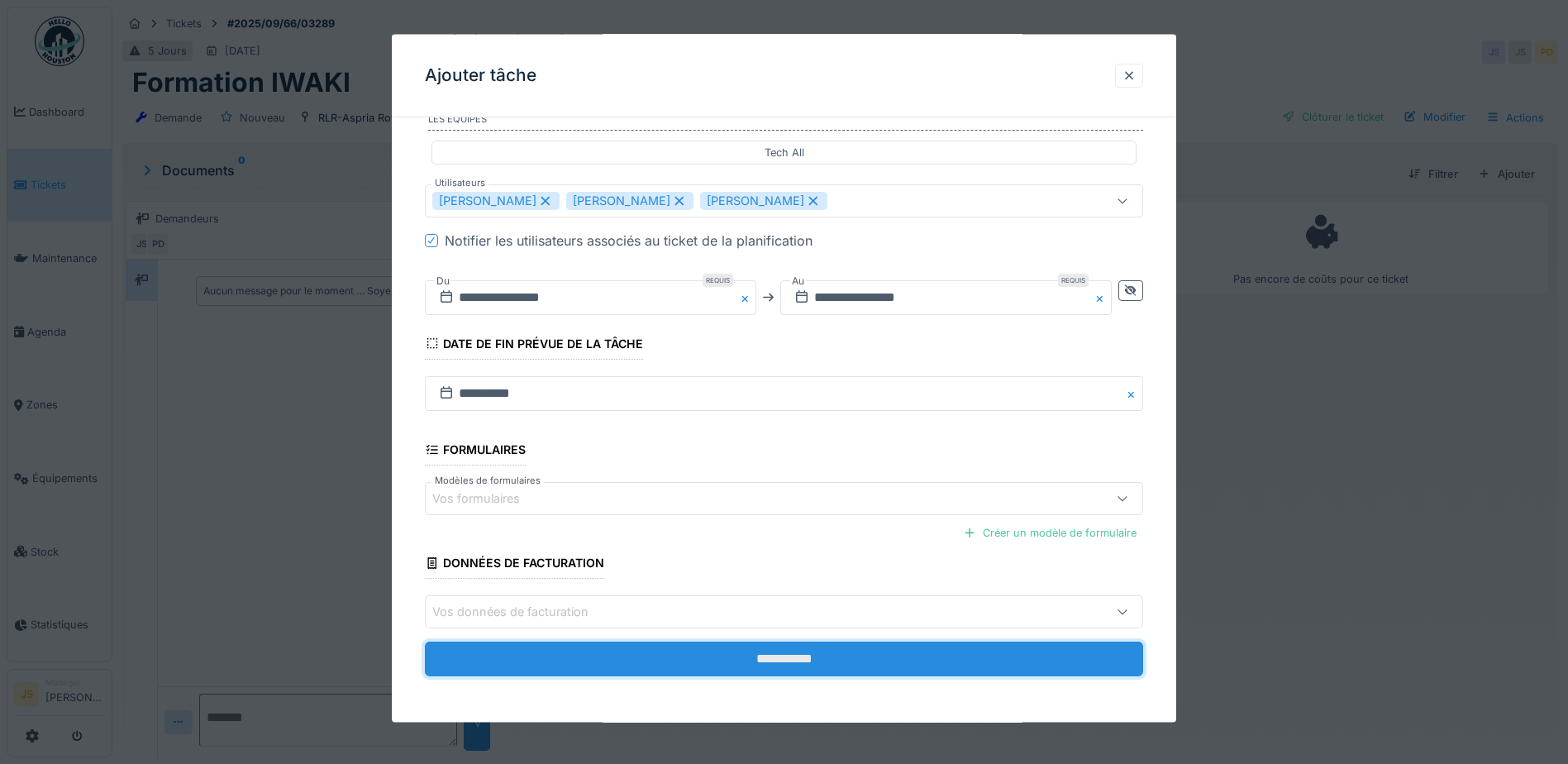
click at [802, 658] on input "**********" at bounding box center [784, 659] width 718 height 34
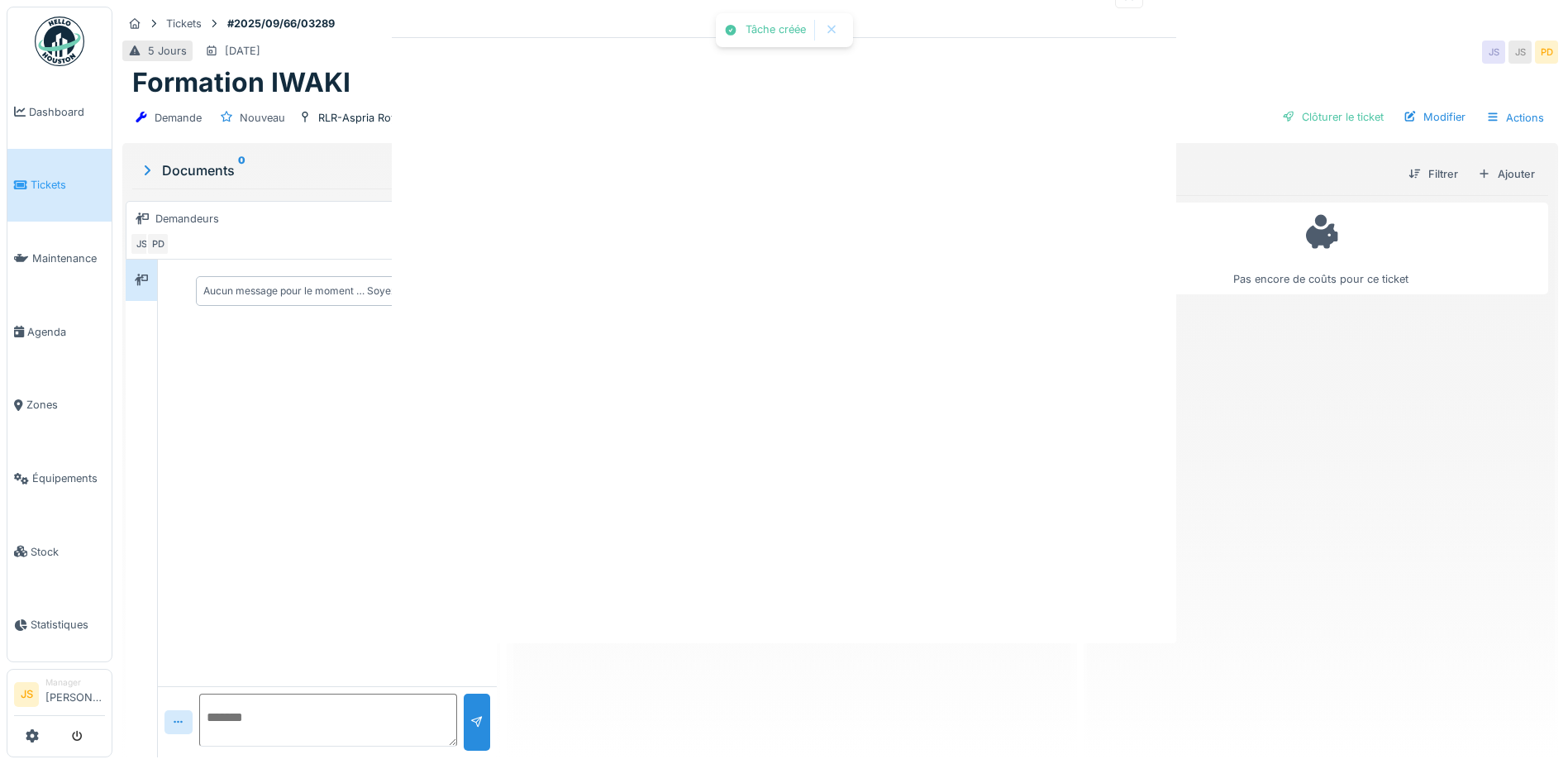
scroll to position [0, 0]
